Goal: Task Accomplishment & Management: Use online tool/utility

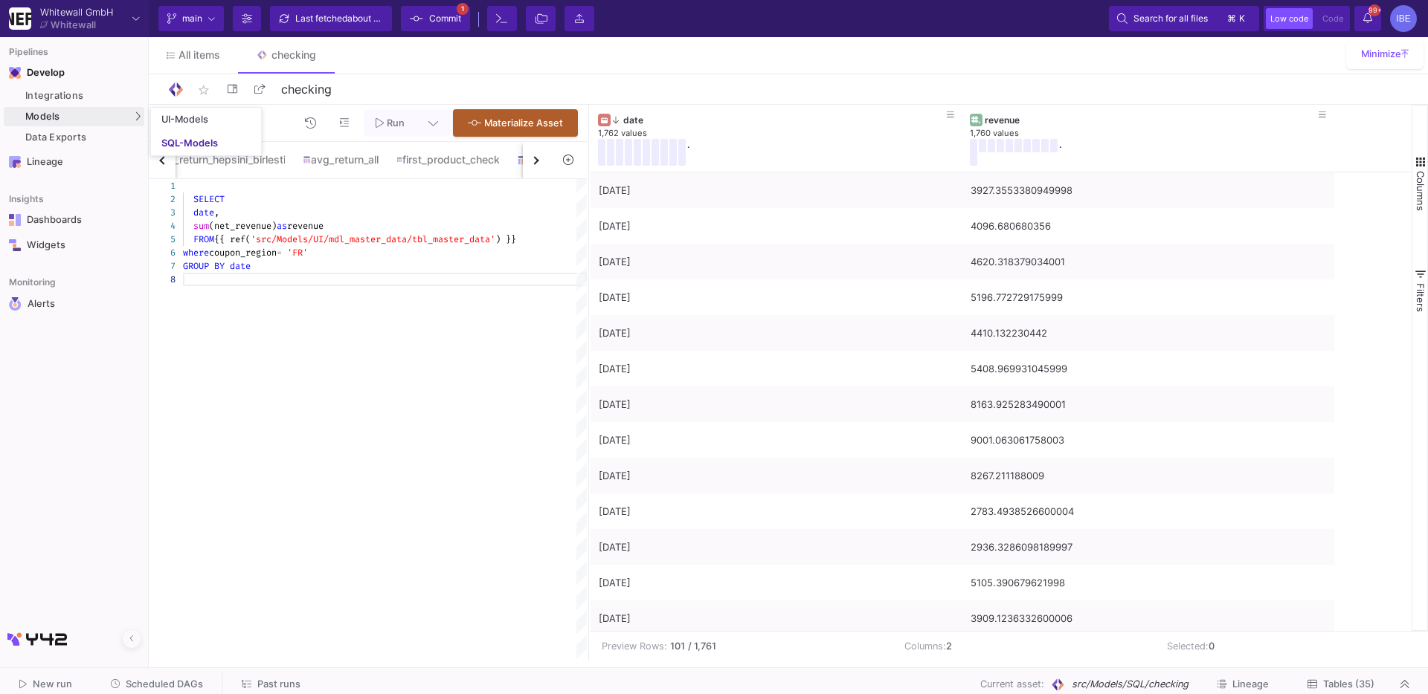
scroll to position [68, 134]
click at [169, 135] on link "SQL-Models" at bounding box center [206, 144] width 110 height 24
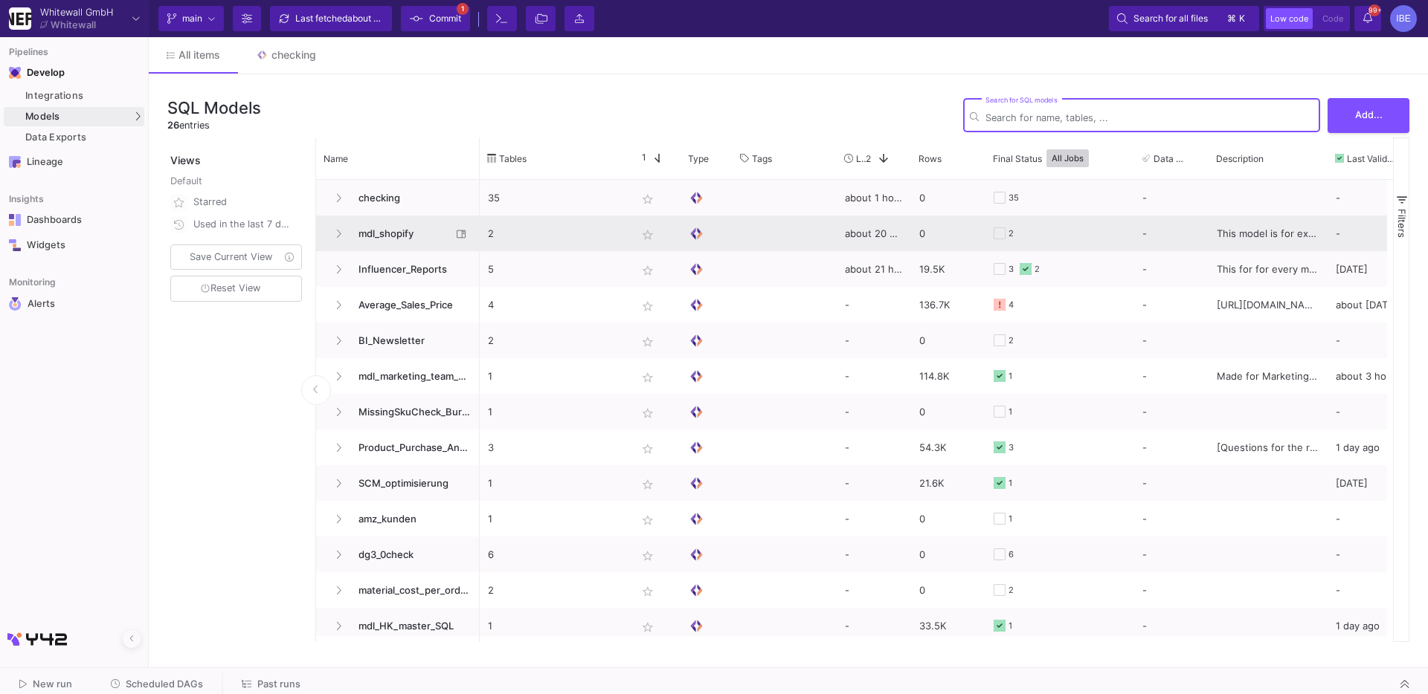
click at [398, 228] on span "mdl_shopify" at bounding box center [400, 233] width 102 height 35
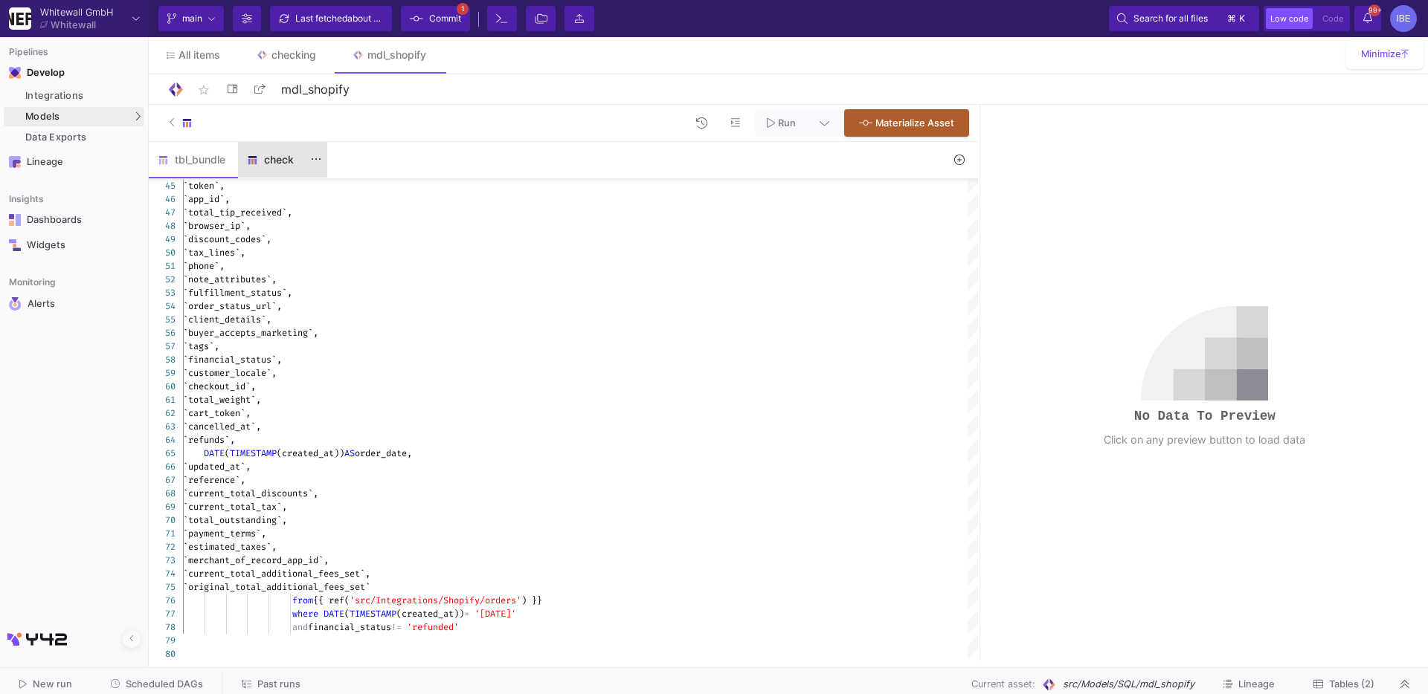
click at [279, 150] on div "check" at bounding box center [282, 160] width 89 height 36
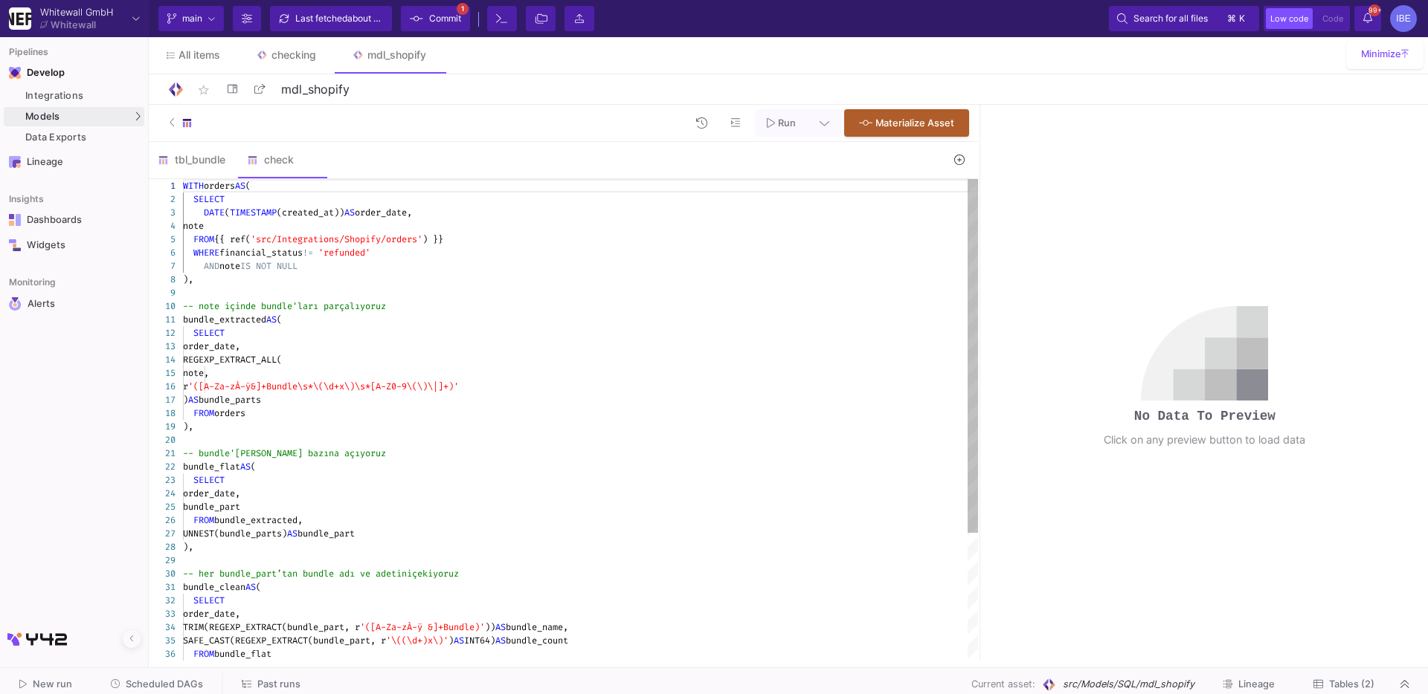
click at [335, 378] on div "note," at bounding box center [580, 373] width 795 height 13
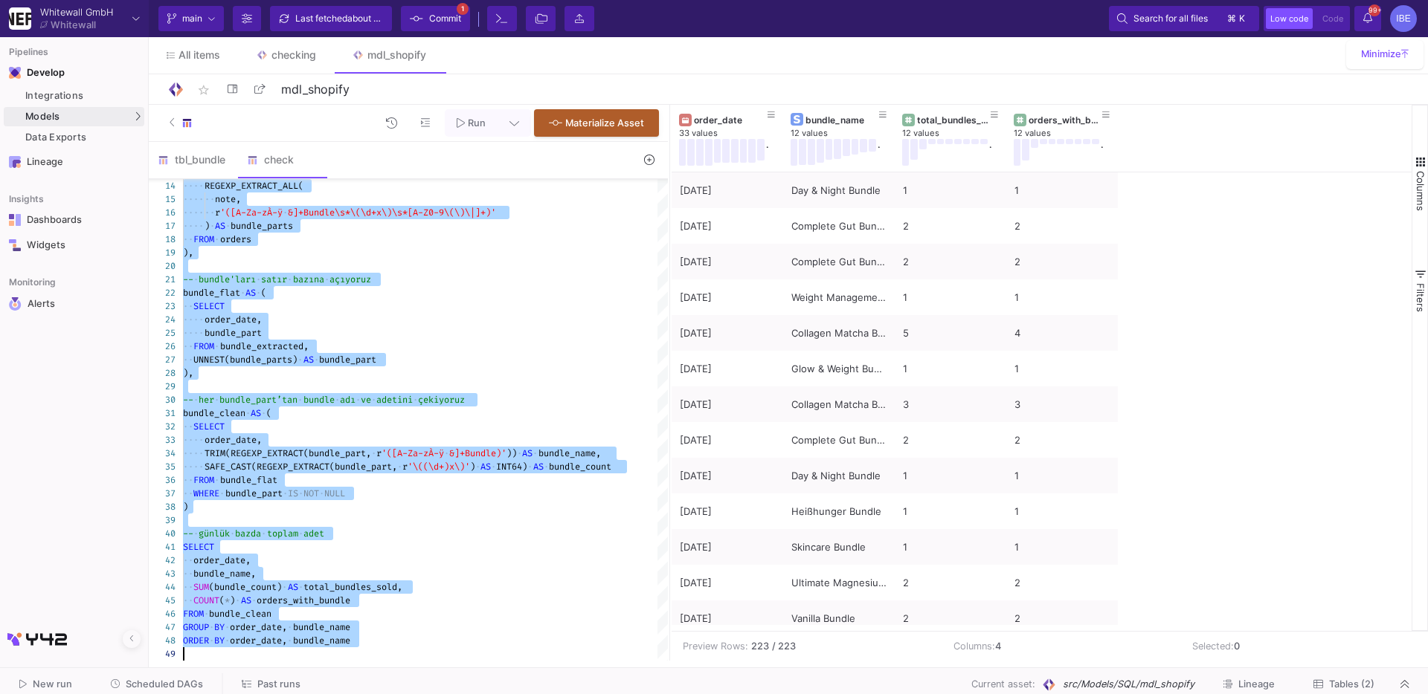
drag, startPoint x: 978, startPoint y: 269, endPoint x: 658, endPoint y: 277, distance: 320.5
click at [668, 277] on div at bounding box center [670, 383] width 4 height 556
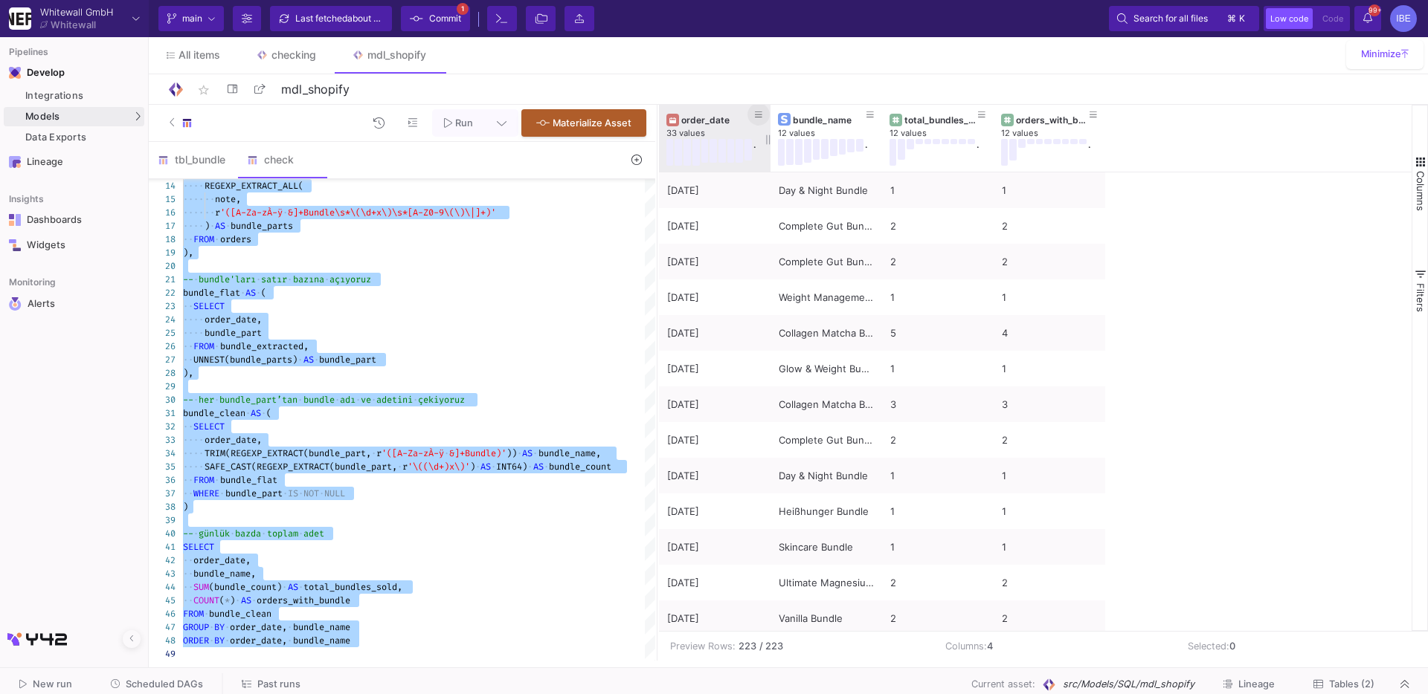
click at [761, 123] on button at bounding box center [758, 114] width 22 height 22
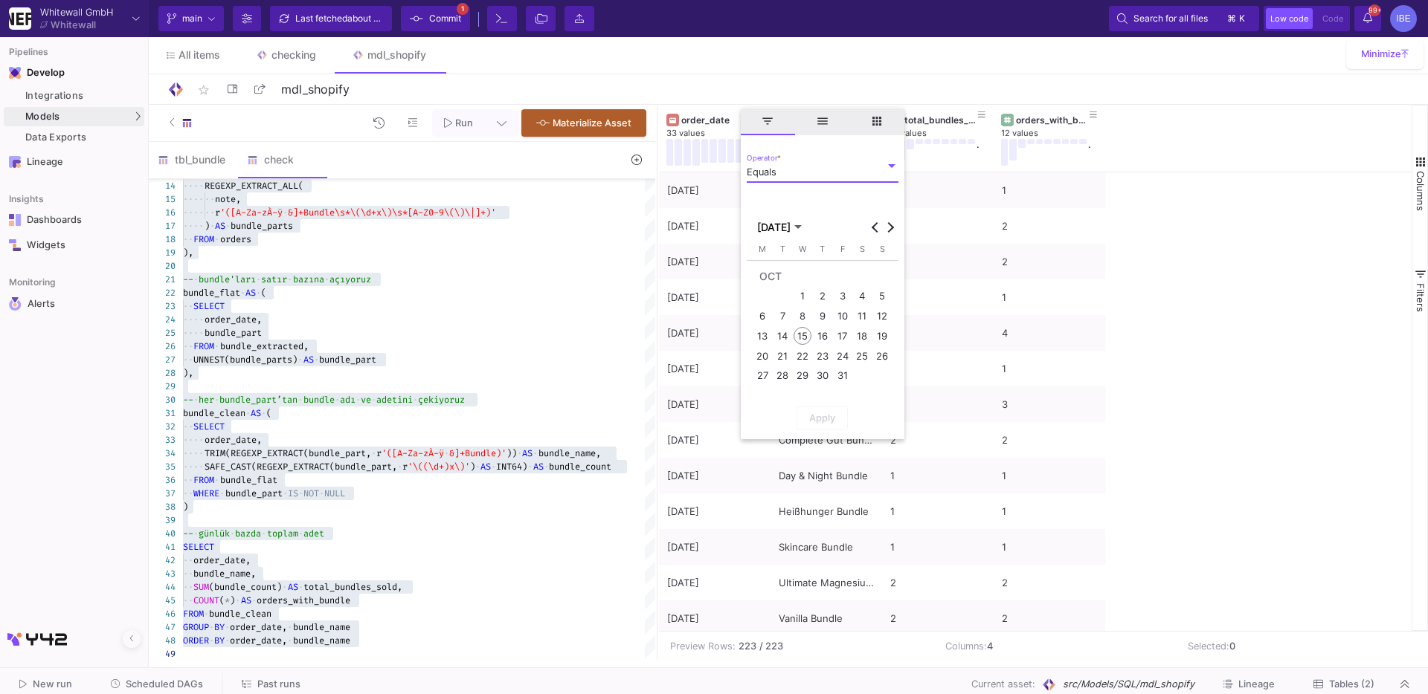
click at [764, 336] on div "13" at bounding box center [762, 336] width 18 height 18
click at [805, 422] on span "Apply" at bounding box center [793, 418] width 26 height 11
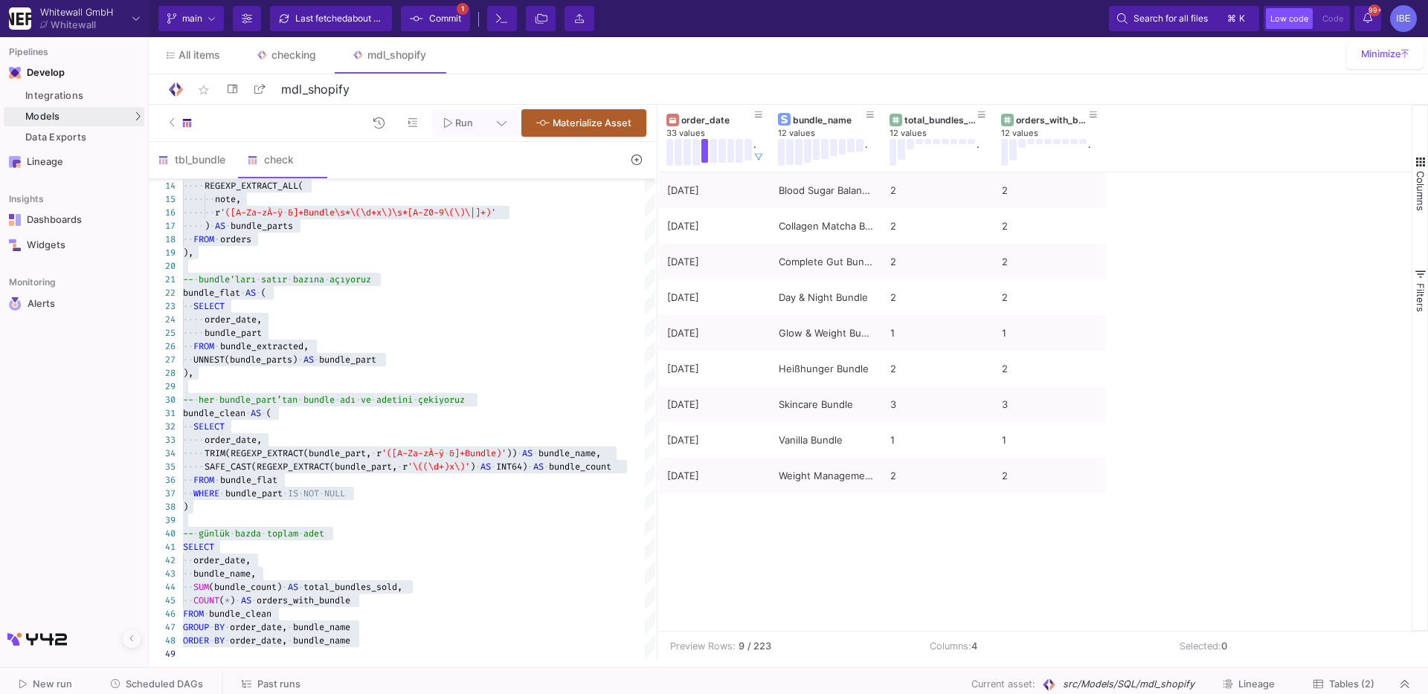
click at [990, 595] on div "[DATE] Blood Sugar Balance Bundle 2 2 [DATE] Collagen Matcha Bundle 2 2 [DATE] …" at bounding box center [1035, 401] width 752 height 459
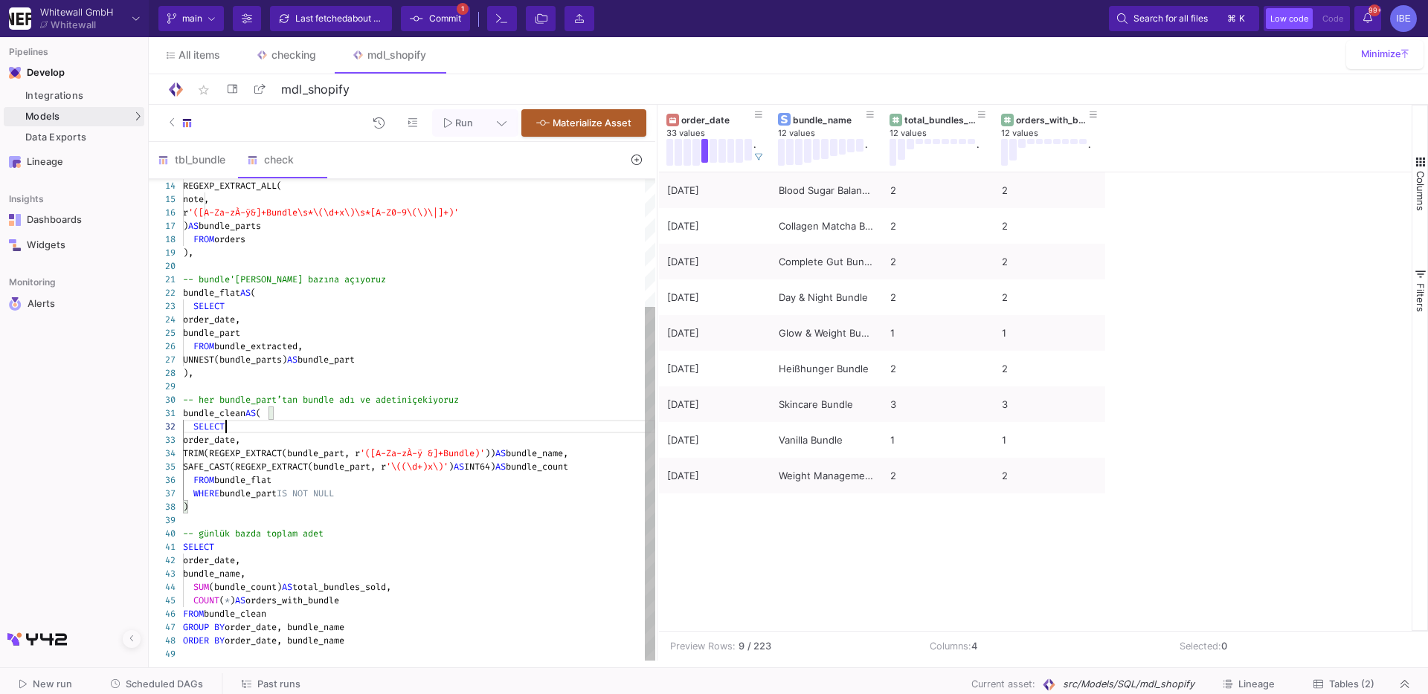
type textarea "WITH orders AS ( SELECT DATE(TIMESTAMP(created_at)) AS order_date, note FROM {{…"
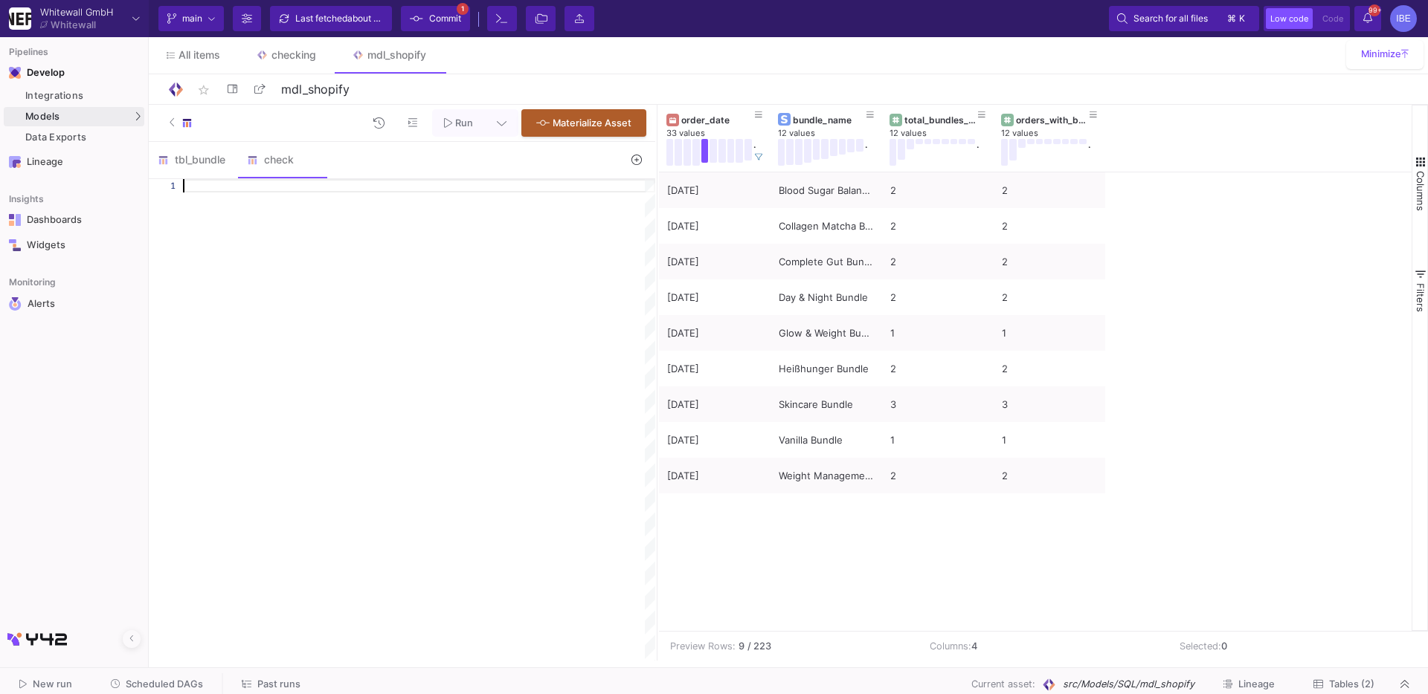
paste textarea "FROM bundle_clean GROUP BY order_date, bundle_name ORDER BY order_date, bundle_…"
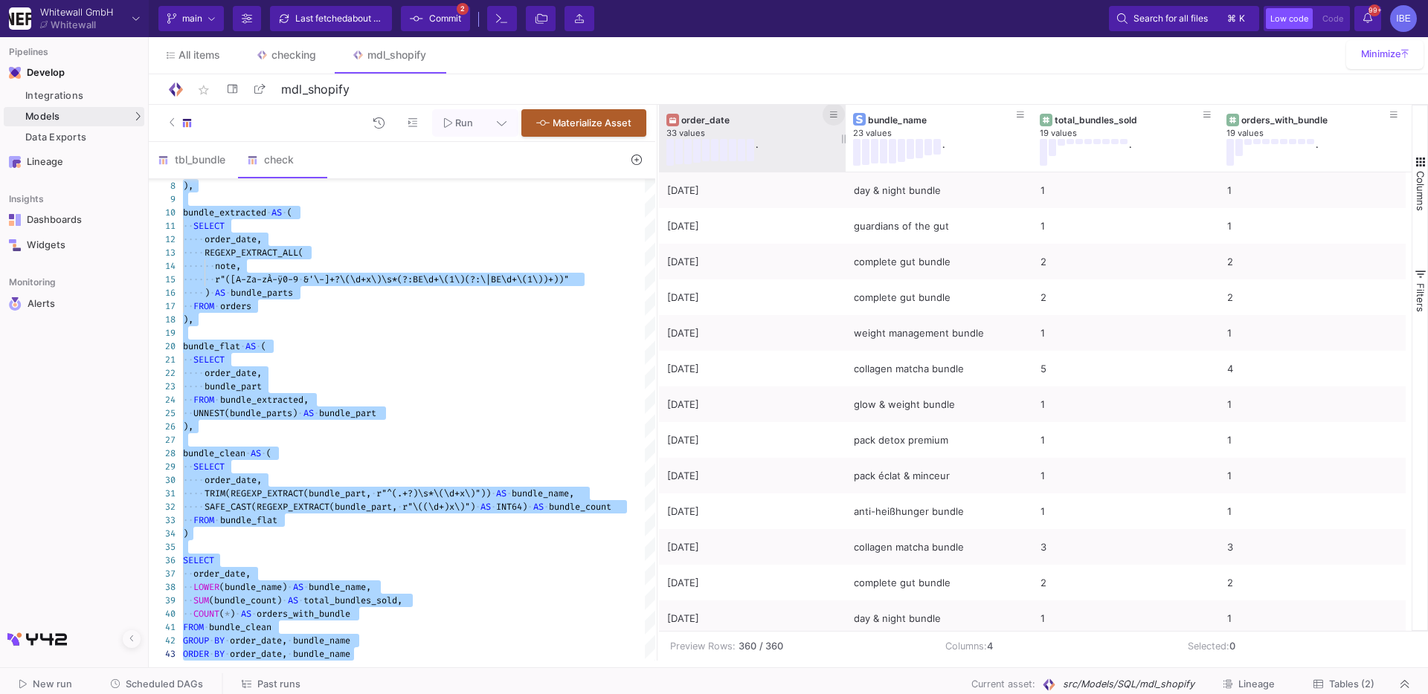
click at [827, 113] on button at bounding box center [833, 114] width 22 height 22
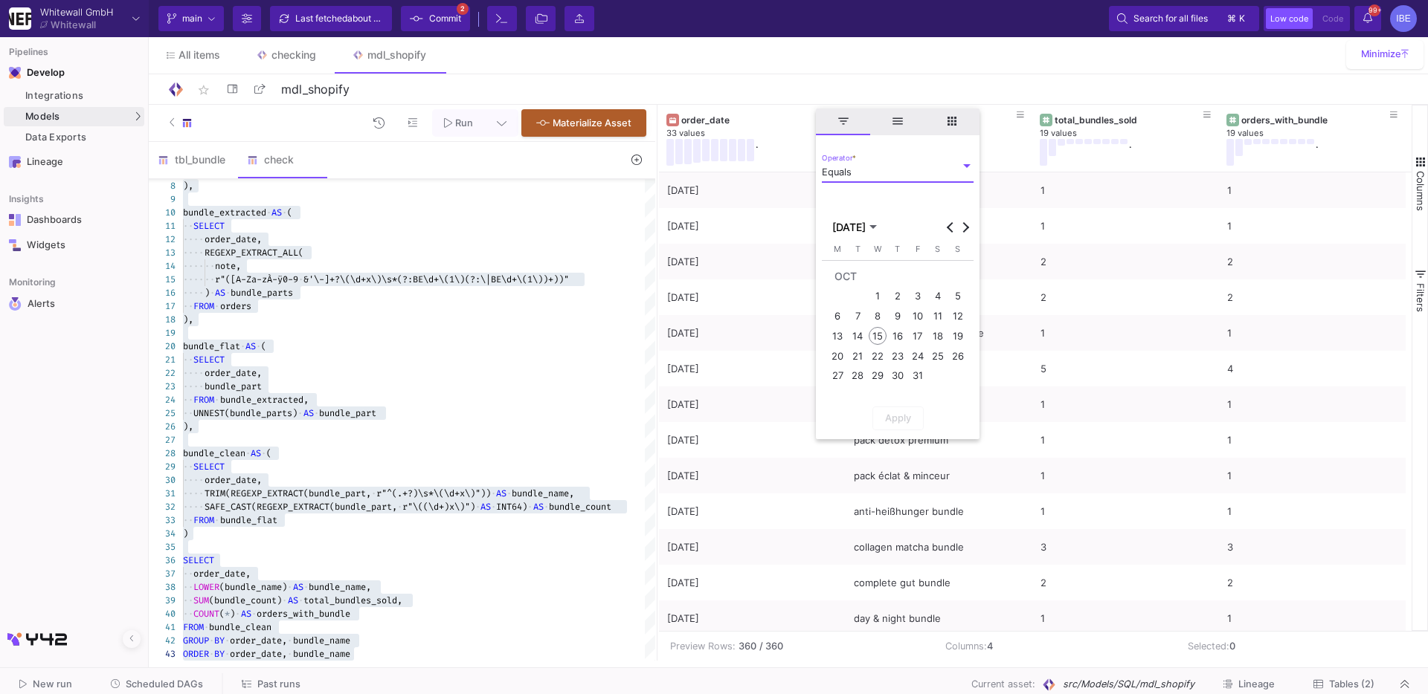
click at [839, 339] on div "13" at bounding box center [837, 336] width 18 height 18
click at [882, 422] on button "Apply" at bounding box center [868, 419] width 51 height 24
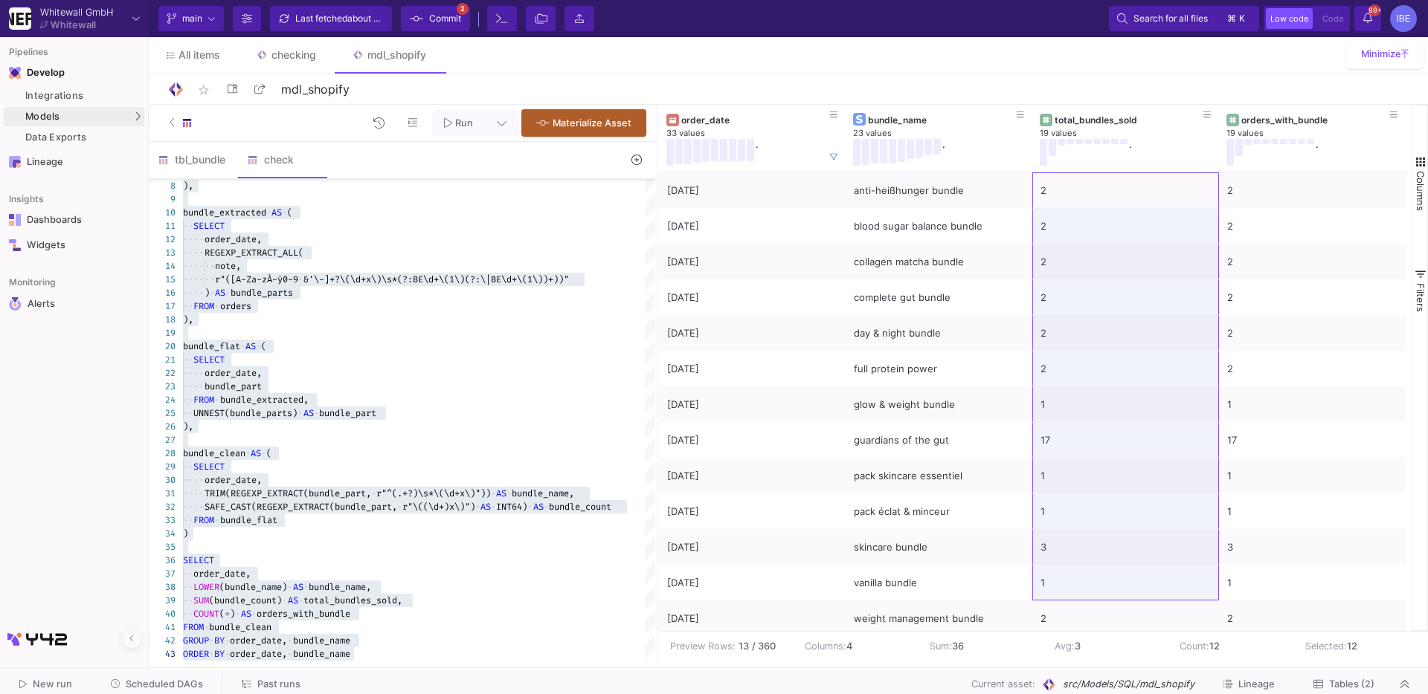
scroll to position [5, 0]
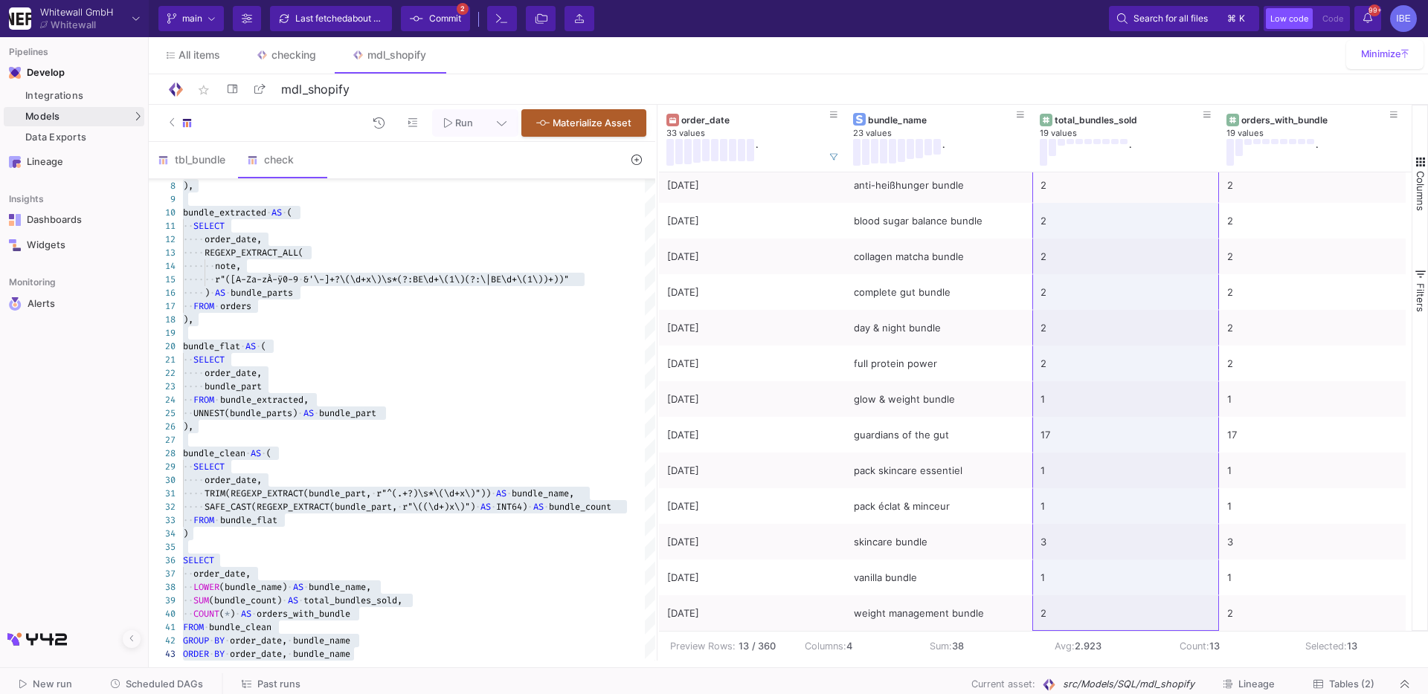
drag, startPoint x: 1079, startPoint y: 190, endPoint x: 1037, endPoint y: 773, distance: 584.4
click at [1037, 694] on html "Whitewall GmbH Whitewall Current branch main Branch Options Last fetched about …" at bounding box center [714, 347] width 1428 height 694
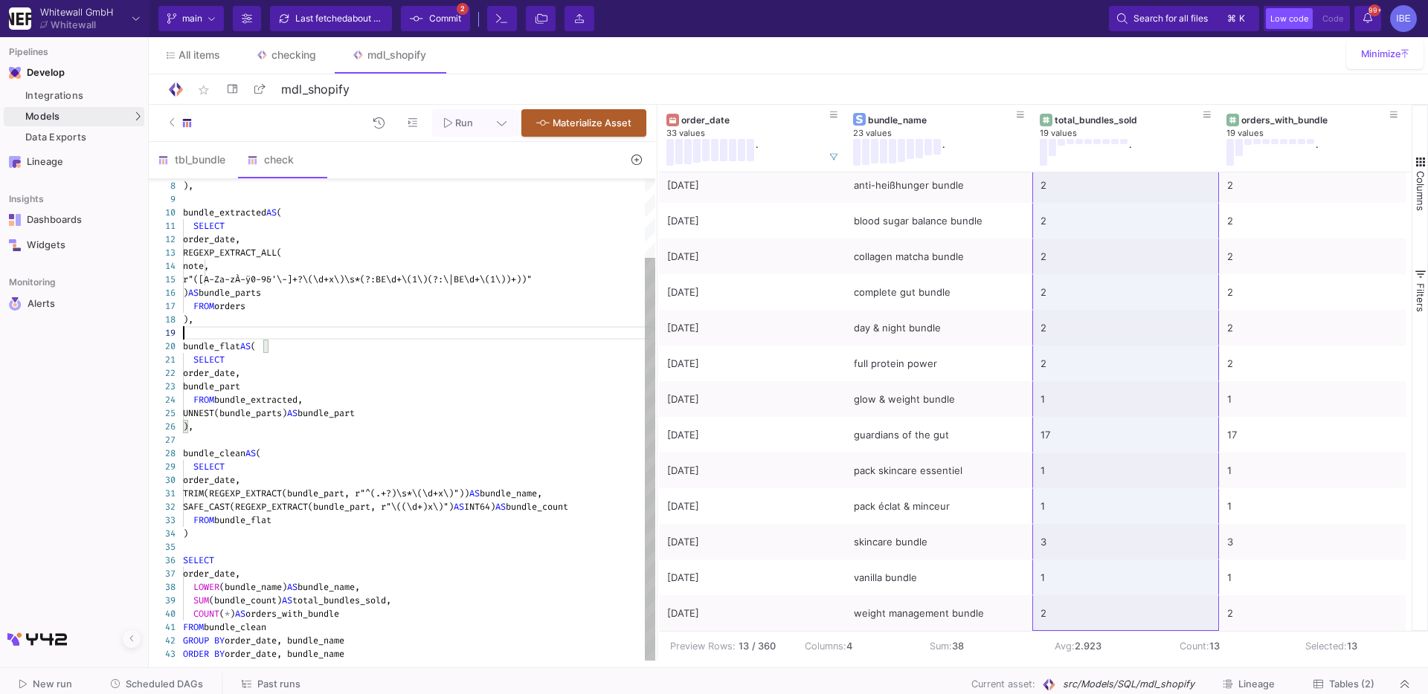
click at [506, 326] on div at bounding box center [419, 332] width 472 height 13
type textarea "WITH orders AS ( SELECT DATE(TIMESTAMP(created_at)) AS order_date, note FROM {{…"
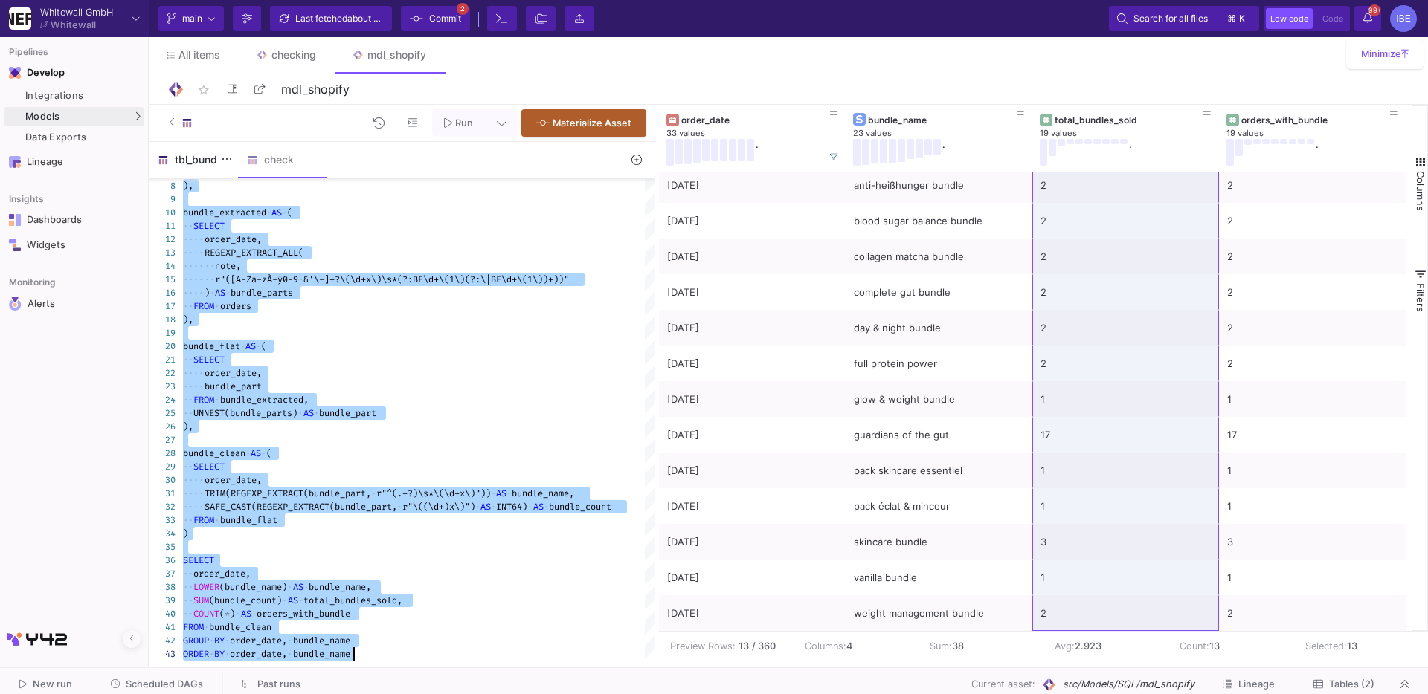
click at [207, 167] on div "tbl_bundle" at bounding box center [193, 160] width 89 height 36
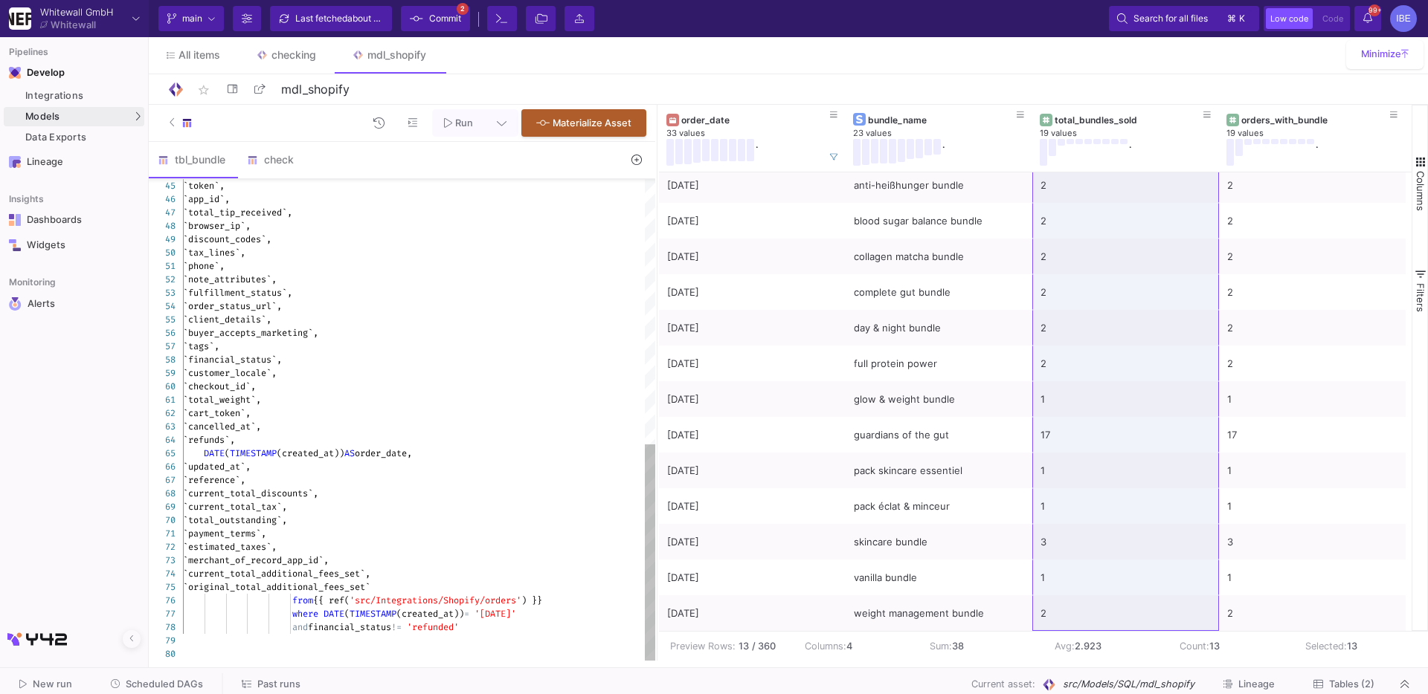
click at [396, 573] on div "`current_total_additional_fees_set`," at bounding box center [419, 573] width 472 height 13
drag, startPoint x: 506, startPoint y: 629, endPoint x: 506, endPoint y: 616, distance: 12.6
click at [506, 629] on div "and financial_status != 'refunded'" at bounding box center [419, 627] width 472 height 13
type textarea "`payment_terms`, `estimated_taxes`, `merchant_of_record_app_id`, `current_total…"
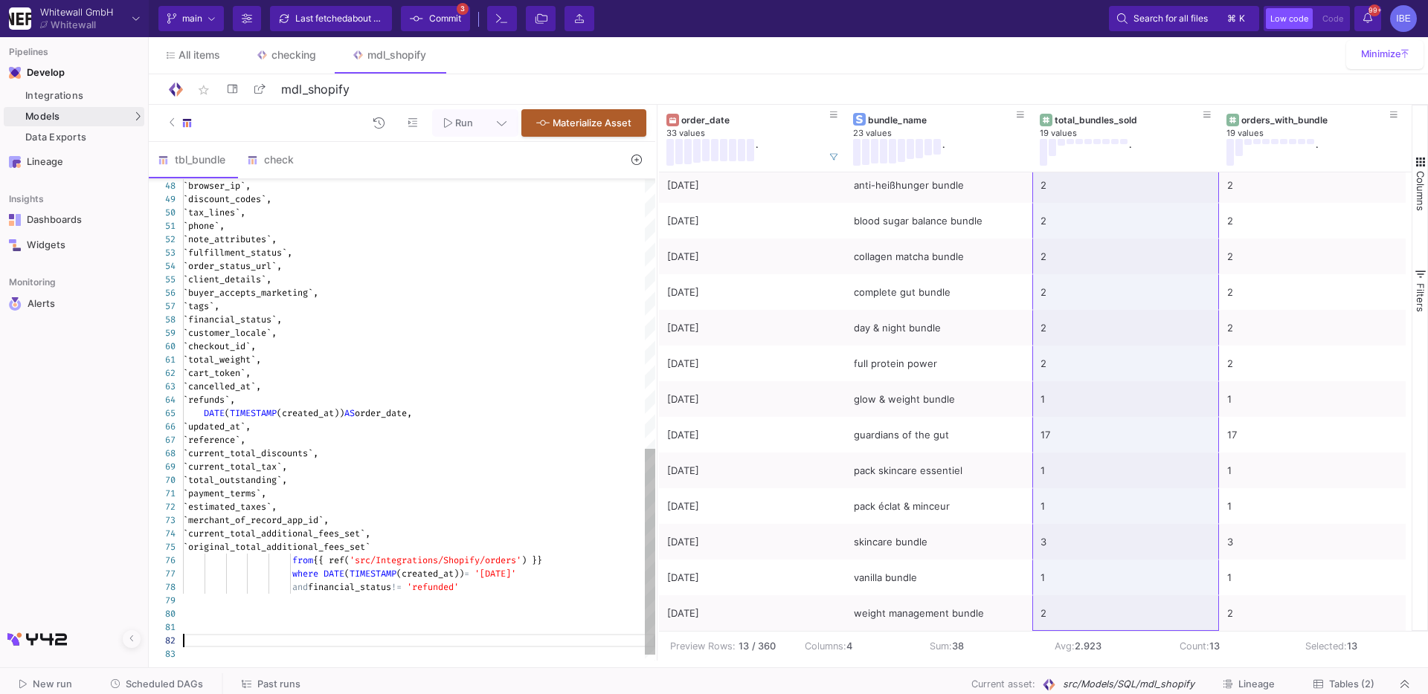
scroll to position [13, 0]
paste textarea "COUNT(*) AS orders_with_bundle FROM bundle_clean GROUP BY order_date, bundle_na…"
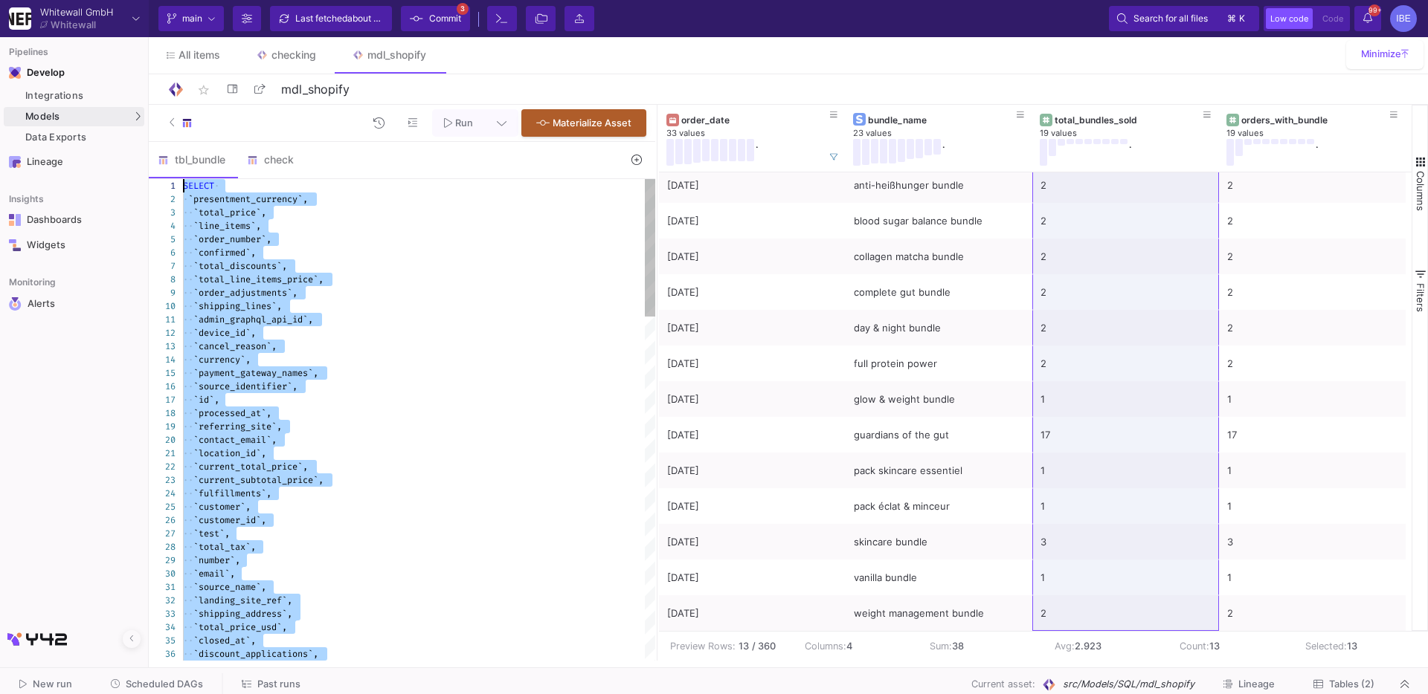
drag, startPoint x: 510, startPoint y: 490, endPoint x: 194, endPoint y: 136, distance: 474.4
type textarea "WITH orders AS ( SELECT DATE(TIMESTAMP(created_at)) AS order_date, note FROM {{…"
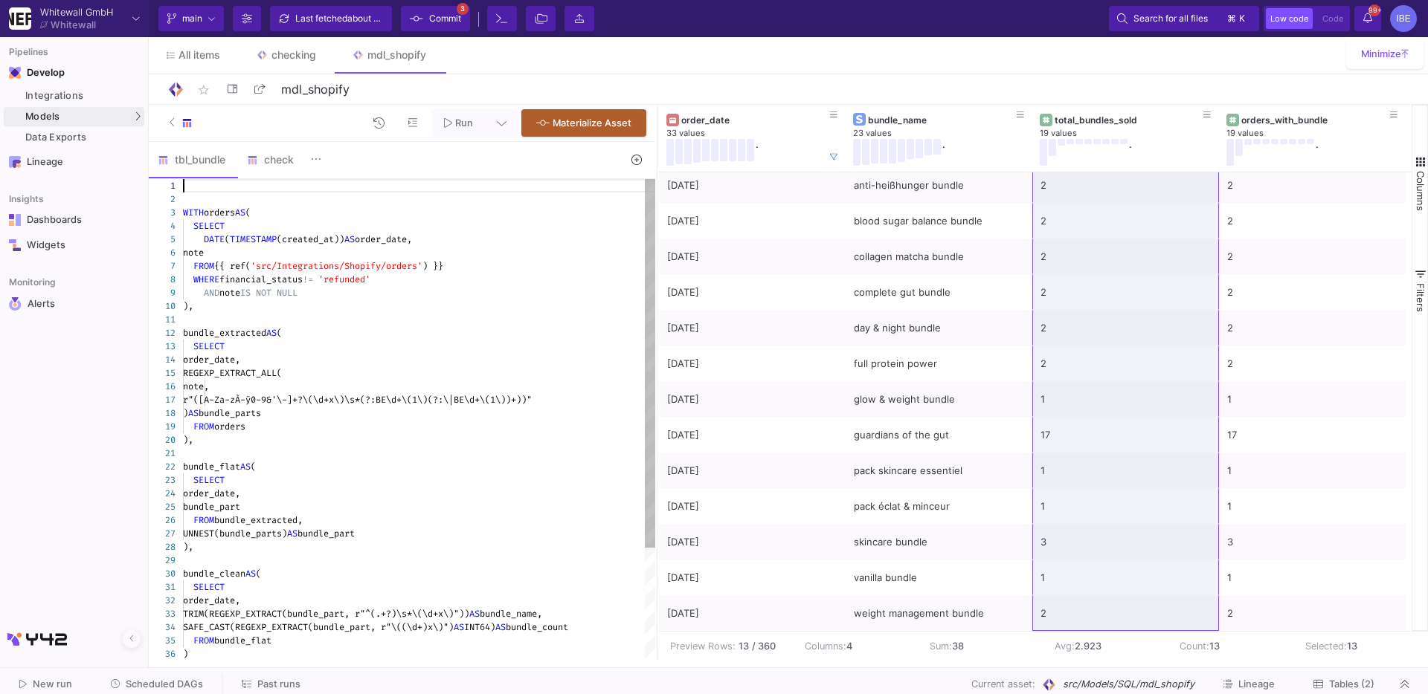
click at [254, 164] on img at bounding box center [252, 160] width 11 height 11
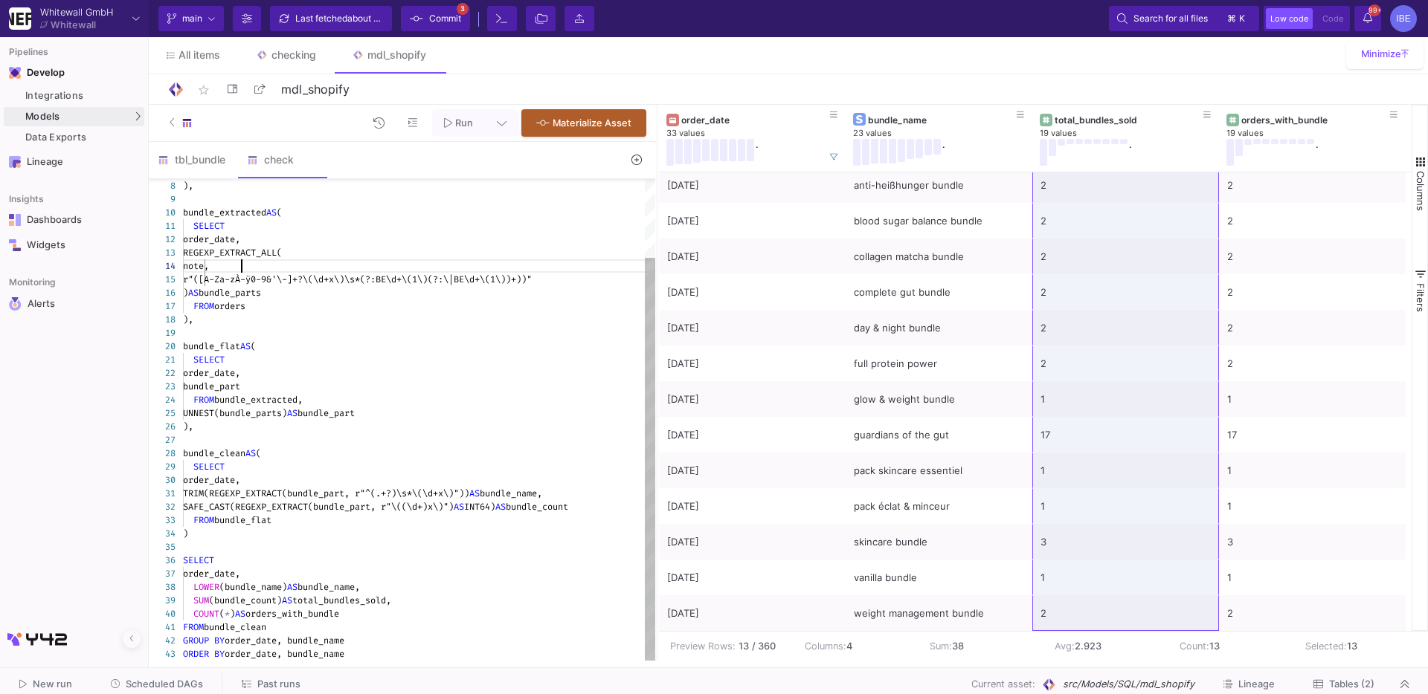
type textarea "WITH orders AS ( SELECT DATE(TIMESTAMP(created_at)) AS order_date, note FROM {{…"
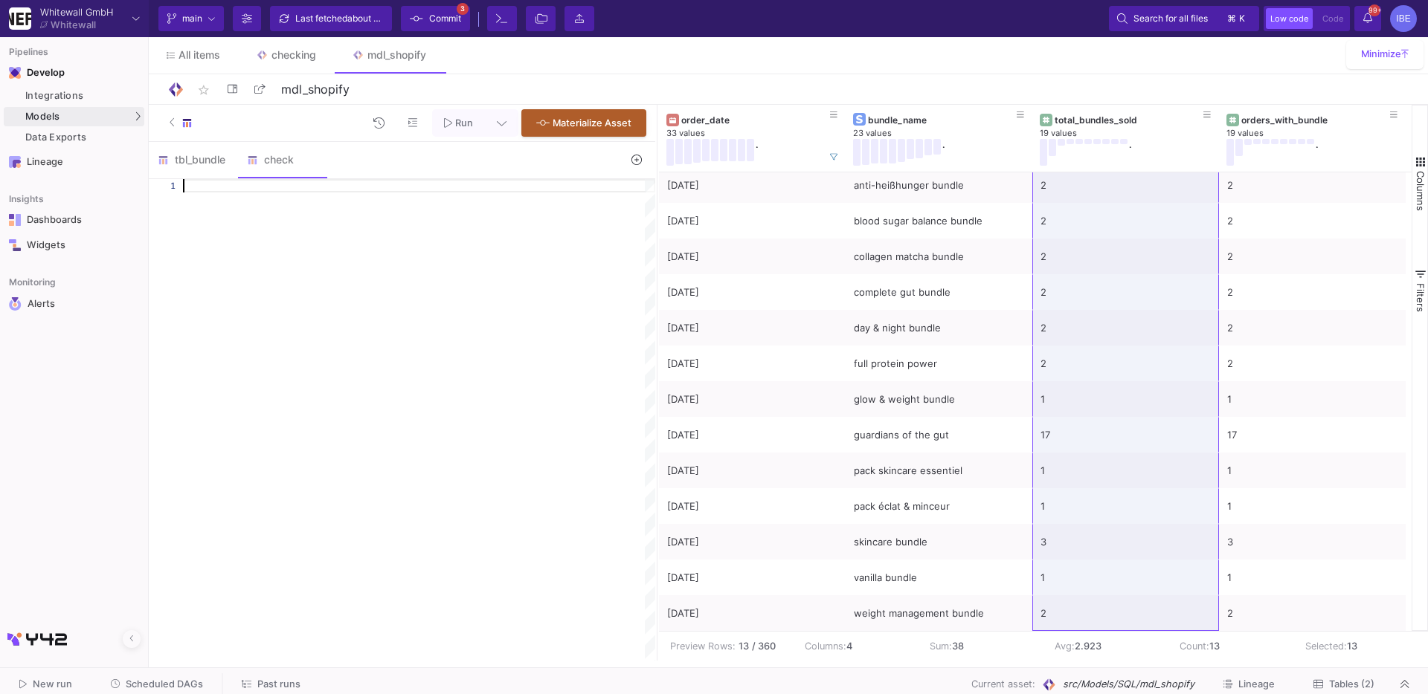
paste textarea "`payment_terms`, `estimated_taxes`, `merchant_of_record_app_id`, `current_total…"
type textarea "`payment_terms`, `estimated_taxes`, `merchant_of_record_app_id`, `current_total…"
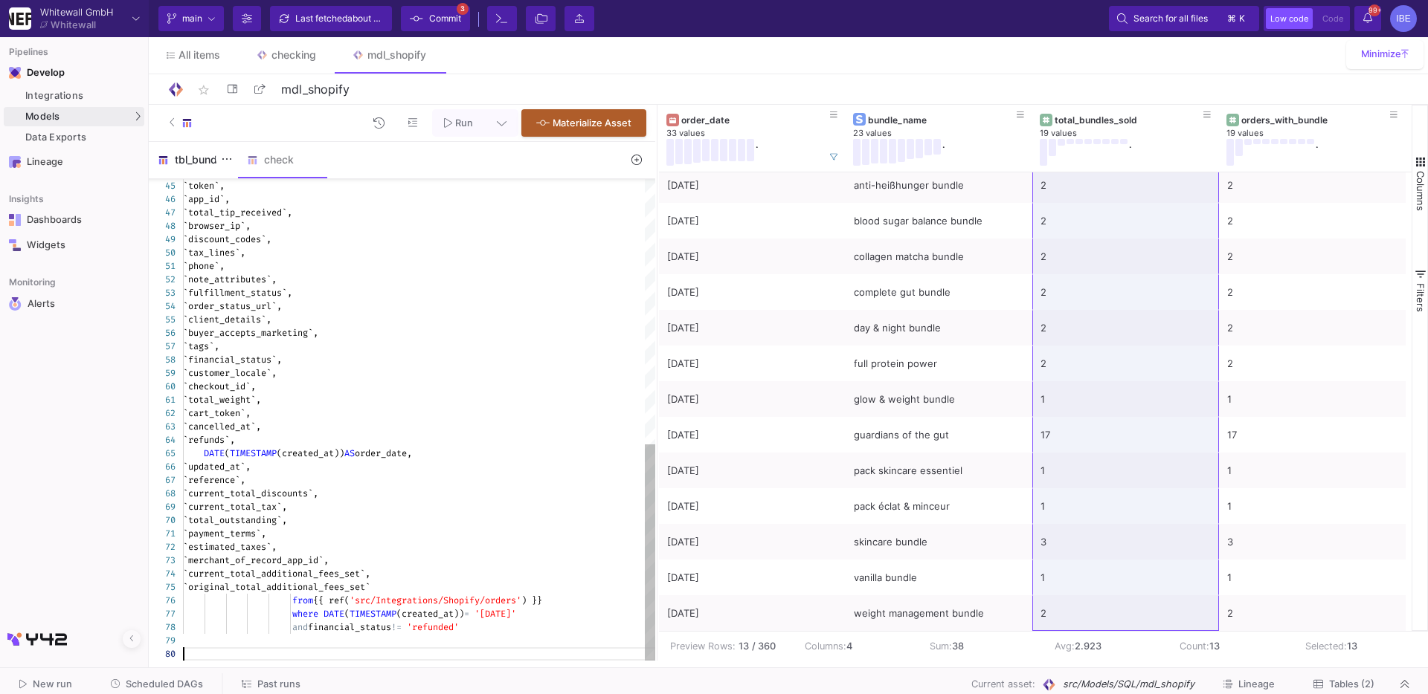
click at [201, 167] on div "tbl_bundle" at bounding box center [193, 160] width 89 height 36
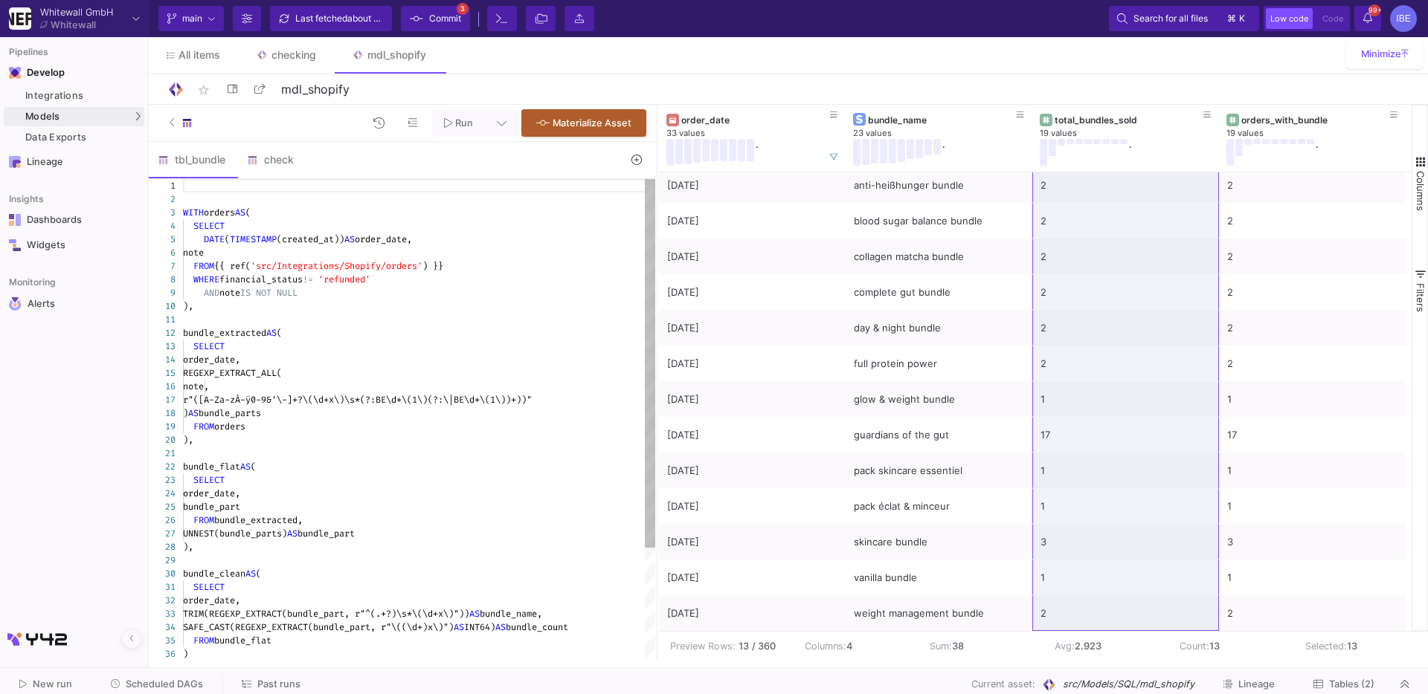
click at [186, 212] on span "WITH" at bounding box center [193, 213] width 21 height 12
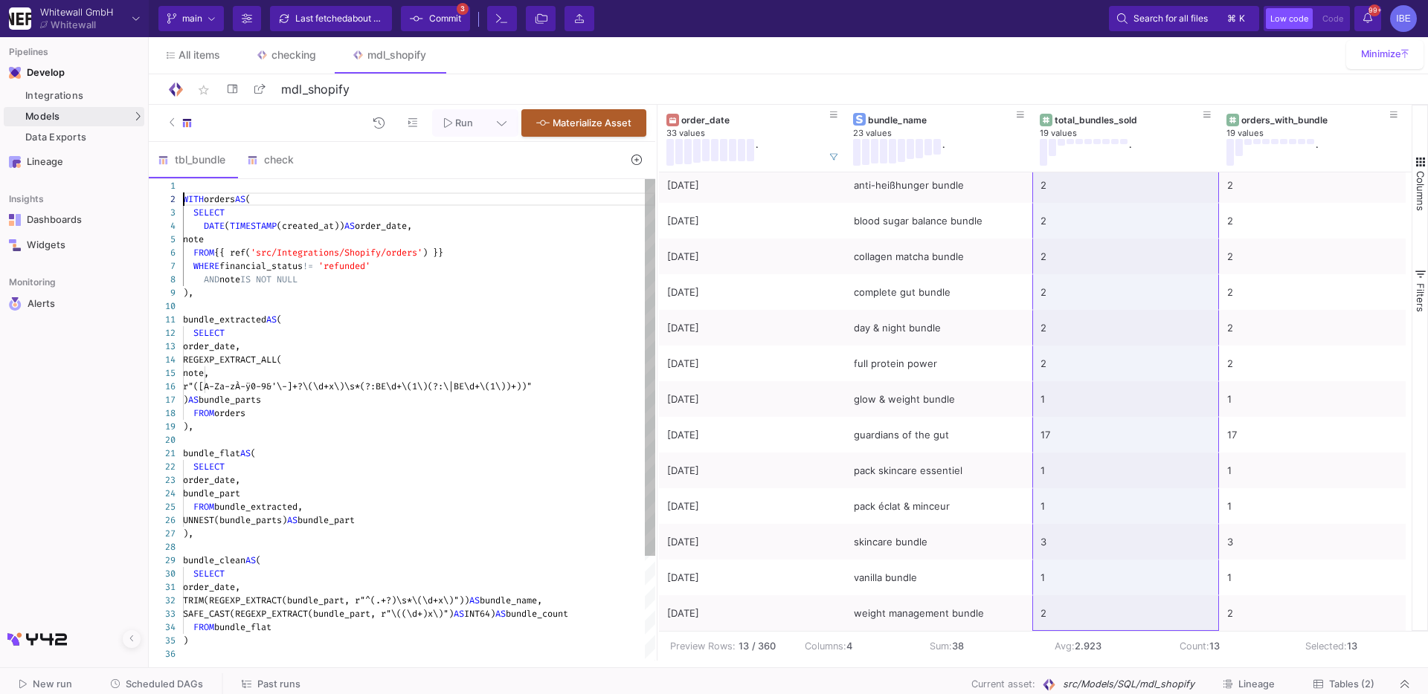
type textarea "WITH orders AS ( SELECT DATE(TIMESTAMP(created_at)) AS order_date, note FROM {{…"
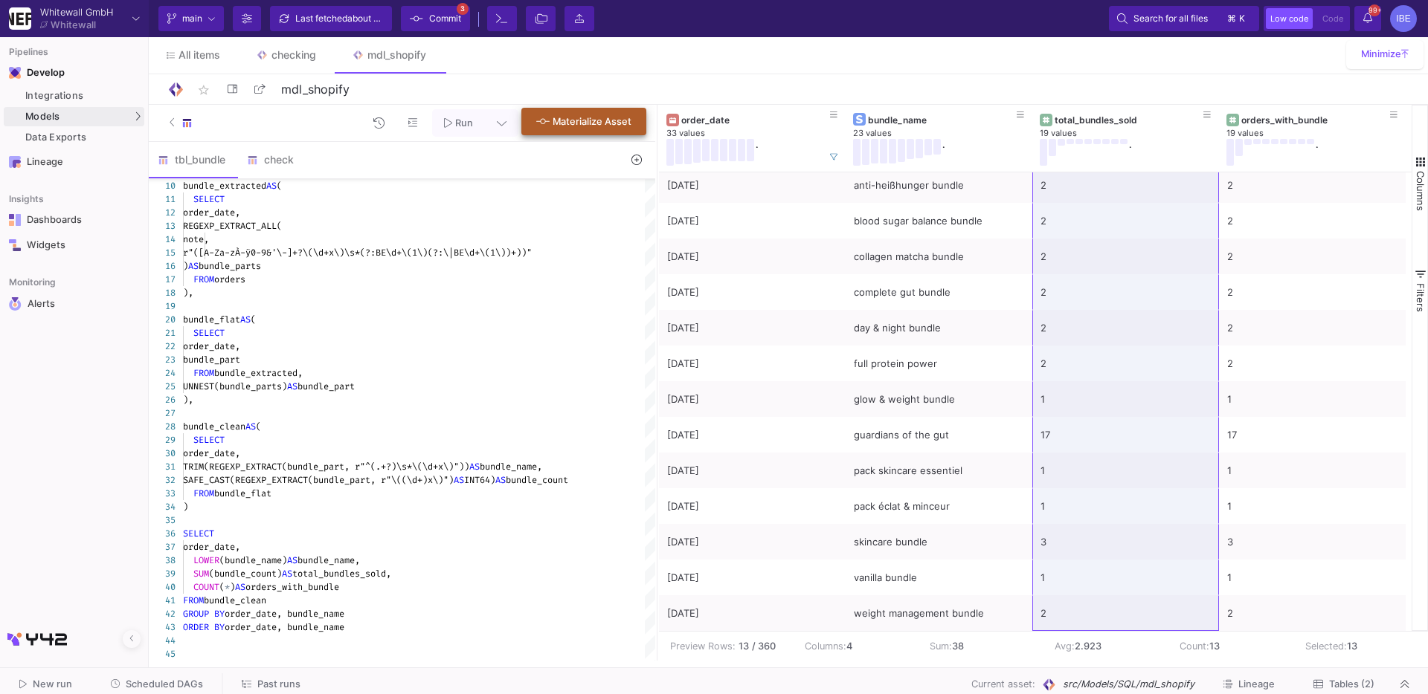
click at [566, 124] on span "Materialize Asset" at bounding box center [591, 121] width 79 height 11
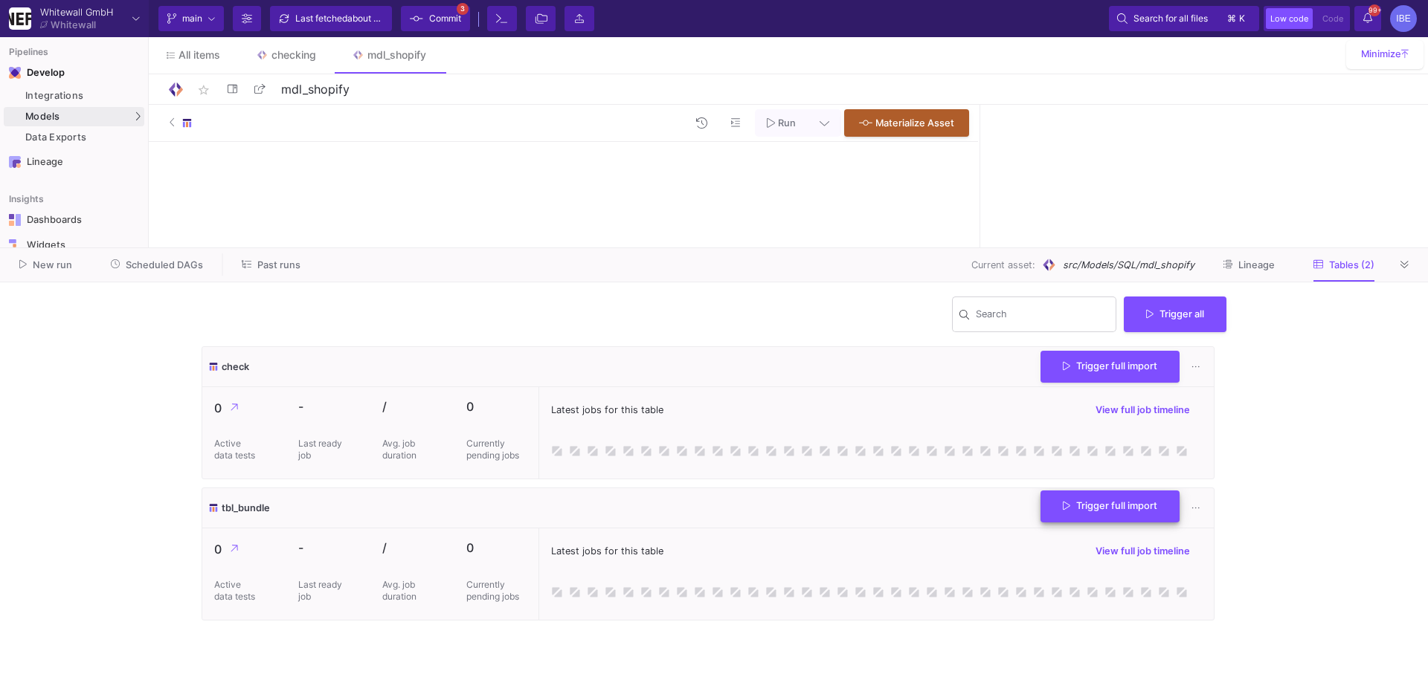
click at [1087, 500] on span "Trigger full import" at bounding box center [1109, 505] width 94 height 11
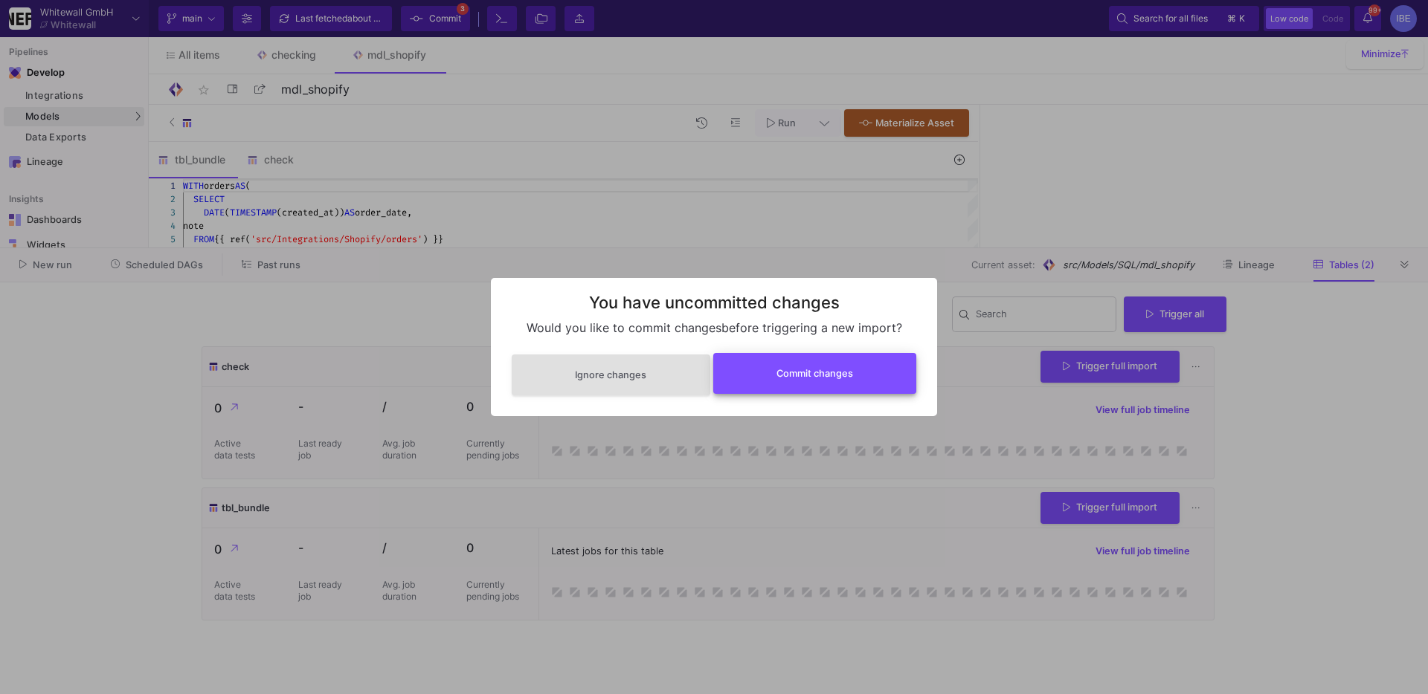
click at [833, 389] on button "Commit changes" at bounding box center [815, 373] width 204 height 41
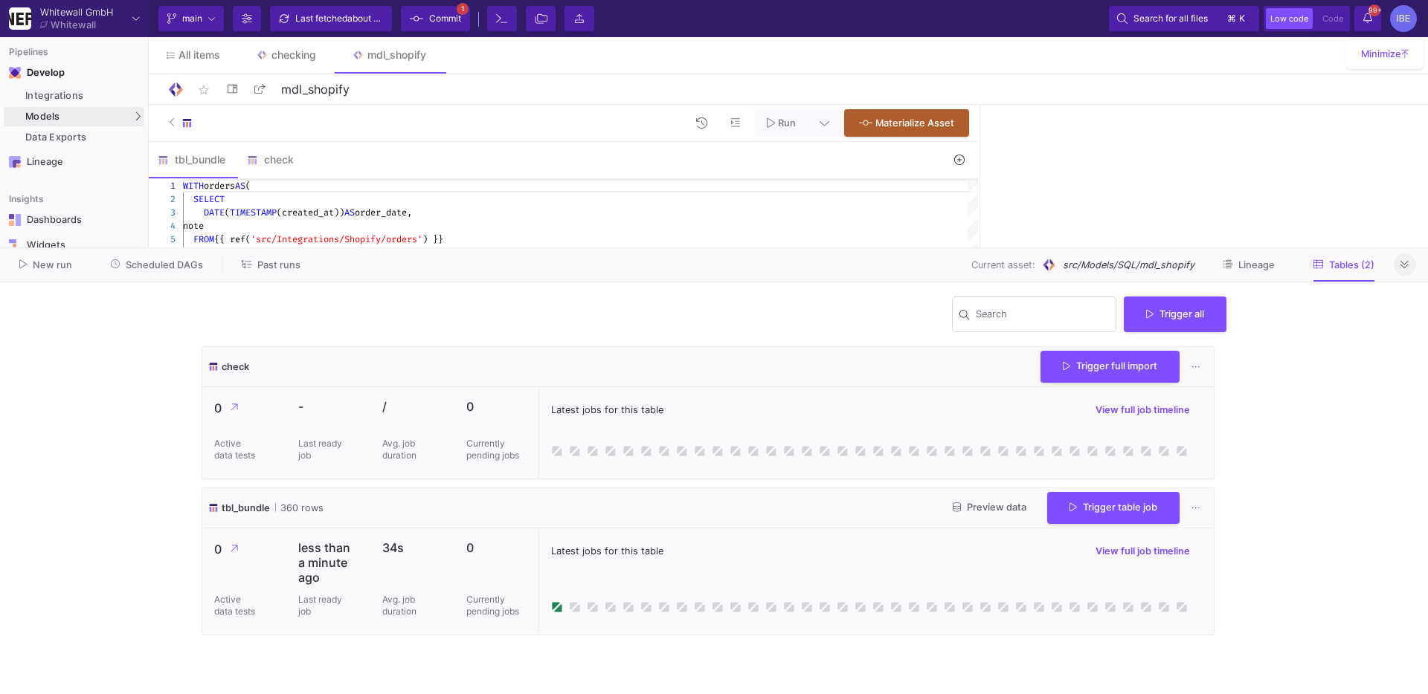
click at [1407, 268] on icon at bounding box center [1404, 265] width 8 height 10
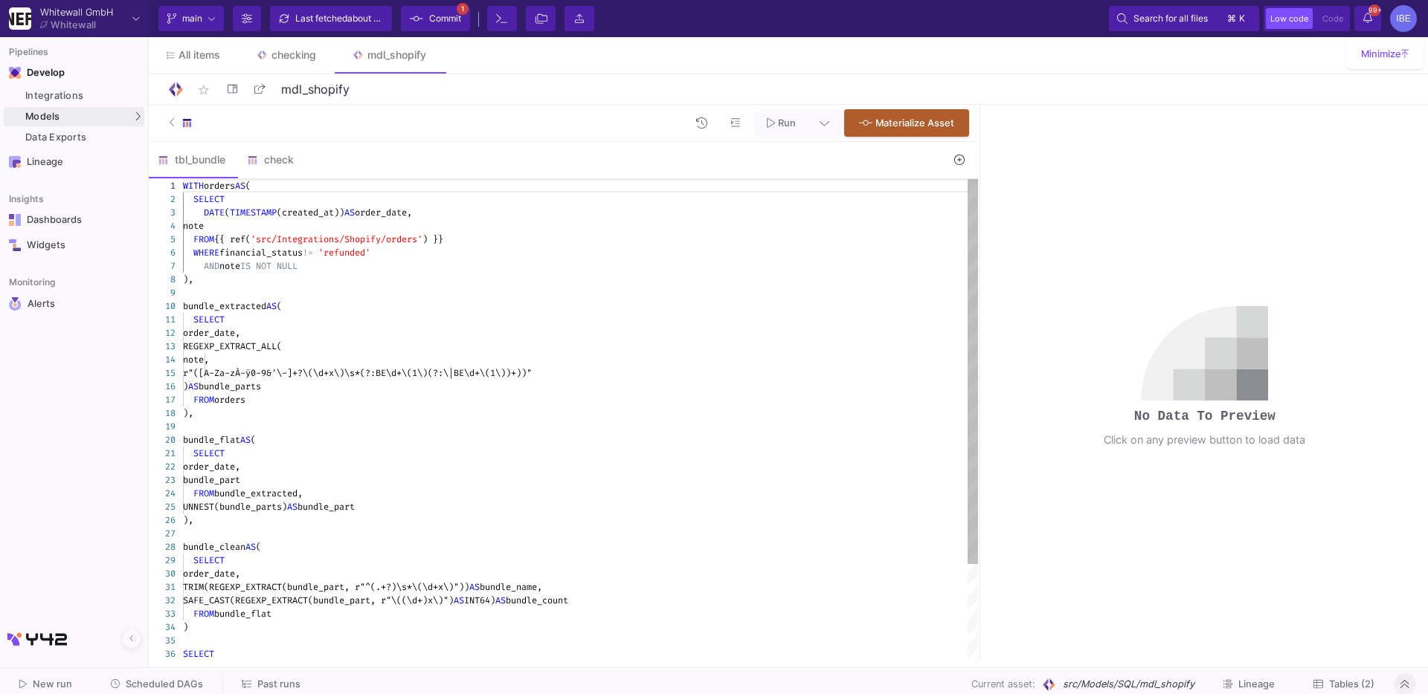
click at [662, 412] on div ")," at bounding box center [580, 413] width 795 height 13
type textarea "WITH orders AS ( SELECT DATE(TIMESTAMP(created_at)) AS order_date, note FROM {{…"
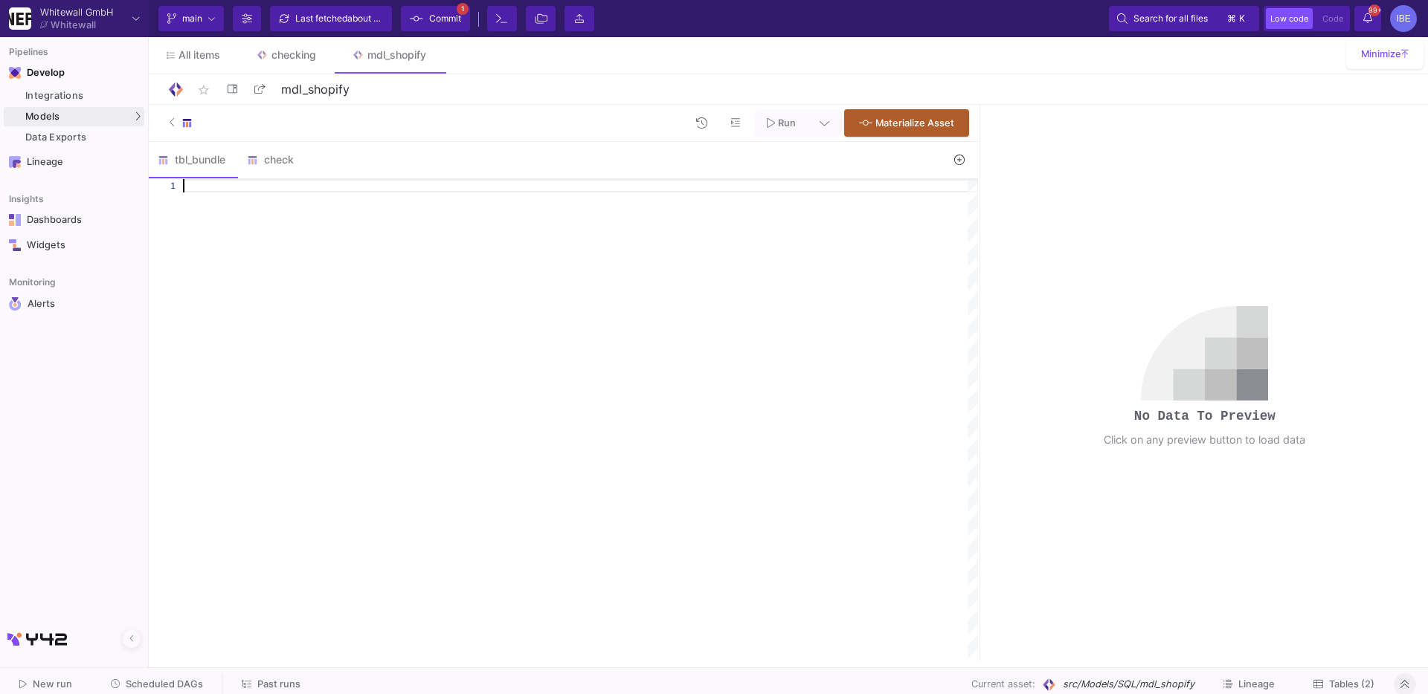
paste textarea "FROM bundle_clean GROUP BY order_date, iso_year_week, bundle_name, tag ORDER BY…"
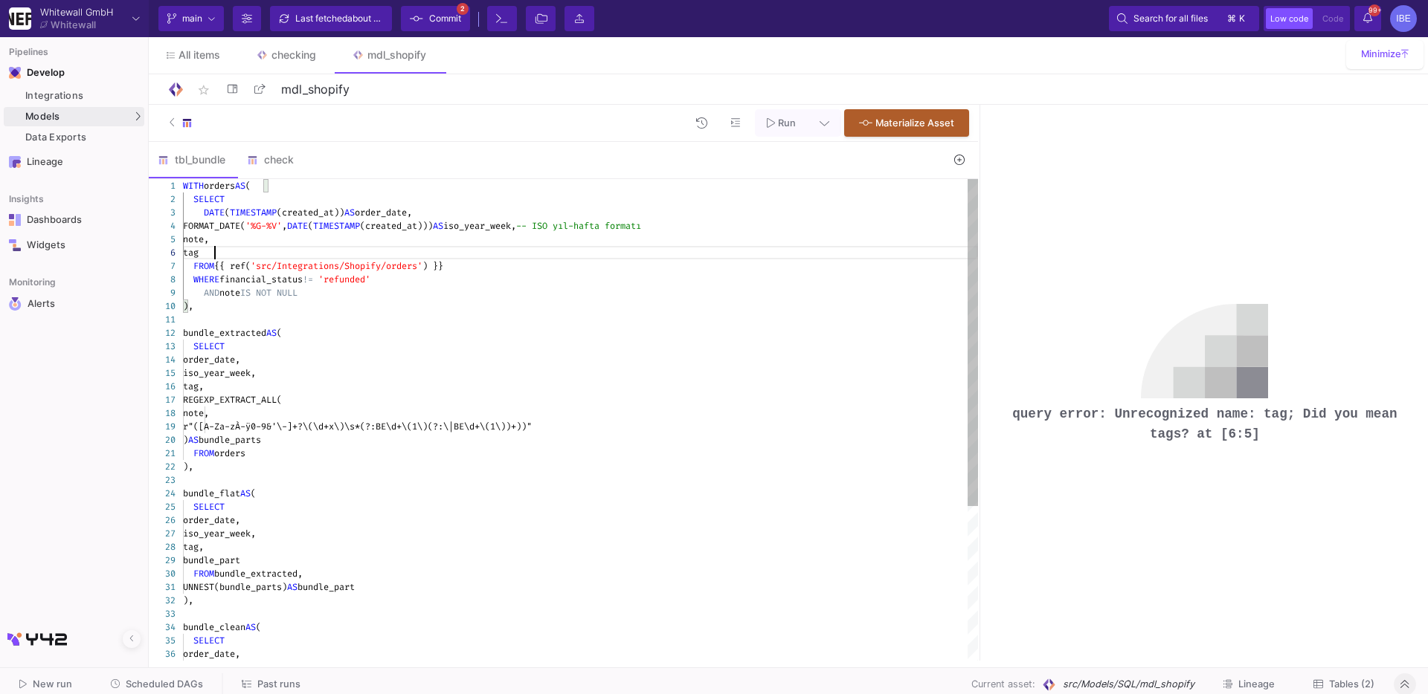
click at [199, 257] on span "tag" at bounding box center [191, 253] width 16 height 12
click at [219, 256] on div "19 20 21 22 23 24 25 26 27 28 29 30 31 32 33 34 35 36 18 17 15 16 13 14 7 8 9 1…" at bounding box center [563, 420] width 829 height 482
click at [257, 390] on div "tag," at bounding box center [580, 386] width 795 height 13
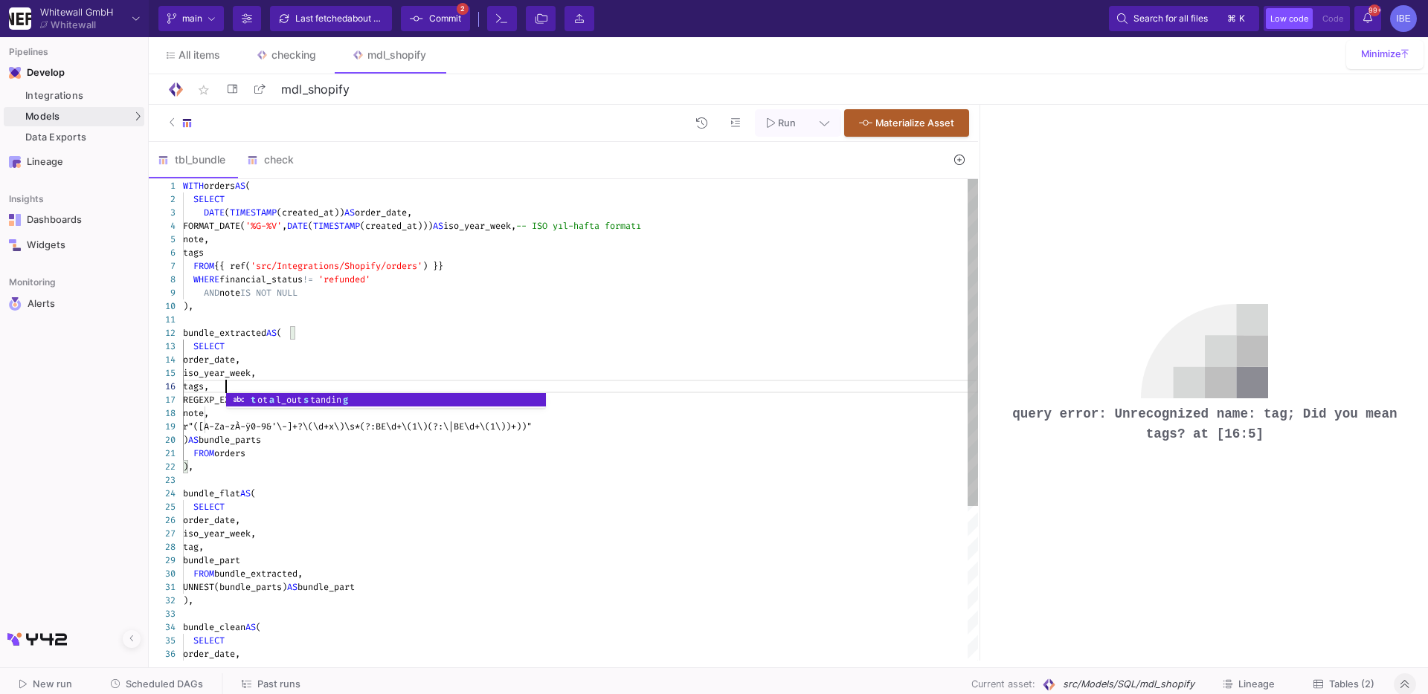
scroll to position [66, 42]
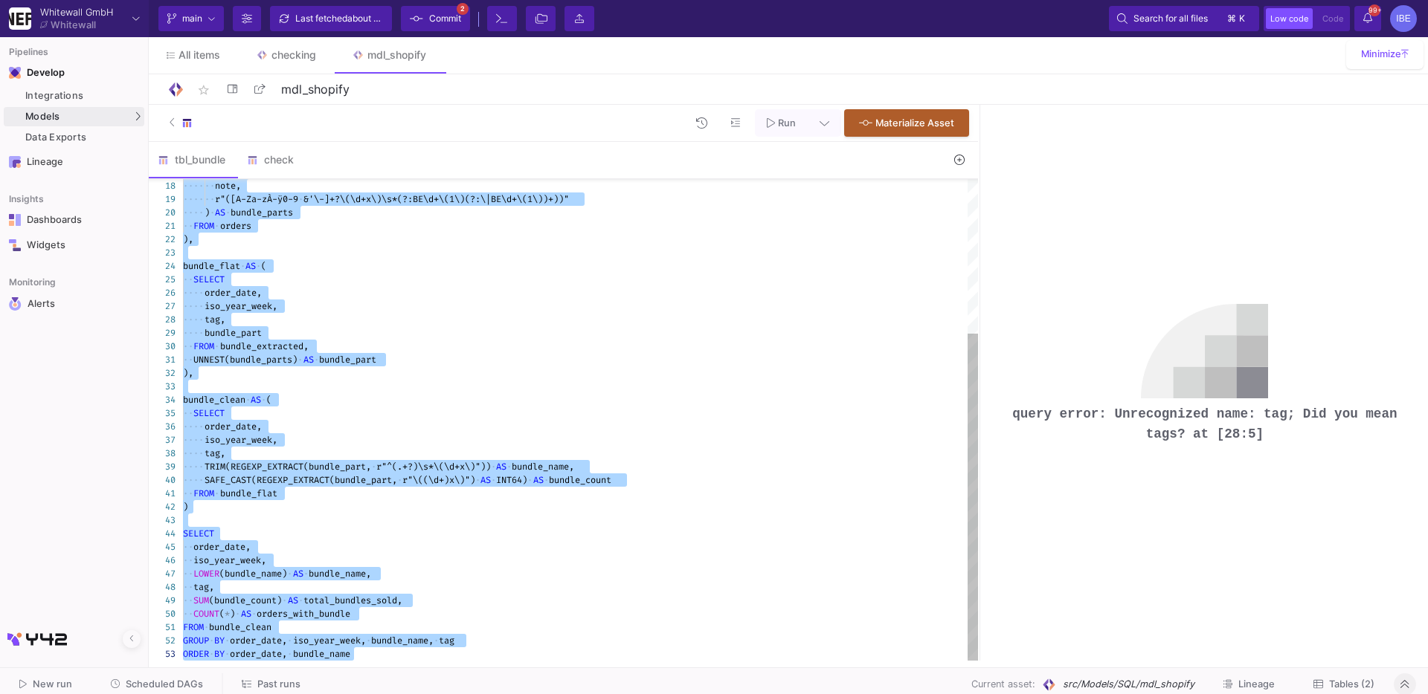
click at [199, 391] on div at bounding box center [580, 386] width 795 height 13
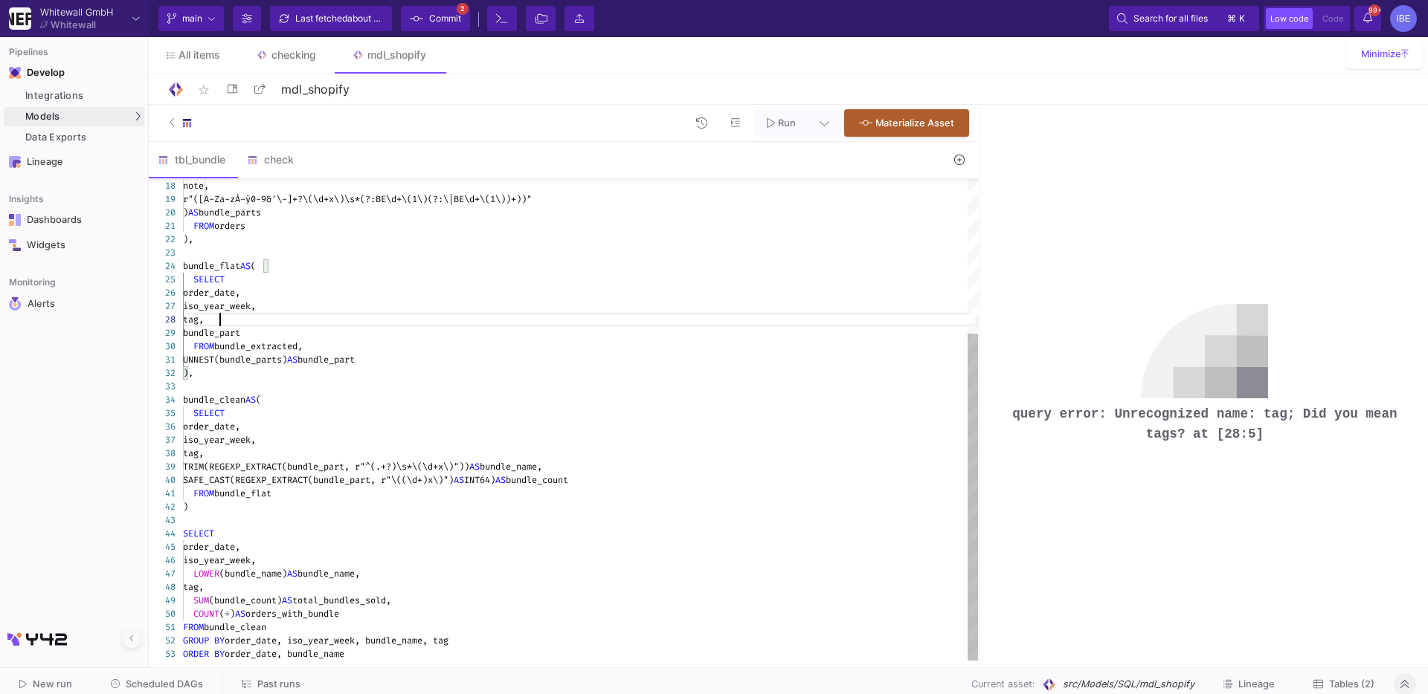
click at [204, 324] on span "tag," at bounding box center [193, 320] width 21 height 12
click at [204, 449] on span "tag," at bounding box center [193, 454] width 21 height 12
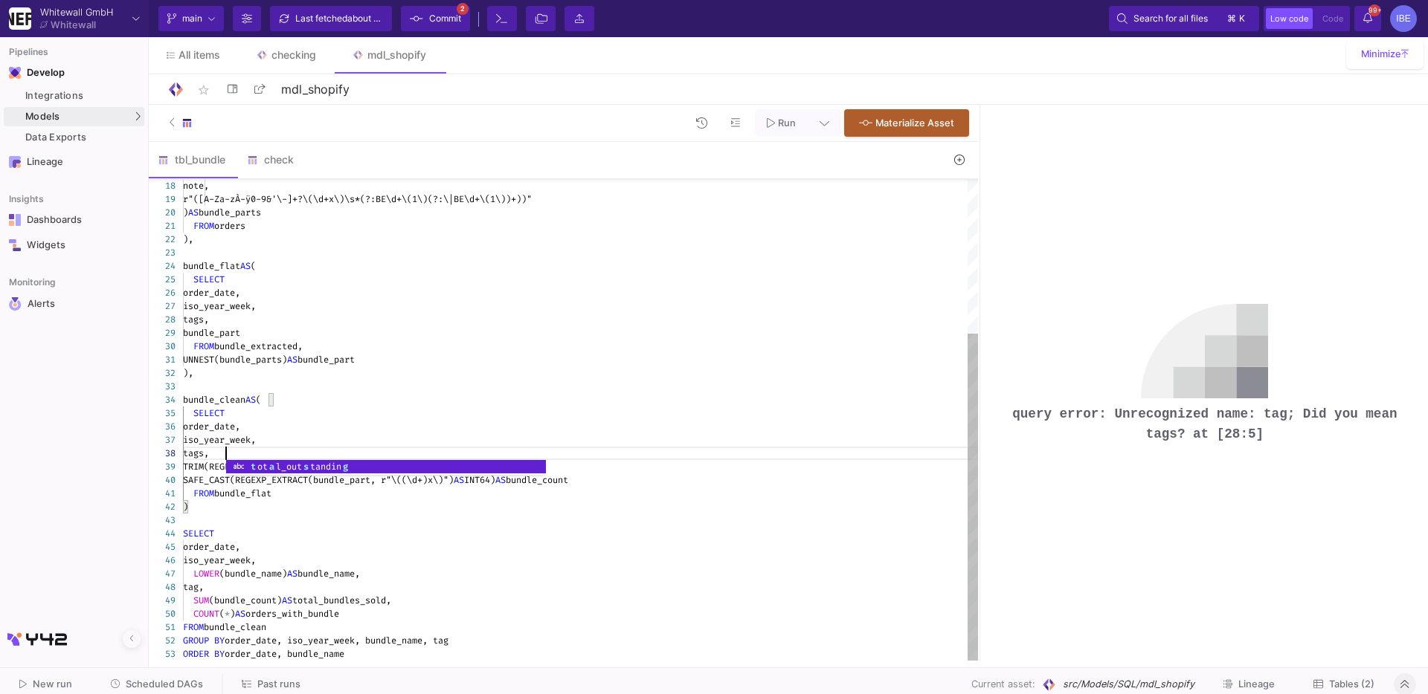
click at [210, 588] on div "19 20 21 22 23 24 25 26 27 28 29 30 31 32 33 34 35 36 18 37 38 39 40 41 42 43 4…" at bounding box center [563, 420] width 829 height 482
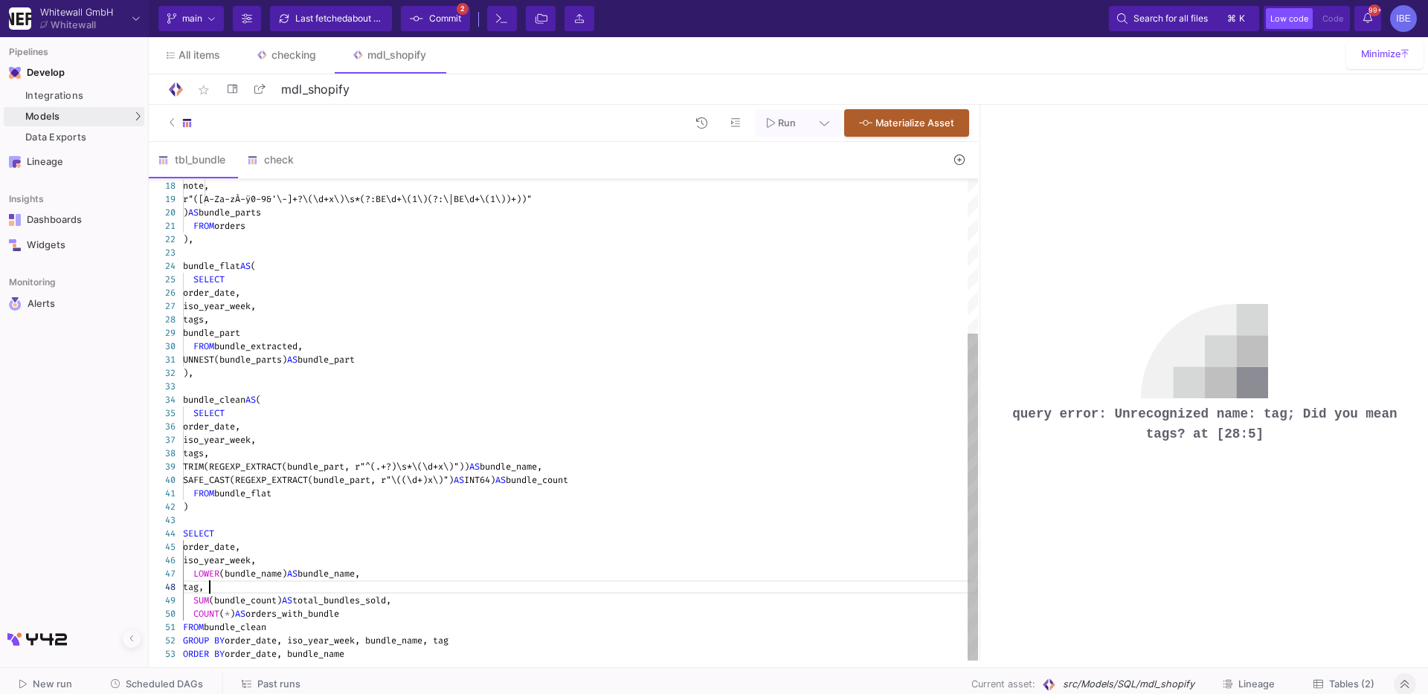
scroll to position [93, 32]
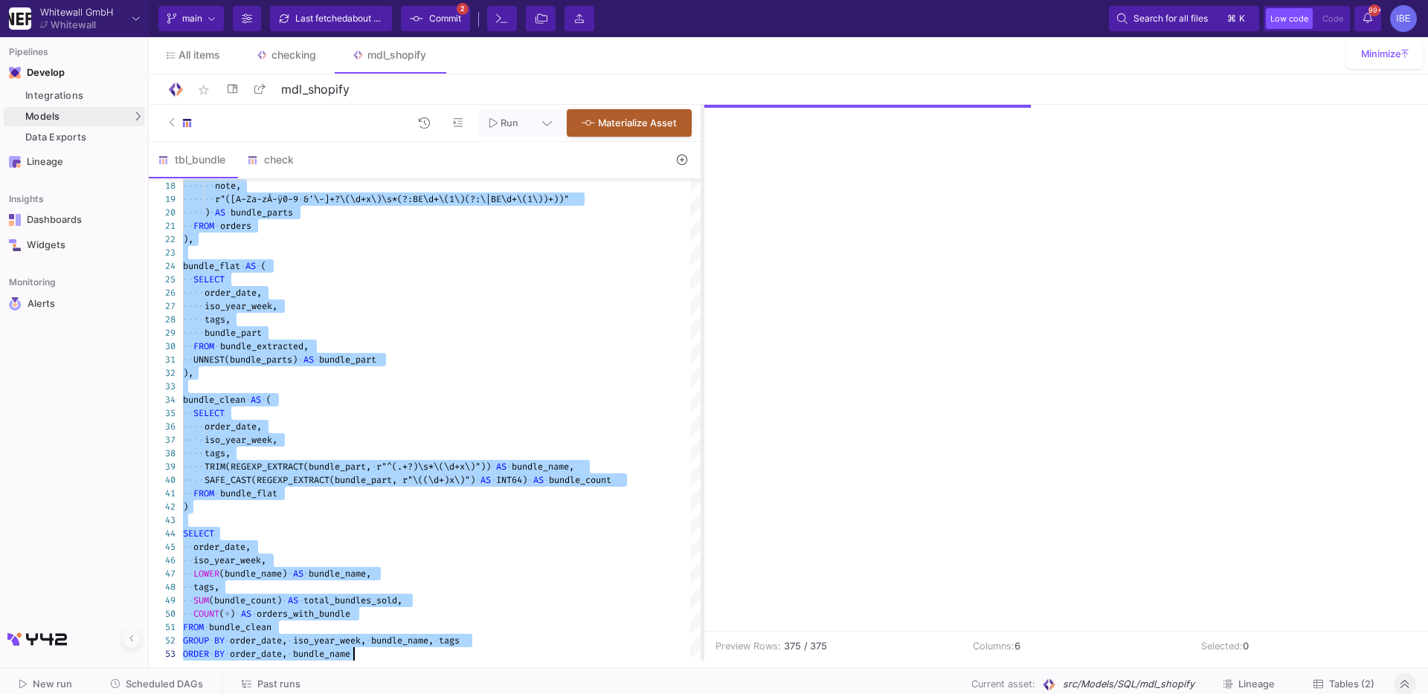
drag, startPoint x: 978, startPoint y: 315, endPoint x: 697, endPoint y: 430, distance: 303.4
click at [700, 430] on div at bounding box center [702, 383] width 4 height 556
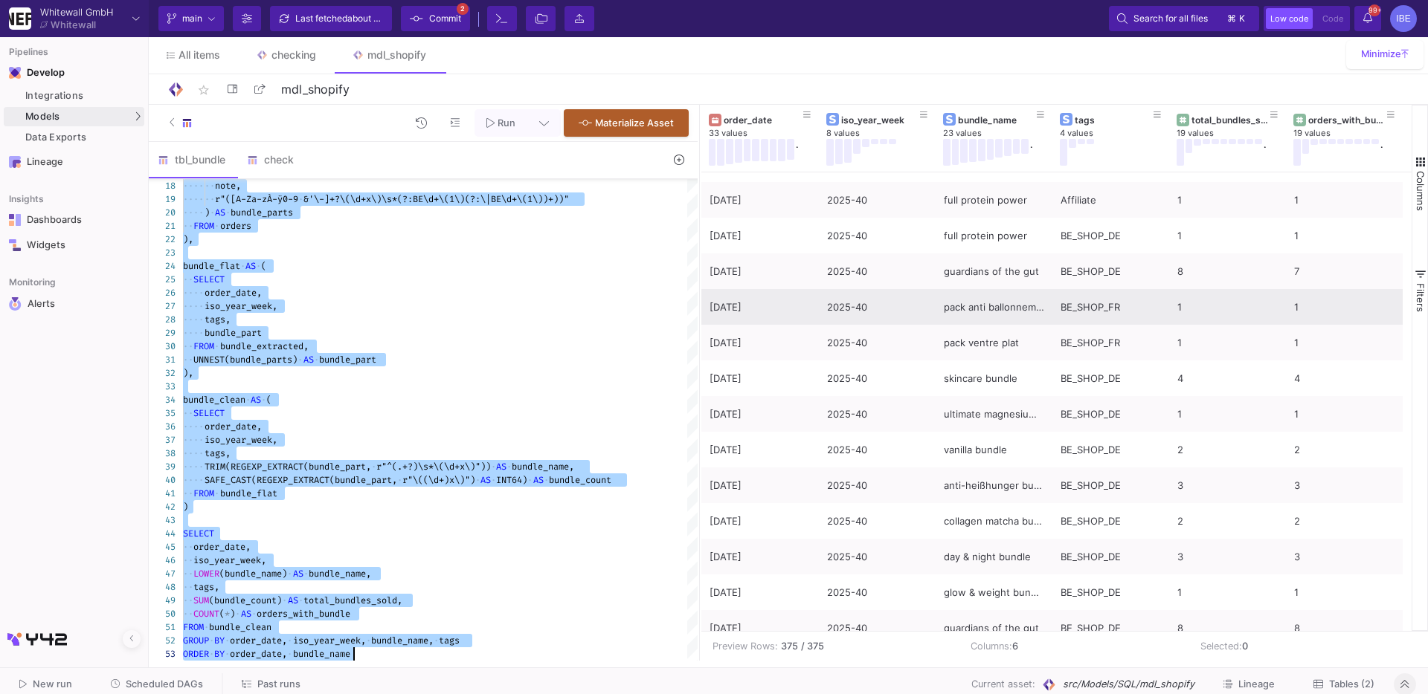
scroll to position [8597, 0]
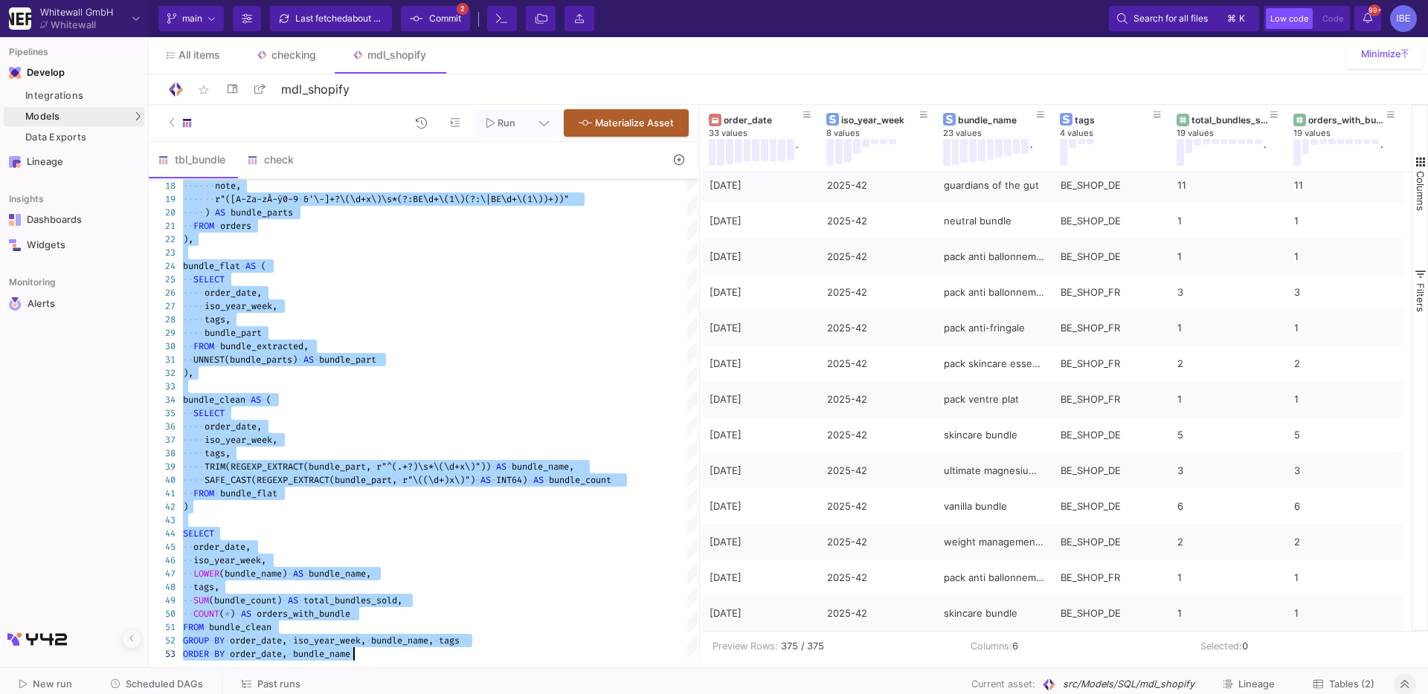
type textarea "WITH orders AS ( SELECT DATE(TIMESTAMP(created_at)) AS order_date, FORMAT_DATE(…"
click at [429, 11] on span "Commit" at bounding box center [445, 18] width 32 height 22
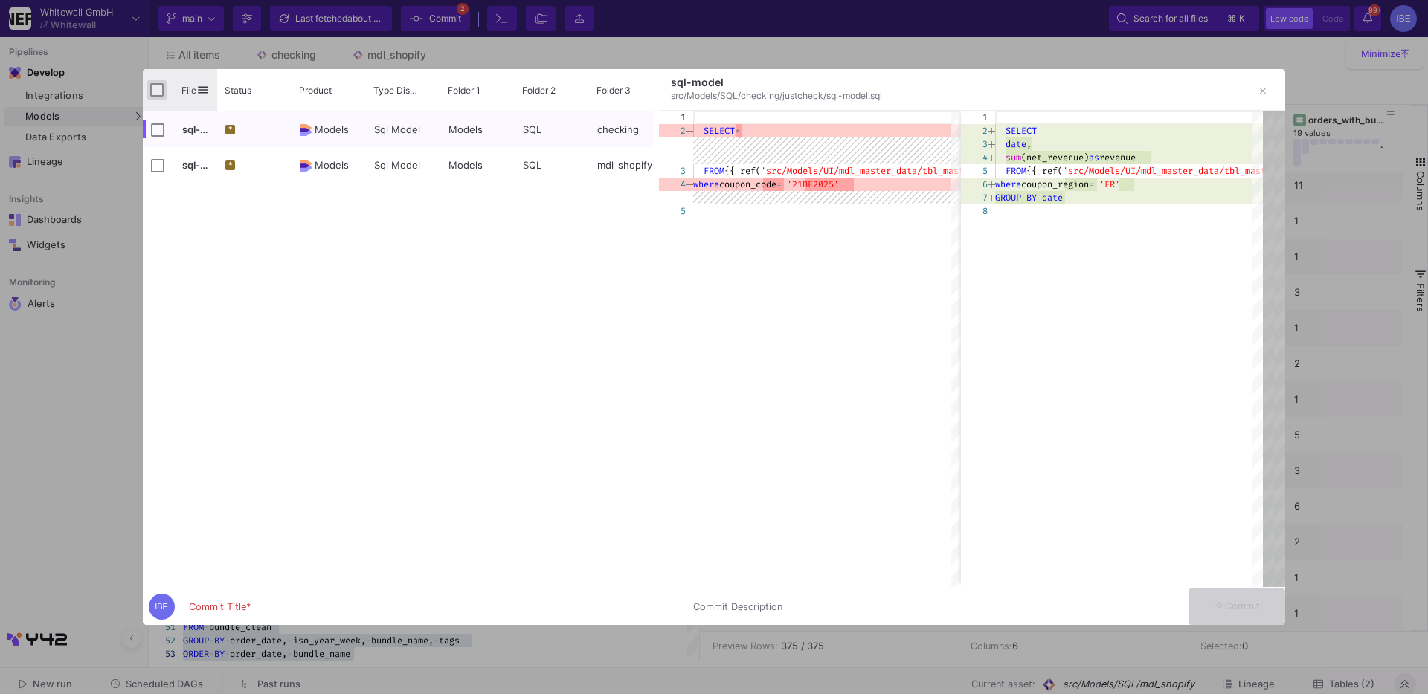
click at [159, 87] on input "Press Space to toggle all rows selection (unchecked)" at bounding box center [156, 89] width 13 height 13
checkbox input "true"
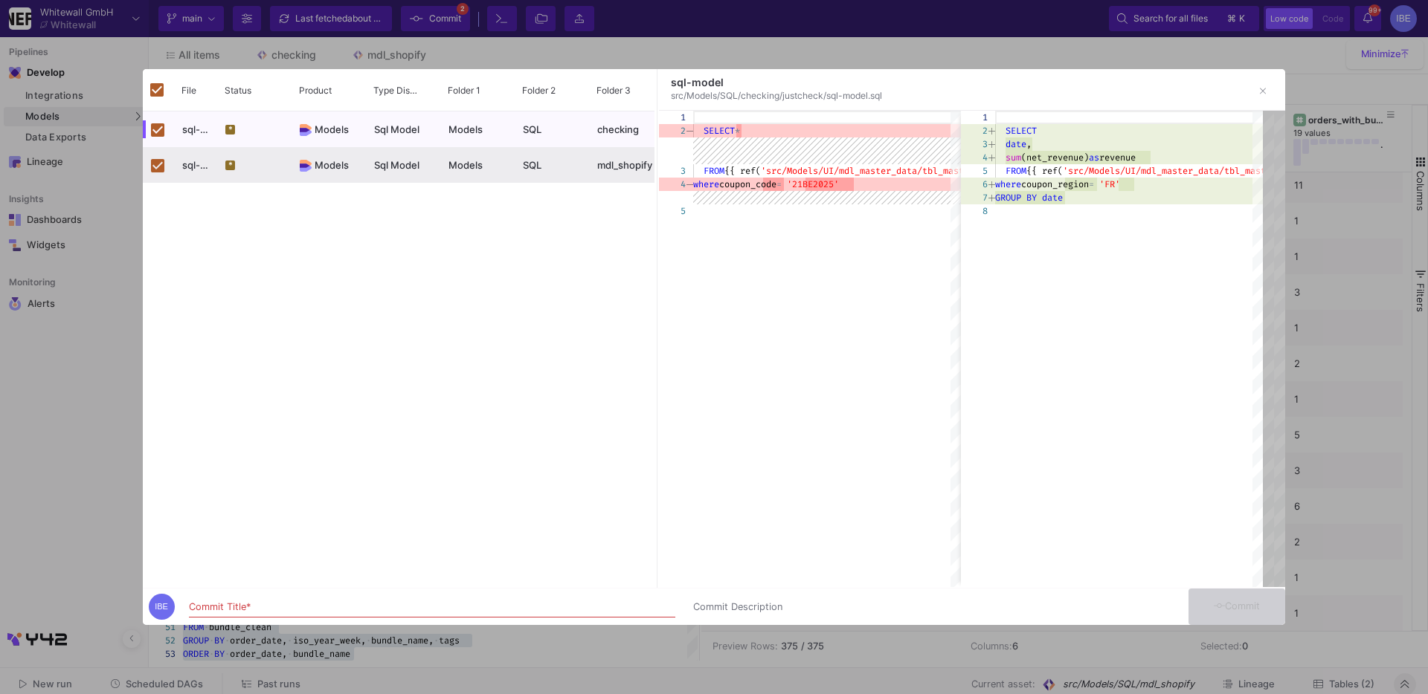
click at [333, 593] on div "Commit Title *" at bounding box center [432, 604] width 486 height 28
type input "burcu"
click at [1228, 596] on button "Commit" at bounding box center [1236, 607] width 97 height 36
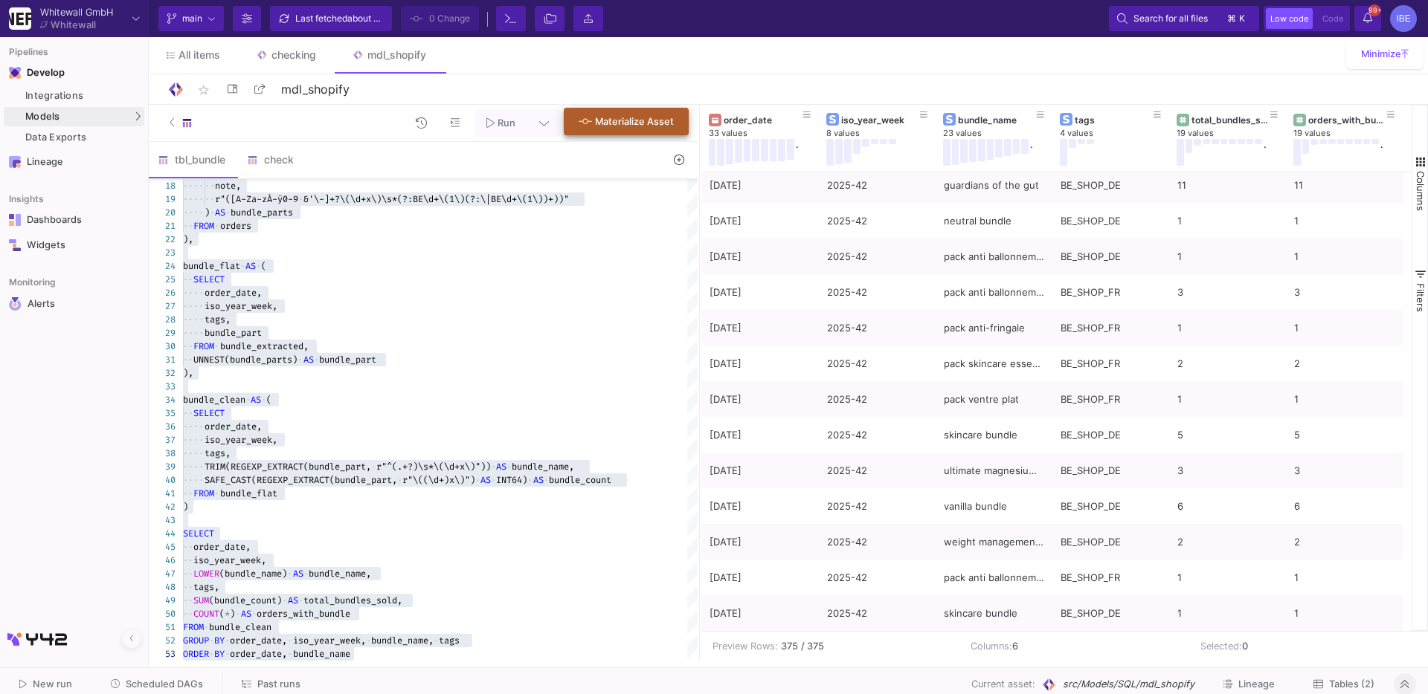
click at [630, 114] on button "Materialize Asset" at bounding box center [626, 122] width 125 height 28
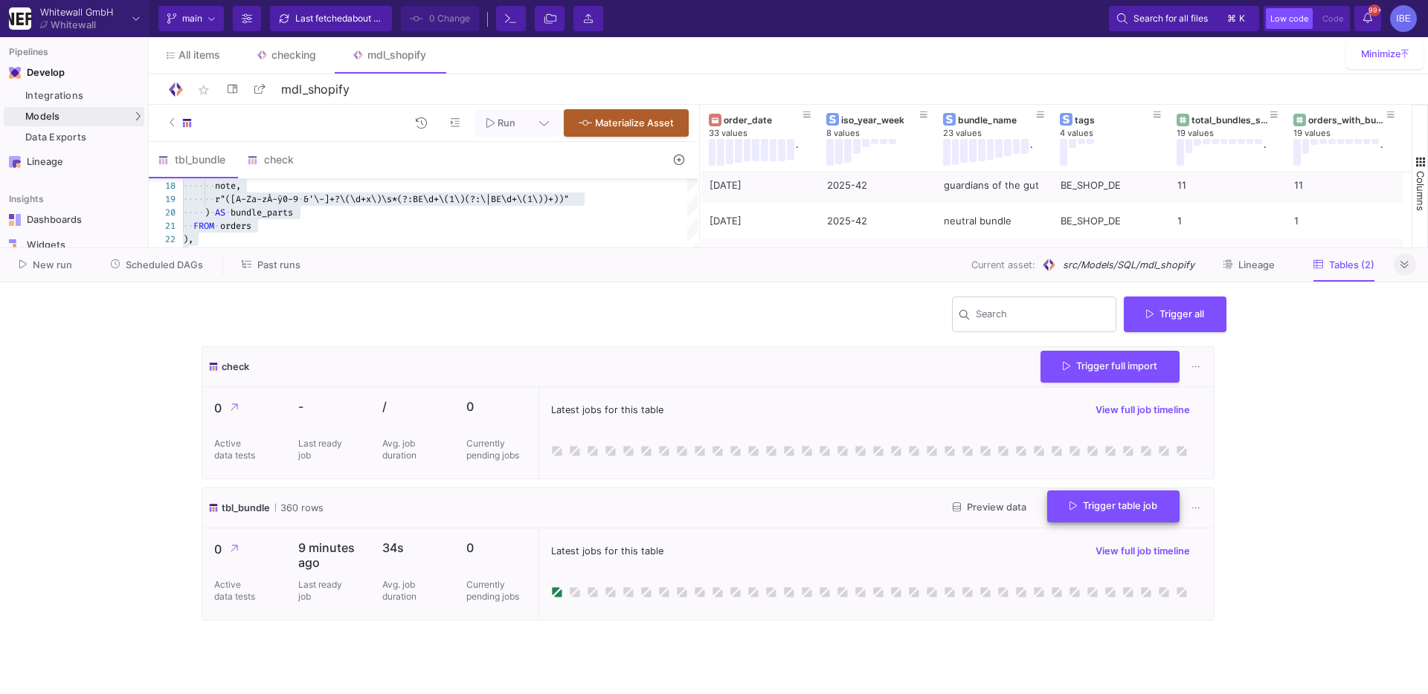
click at [1091, 511] on span "Trigger table job" at bounding box center [1113, 505] width 88 height 11
click at [1096, 534] on button "Full import" at bounding box center [1107, 545] width 124 height 36
click at [140, 280] on div "New run Scheduled DAGs Past runs Current asset: src/Models/SQL/mdl_shopify Line…" at bounding box center [714, 265] width 1428 height 34
click at [155, 267] on span "Scheduled DAGs" at bounding box center [164, 264] width 77 height 11
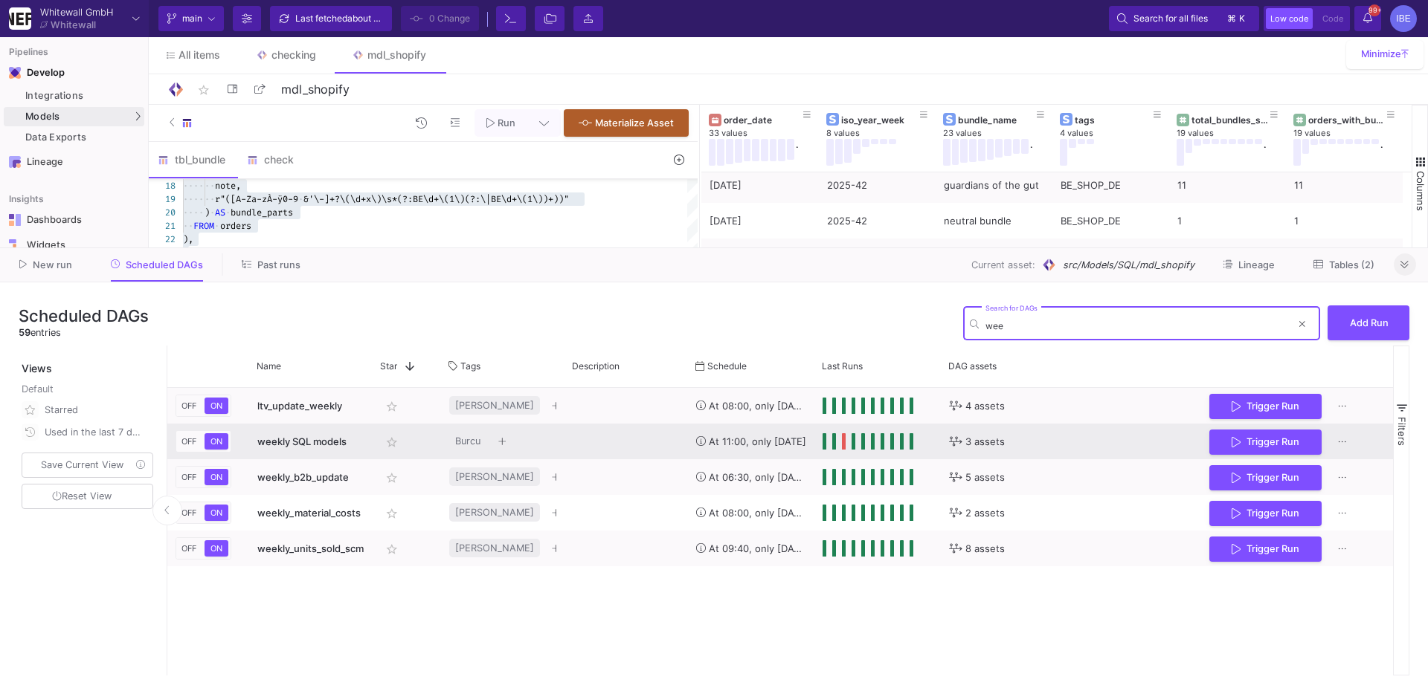
type input "wee"
click at [336, 445] on span "weekly SQL models" at bounding box center [301, 442] width 89 height 12
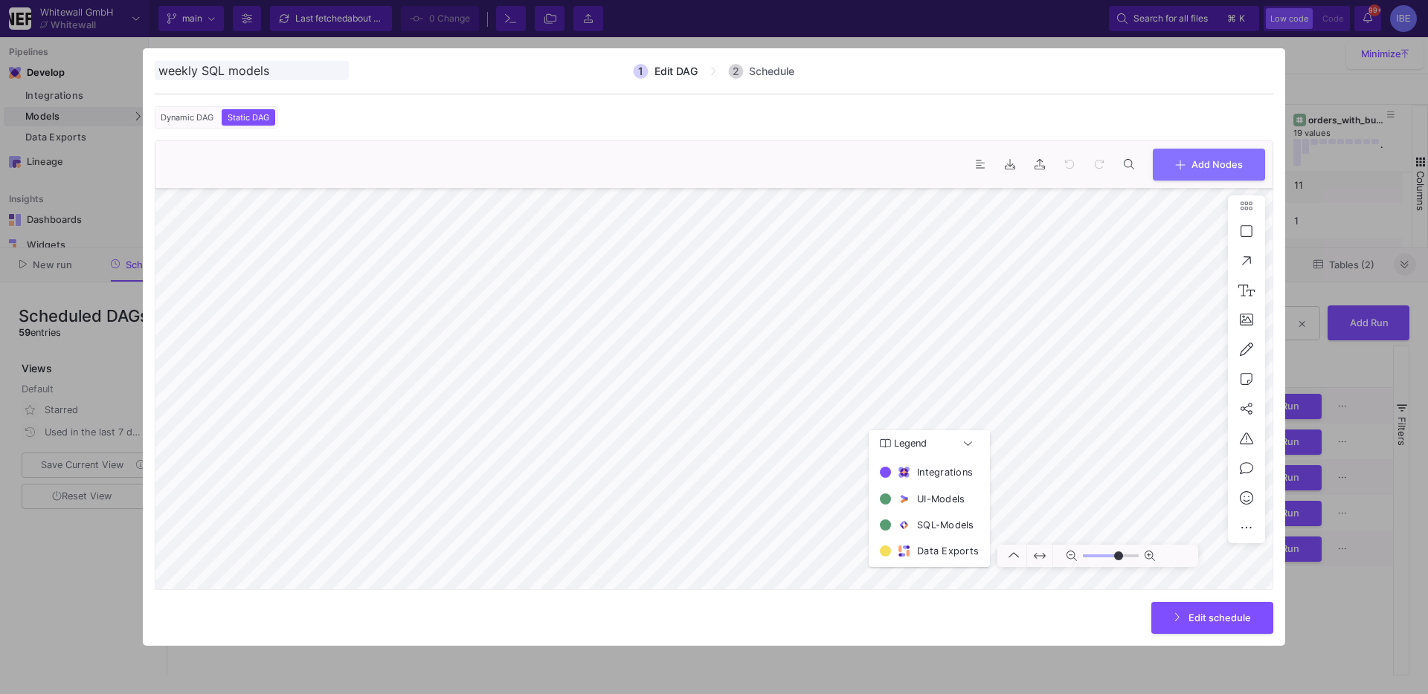
type input "0"
click at [1175, 162] on icon at bounding box center [1180, 164] width 10 height 12
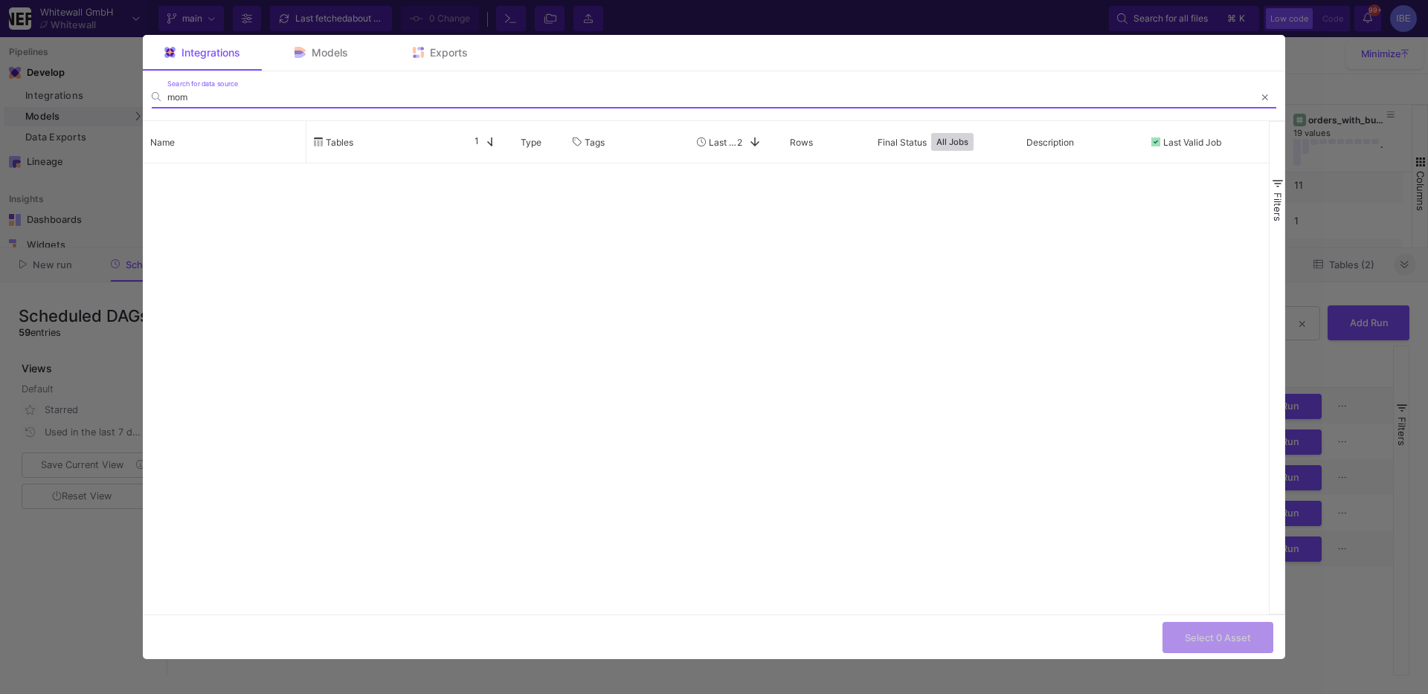
type input "mom"
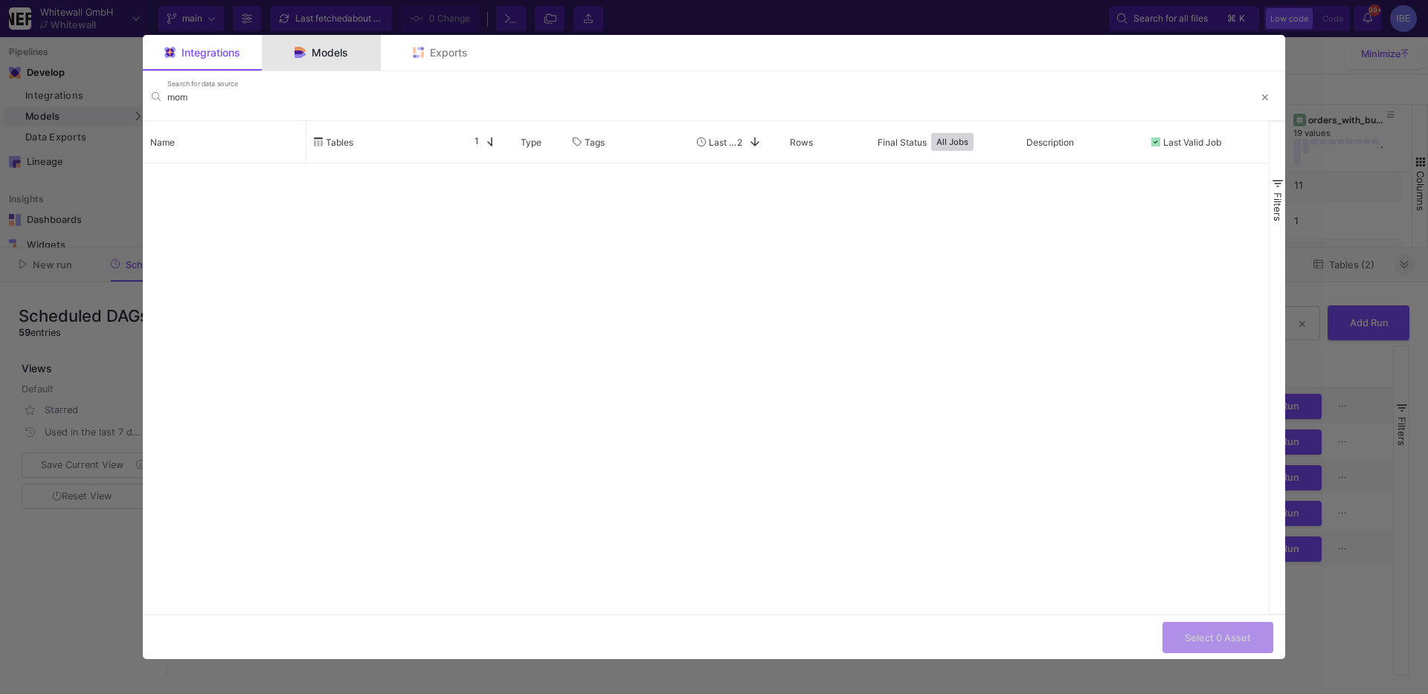
click at [312, 54] on span "Models" at bounding box center [330, 53] width 36 height 12
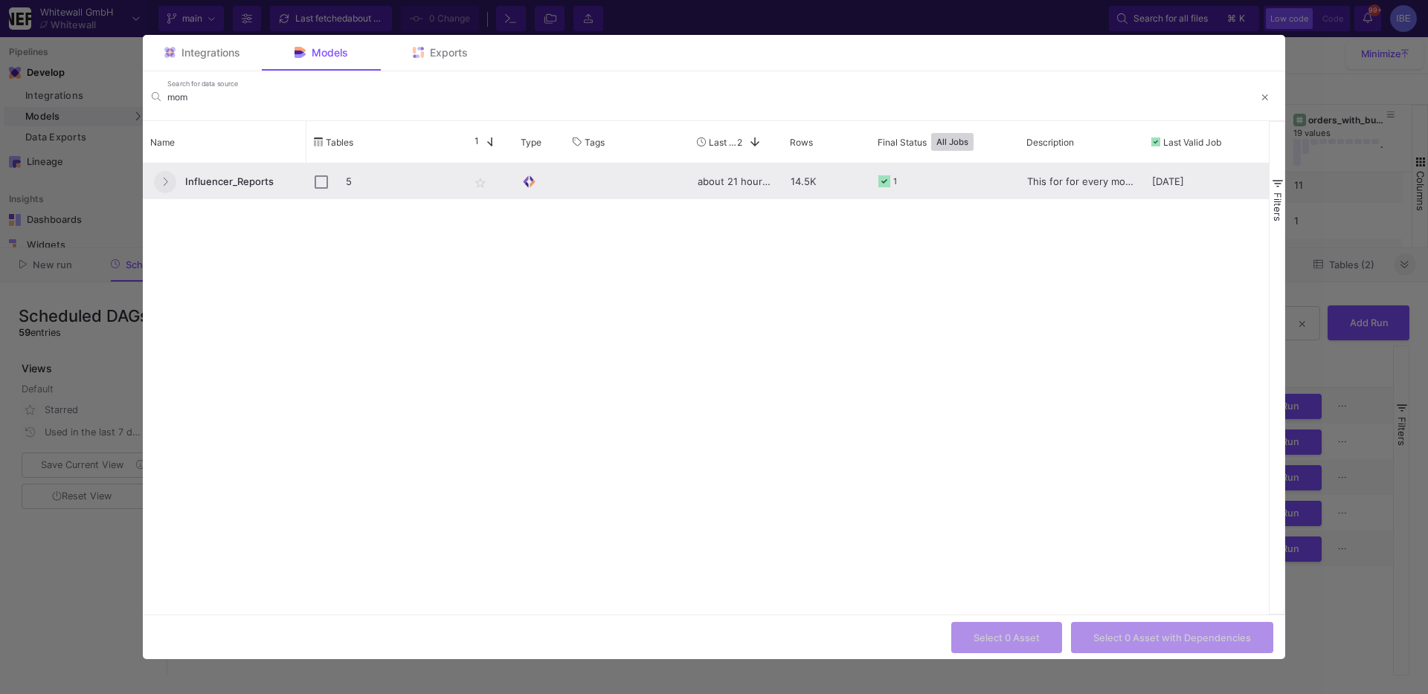
click at [159, 187] on button "Press SPACE to select this row." at bounding box center [165, 182] width 22 height 22
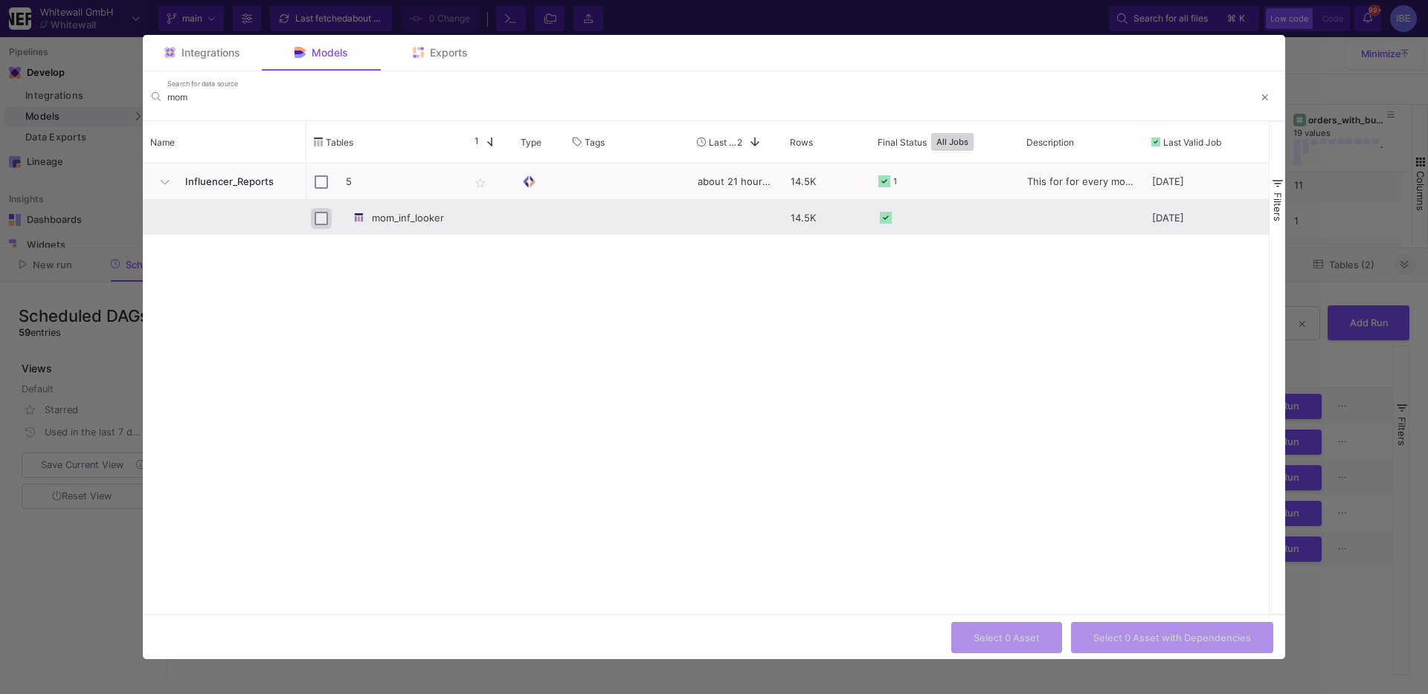
click at [320, 217] on input "Press Space to toggle row selection (unchecked)" at bounding box center [321, 218] width 13 height 13
checkbox input "true"
checkbox input "false"
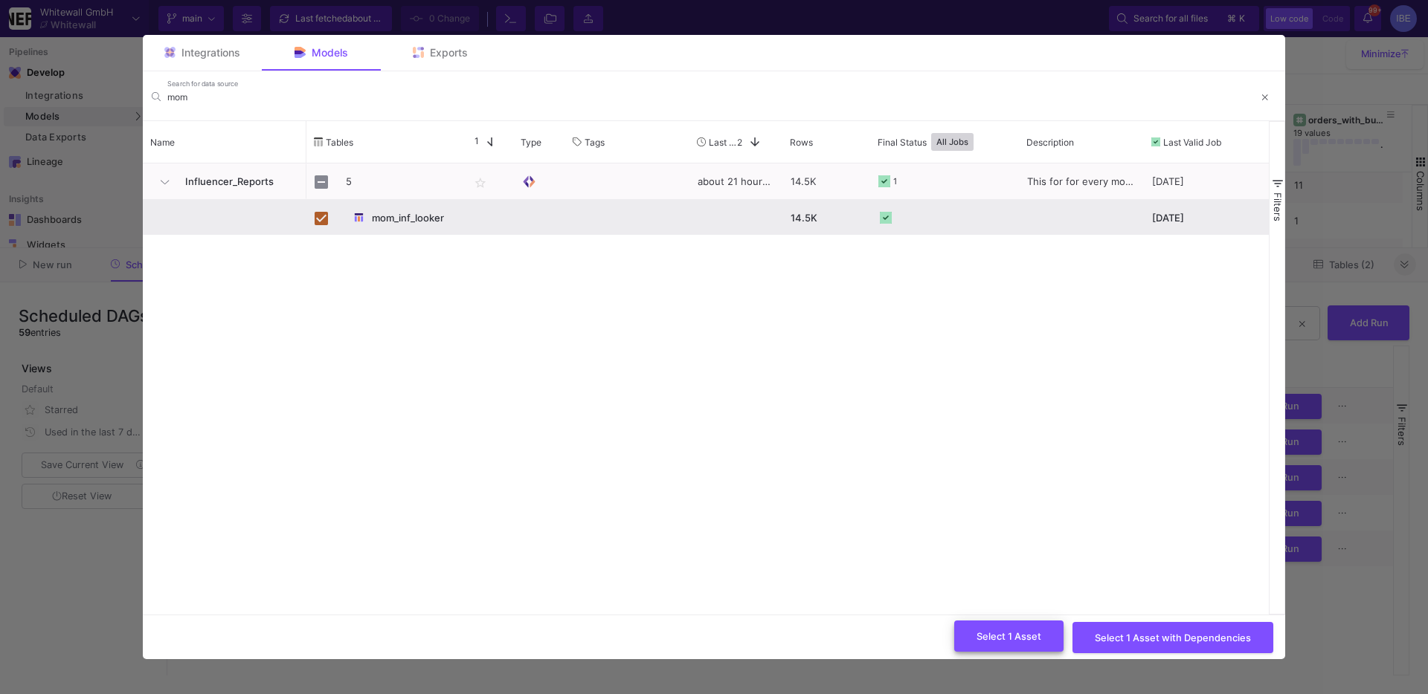
click at [987, 627] on button "Select 1 Asset" at bounding box center [1008, 637] width 109 height 32
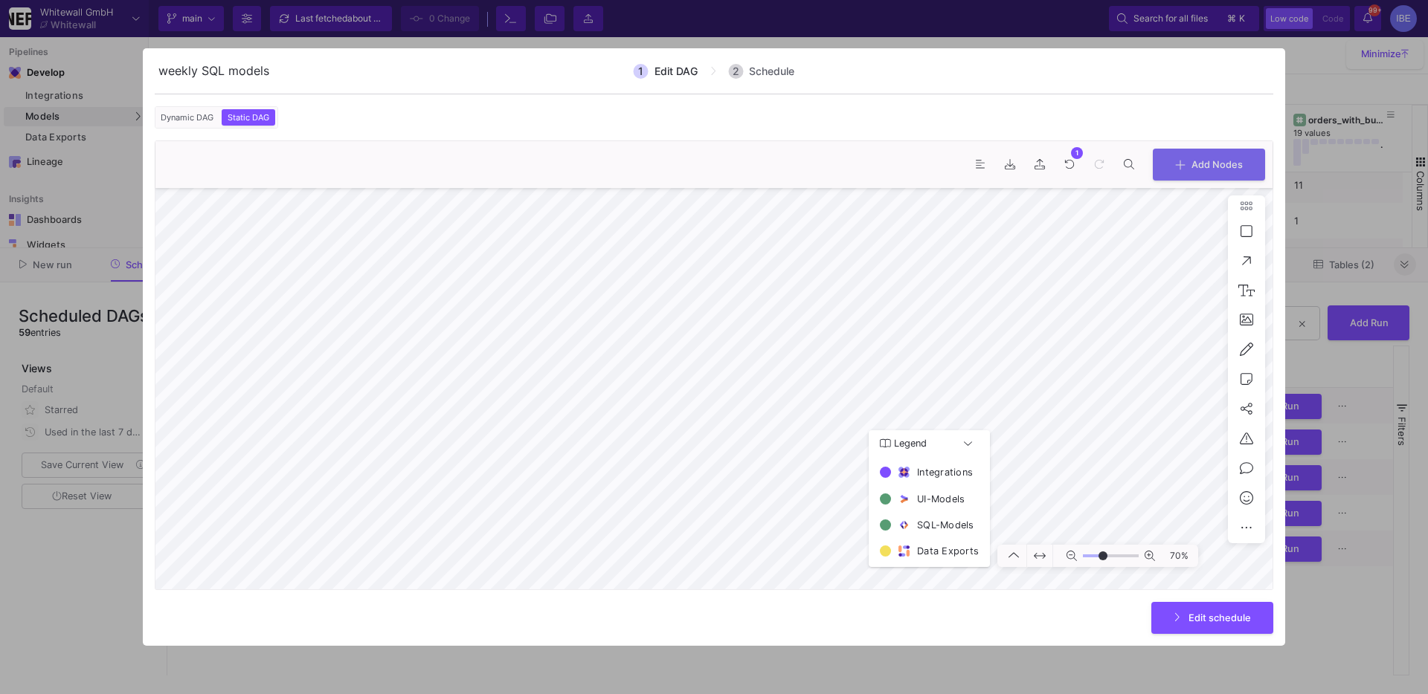
type input "7"
click at [1236, 619] on span "Edit schedule" at bounding box center [1219, 616] width 62 height 11
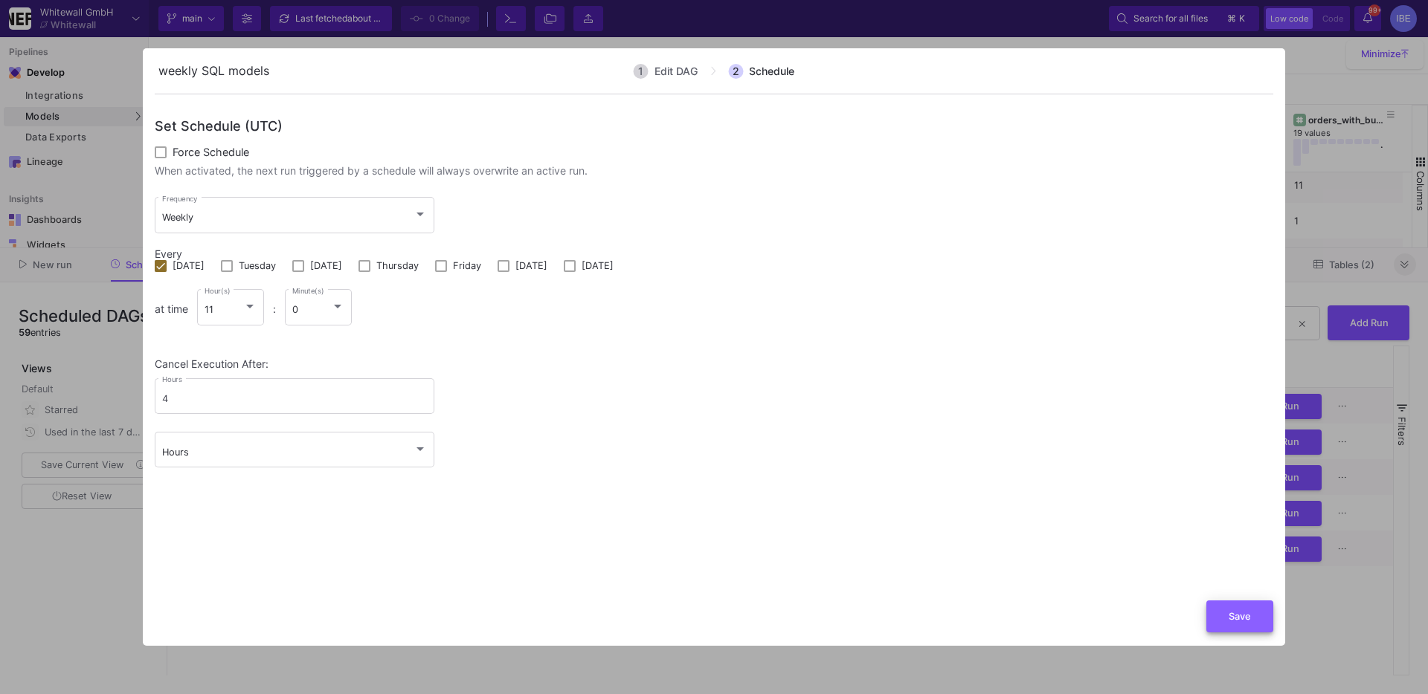
click at [1228, 622] on button "Save" at bounding box center [1239, 617] width 67 height 32
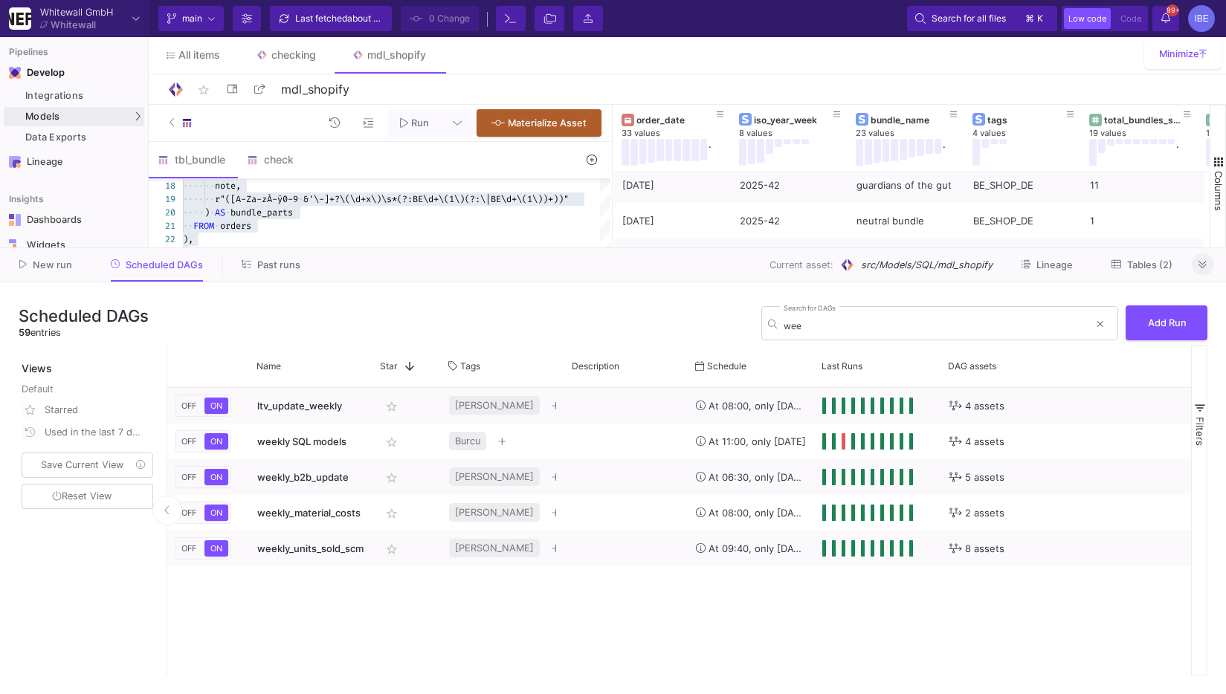
scroll to position [12924, 0]
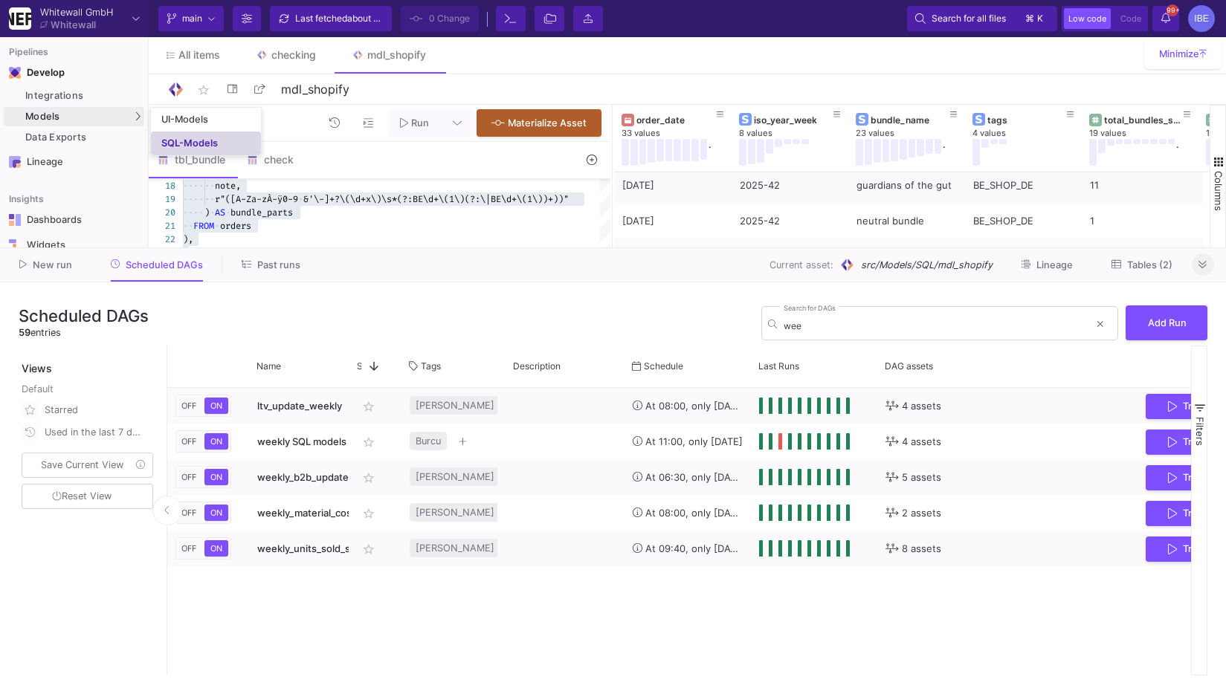
click at [164, 142] on div "SQL-Models" at bounding box center [189, 144] width 57 height 12
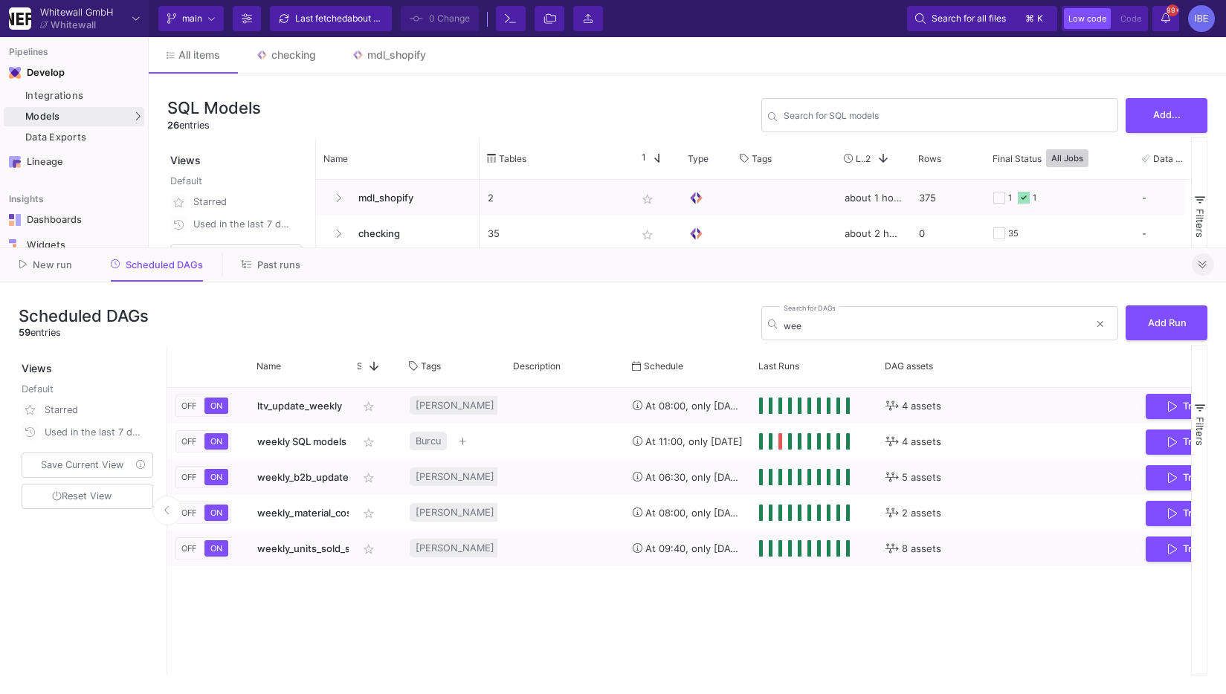
click at [1192, 271] on div at bounding box center [1203, 265] width 22 height 22
click at [1168, 126] on button "Add..." at bounding box center [1167, 114] width 82 height 35
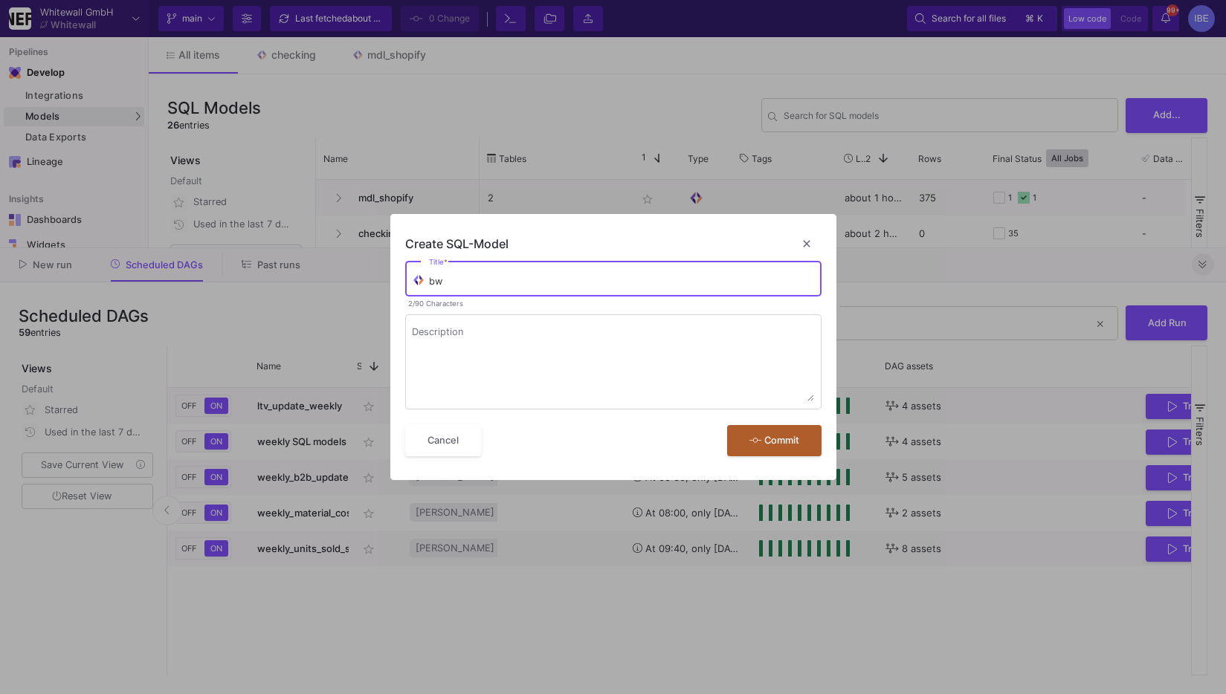
type input "b"
click at [808, 230] on button "close" at bounding box center [807, 244] width 30 height 30
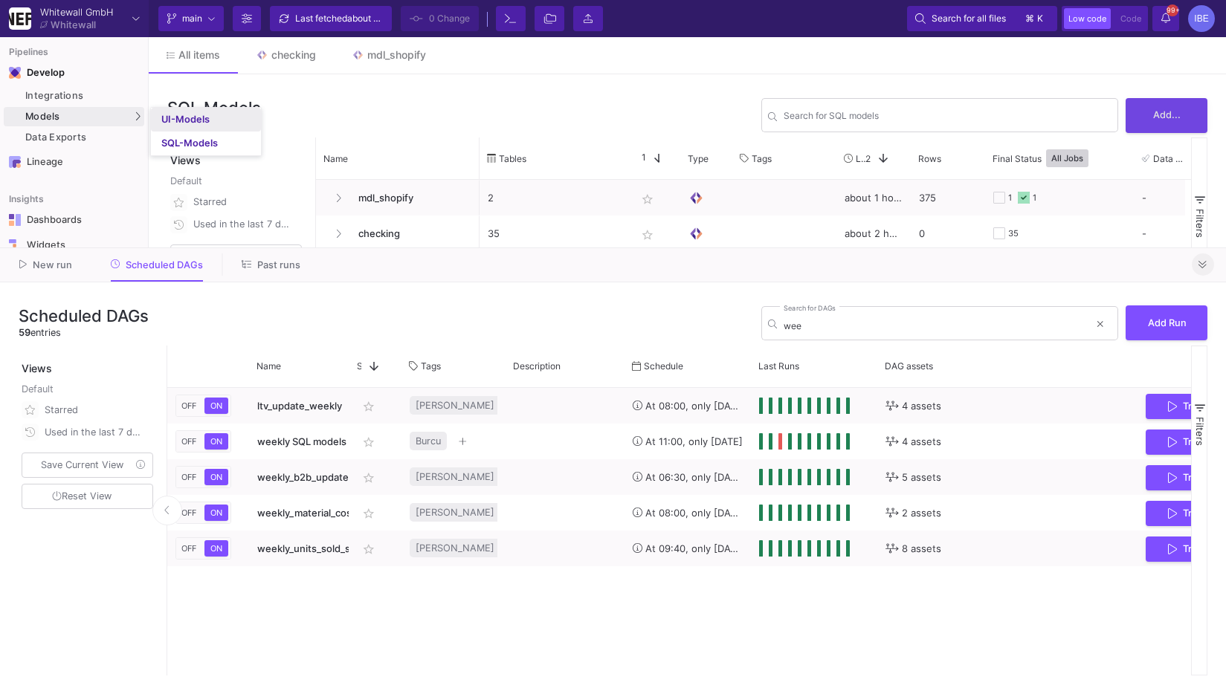
click at [200, 120] on div "UI-Models" at bounding box center [185, 120] width 48 height 12
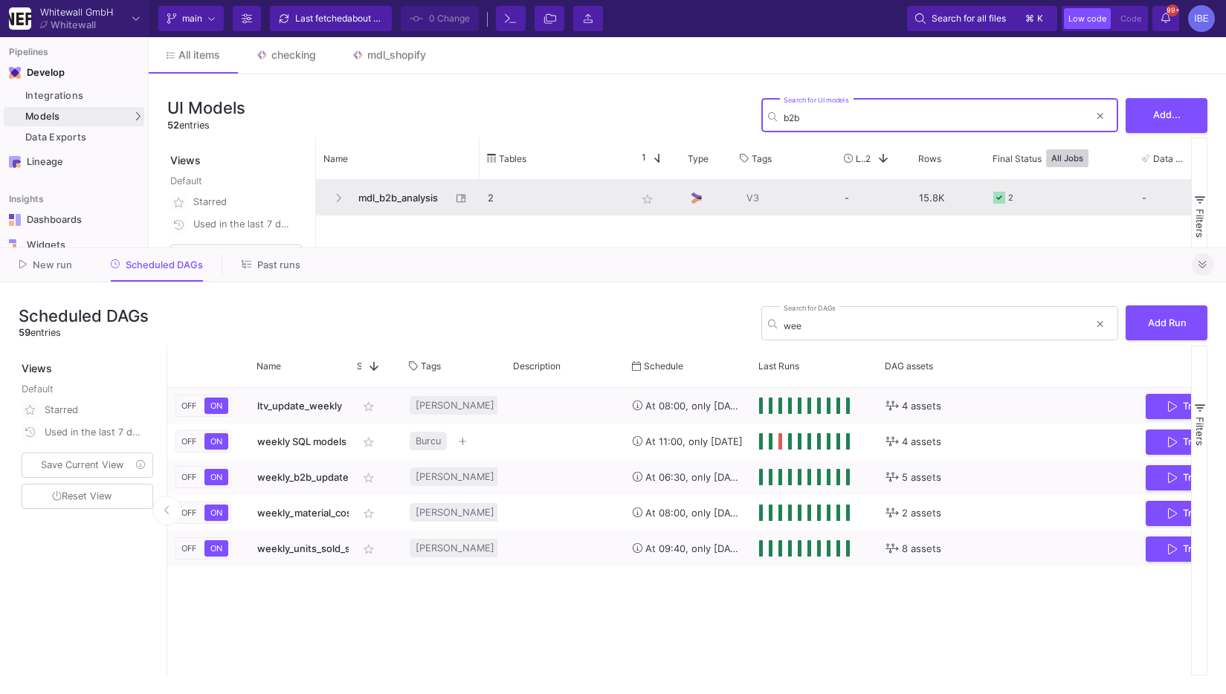
type input "b2b"
click at [407, 202] on span "mdl_b2b_analysis" at bounding box center [400, 198] width 102 height 35
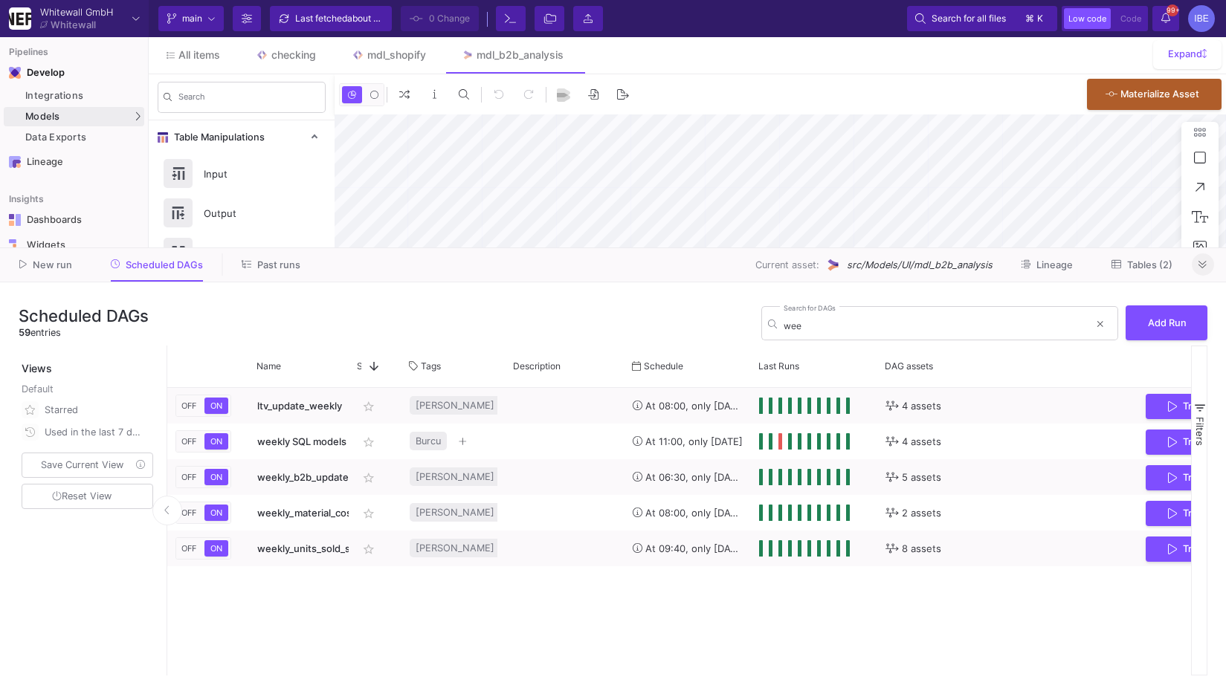
click at [1195, 262] on button at bounding box center [1203, 265] width 22 height 22
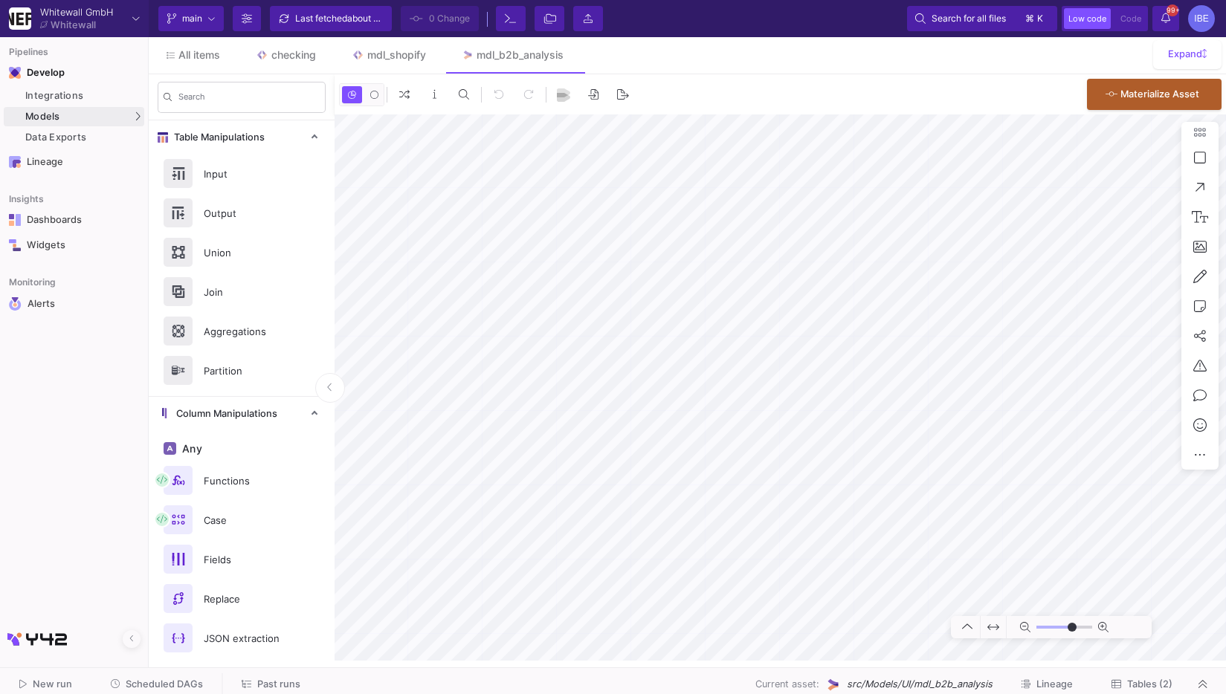
type input "-17"
click at [1155, 688] on span "Tables (2)" at bounding box center [1149, 684] width 45 height 11
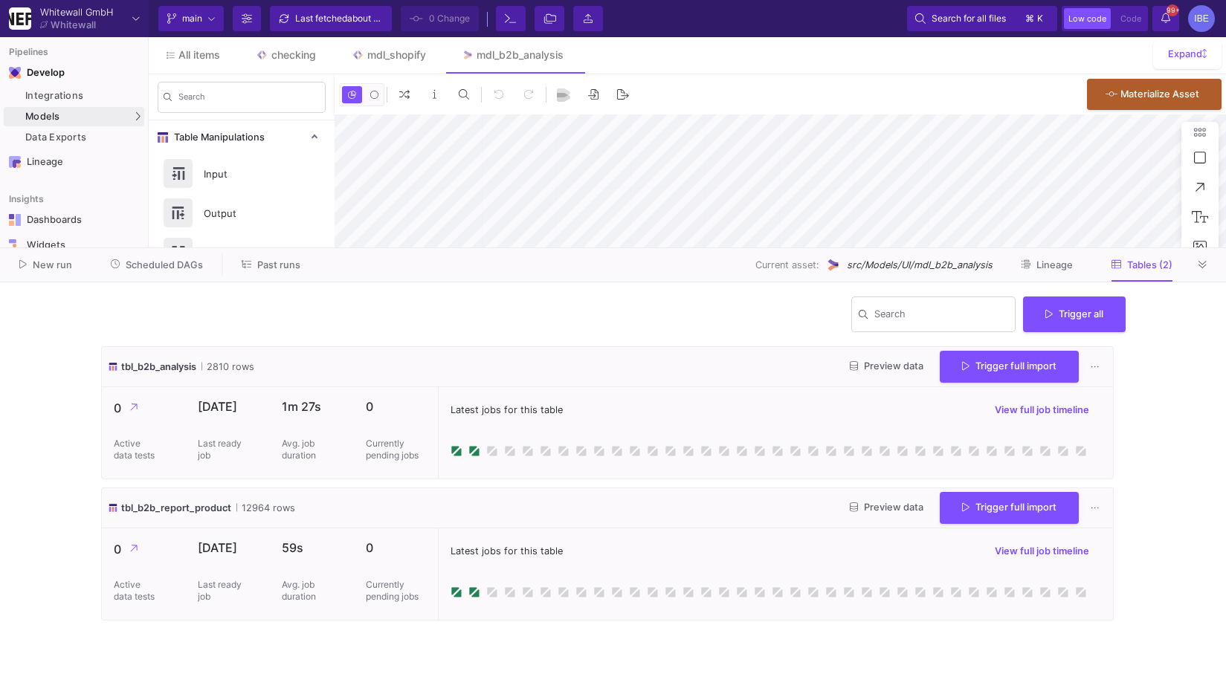
click at [888, 372] on span "Preview data" at bounding box center [887, 366] width 74 height 11
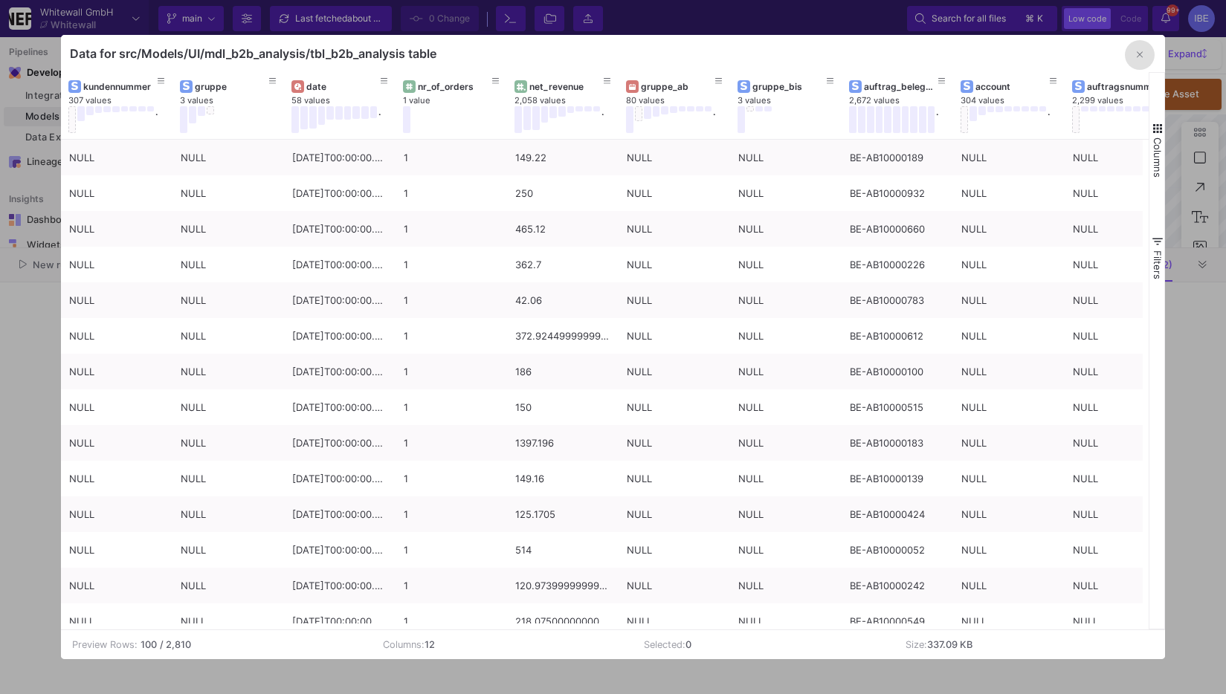
click at [42, 327] on div at bounding box center [613, 347] width 1226 height 694
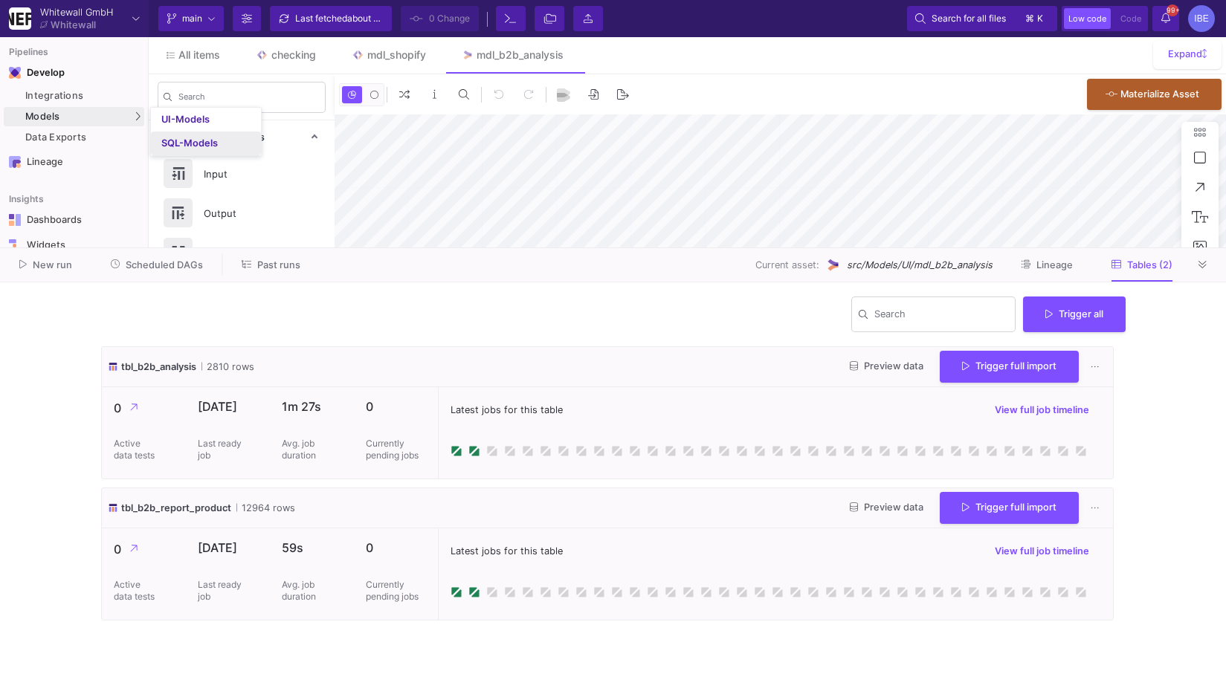
click at [170, 138] on div "SQL-Models" at bounding box center [189, 144] width 57 height 12
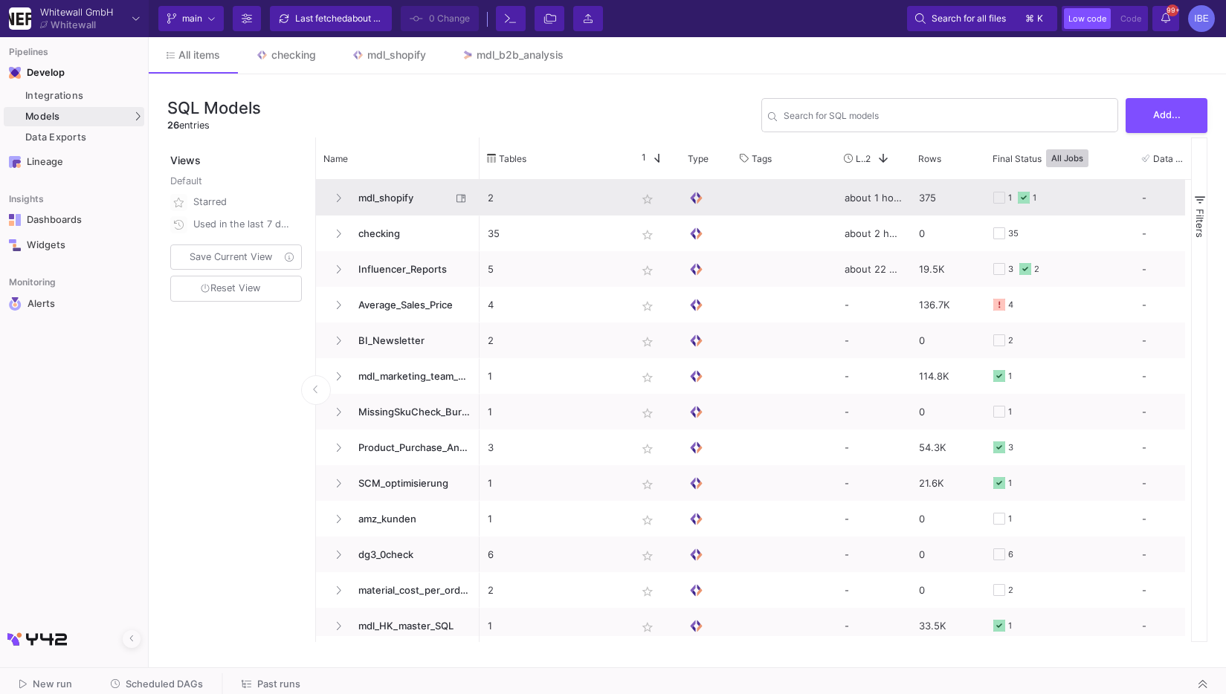
click at [434, 189] on span "mdl_shopify" at bounding box center [400, 198] width 102 height 35
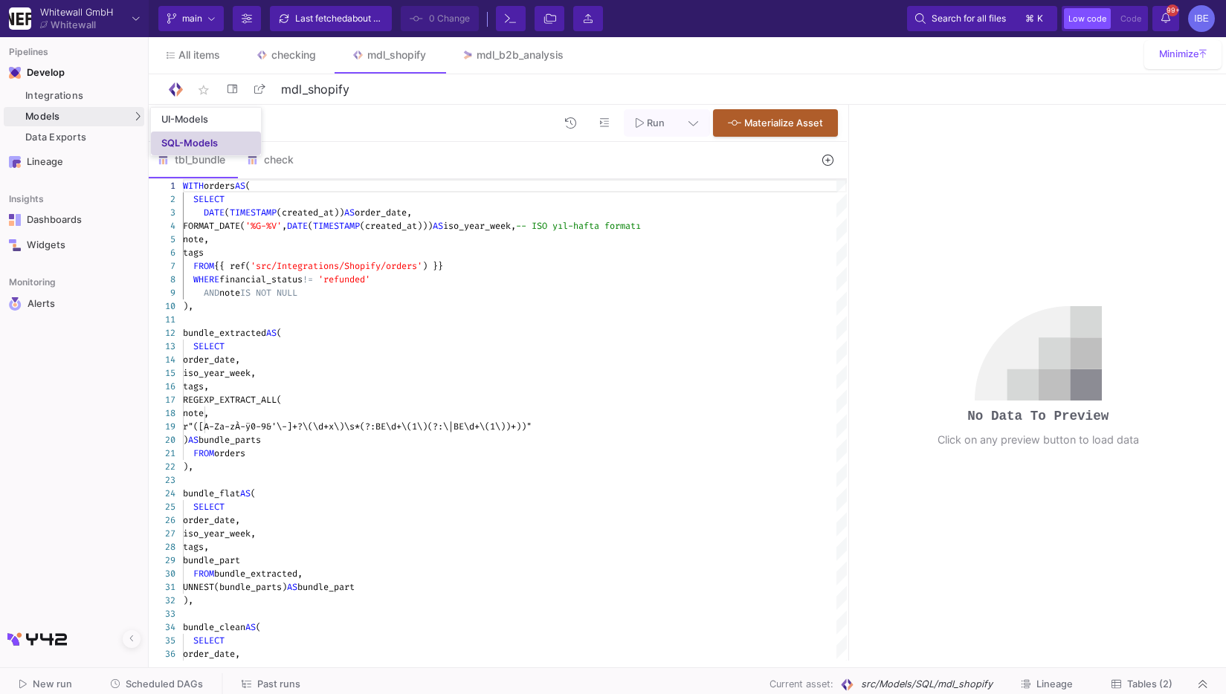
click at [177, 140] on div "SQL-Models" at bounding box center [189, 144] width 57 height 12
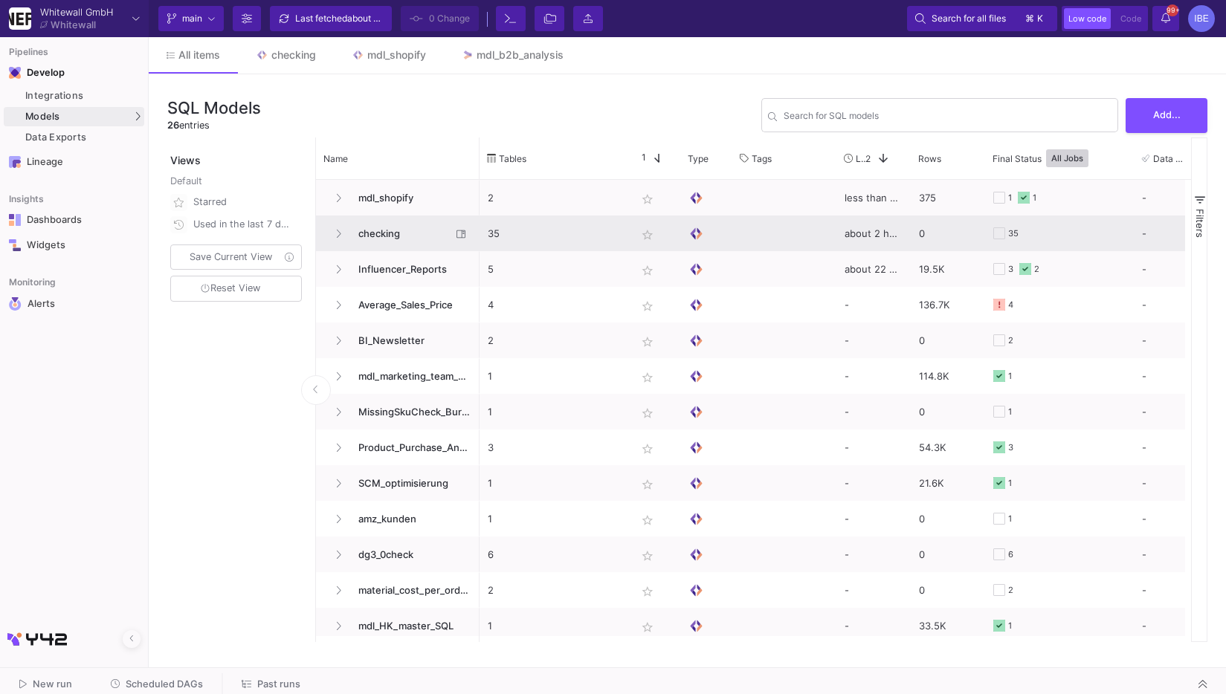
click at [378, 243] on span "checking" at bounding box center [400, 233] width 102 height 35
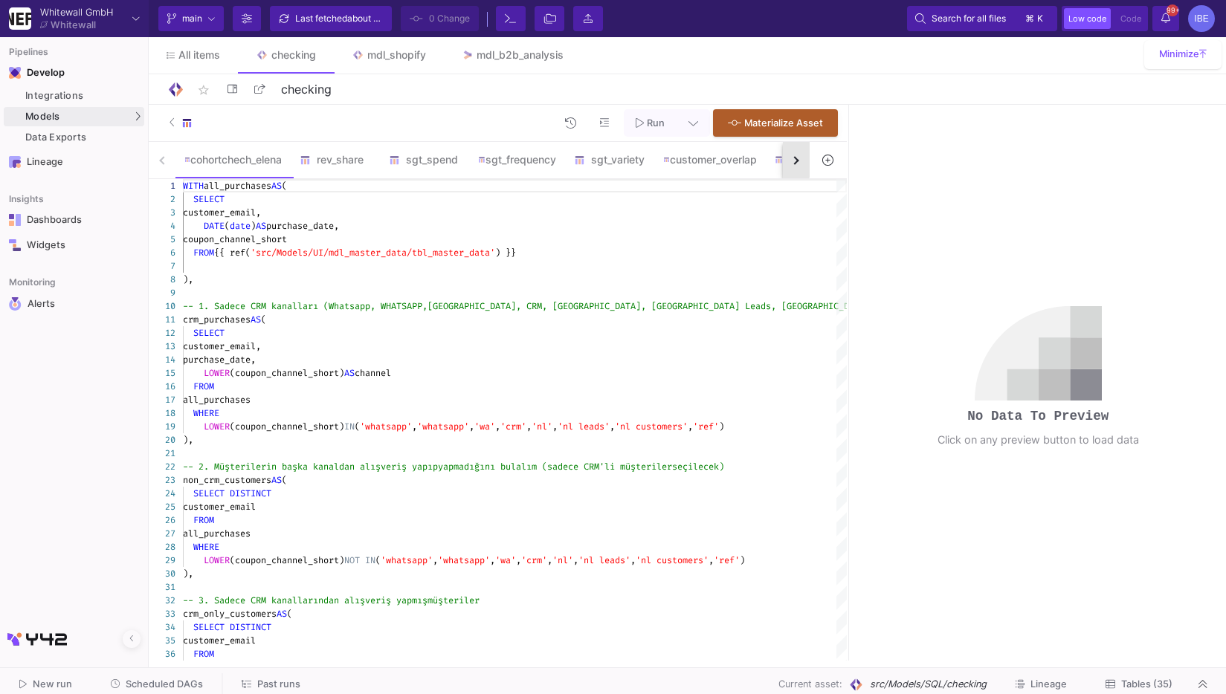
click at [786, 158] on button "button" at bounding box center [796, 160] width 27 height 36
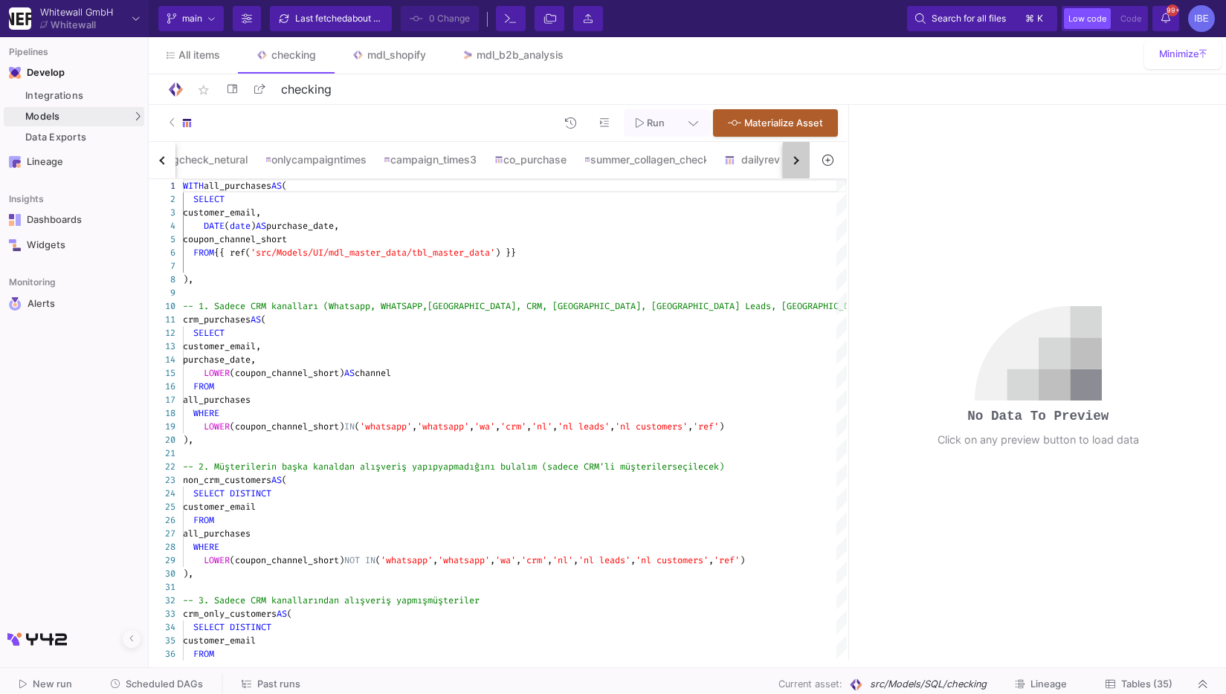
click at [786, 158] on button "button" at bounding box center [796, 160] width 27 height 36
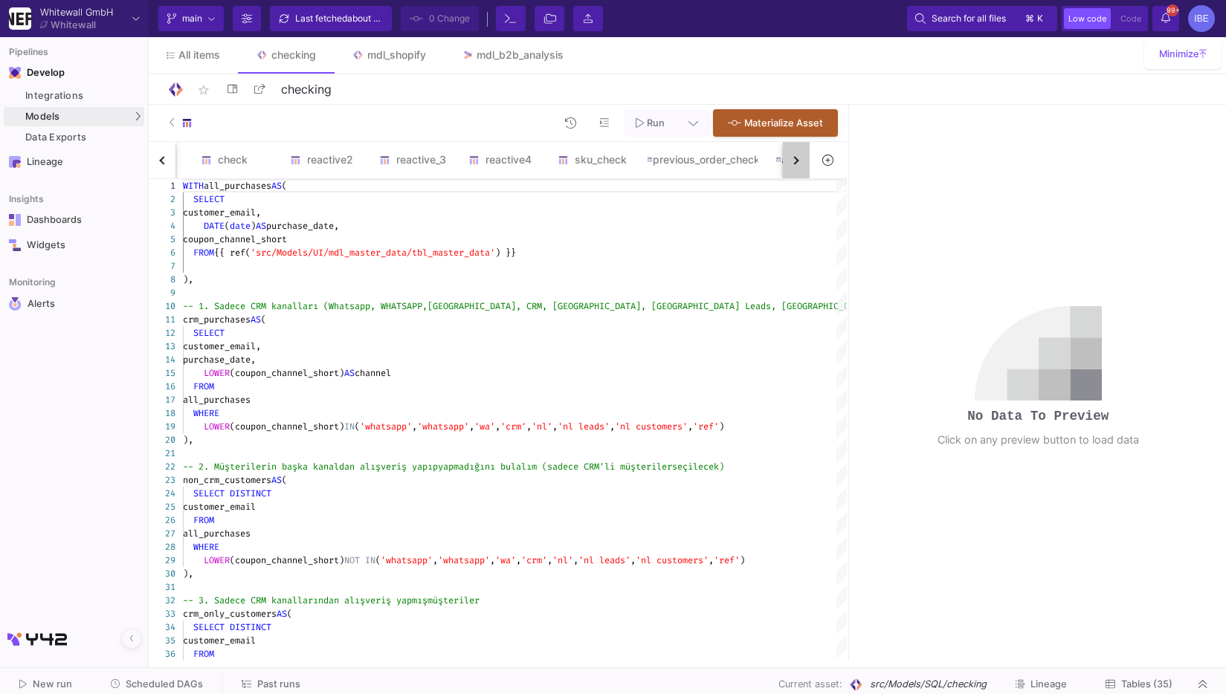
click at [786, 158] on button "button" at bounding box center [796, 160] width 27 height 36
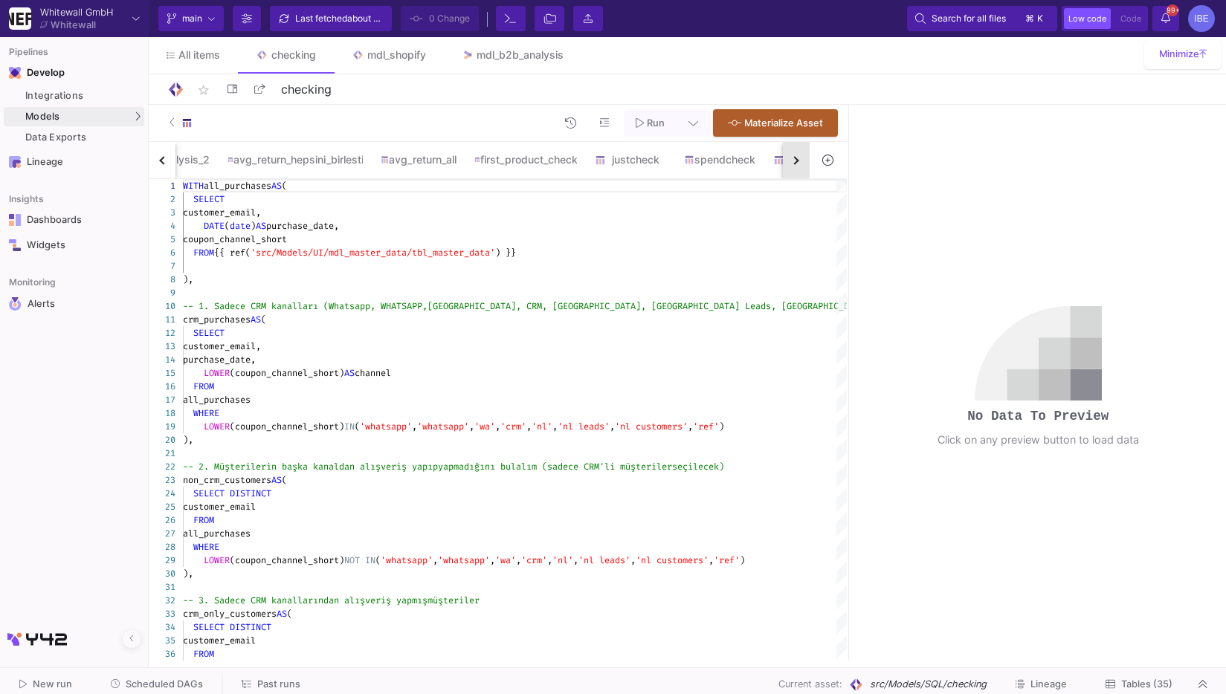
click at [786, 158] on button "button" at bounding box center [796, 160] width 27 height 36
click at [786, 158] on div "cohortchech_elena rev_share sgt_spend sgt_frequency sgt_variety customer_overla…" at bounding box center [479, 160] width 661 height 37
click at [459, 167] on div "justcheck" at bounding box center [421, 160] width 89 height 36
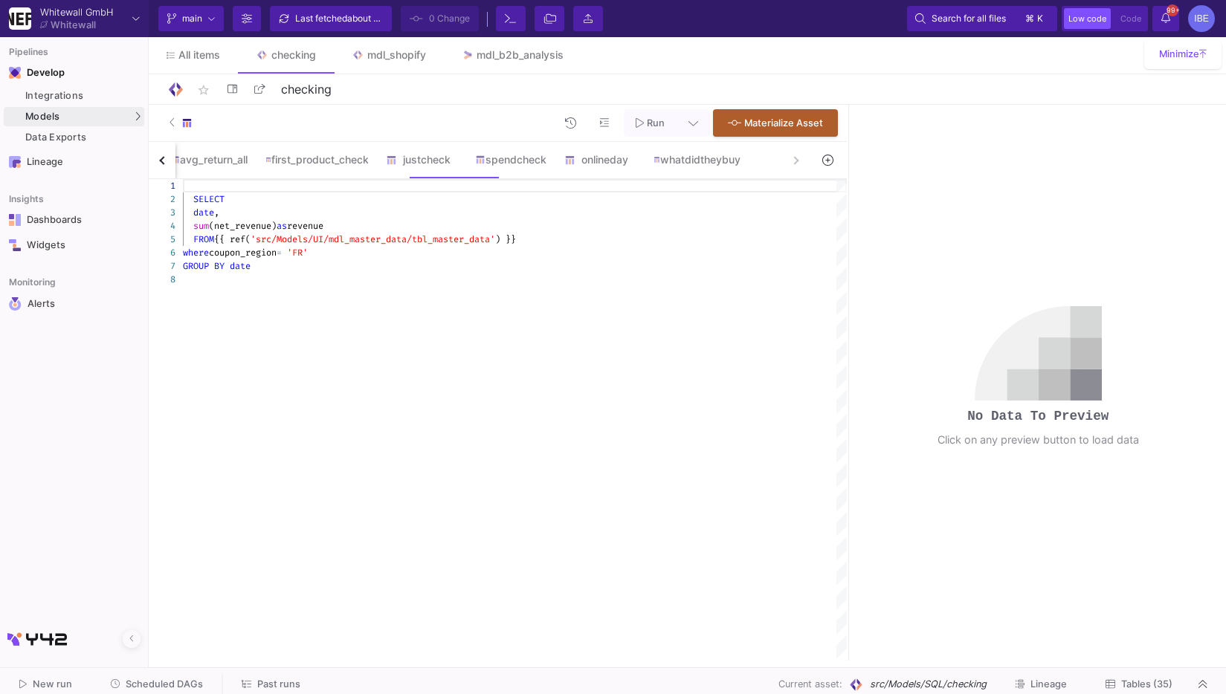
click at [391, 344] on div "SELECT date , sum (net_revenue) as revenue FROM {{ ref( 'src/Models/UI/mdl_mast…" at bounding box center [515, 420] width 664 height 482
paste textarea "25BE2025"
click at [285, 253] on div "1 2 3 4 5 6 7 8 9 10 SELECT date , sum (net_revenue) as revenue FROM {{ ref( 's…" at bounding box center [498, 420] width 698 height 482
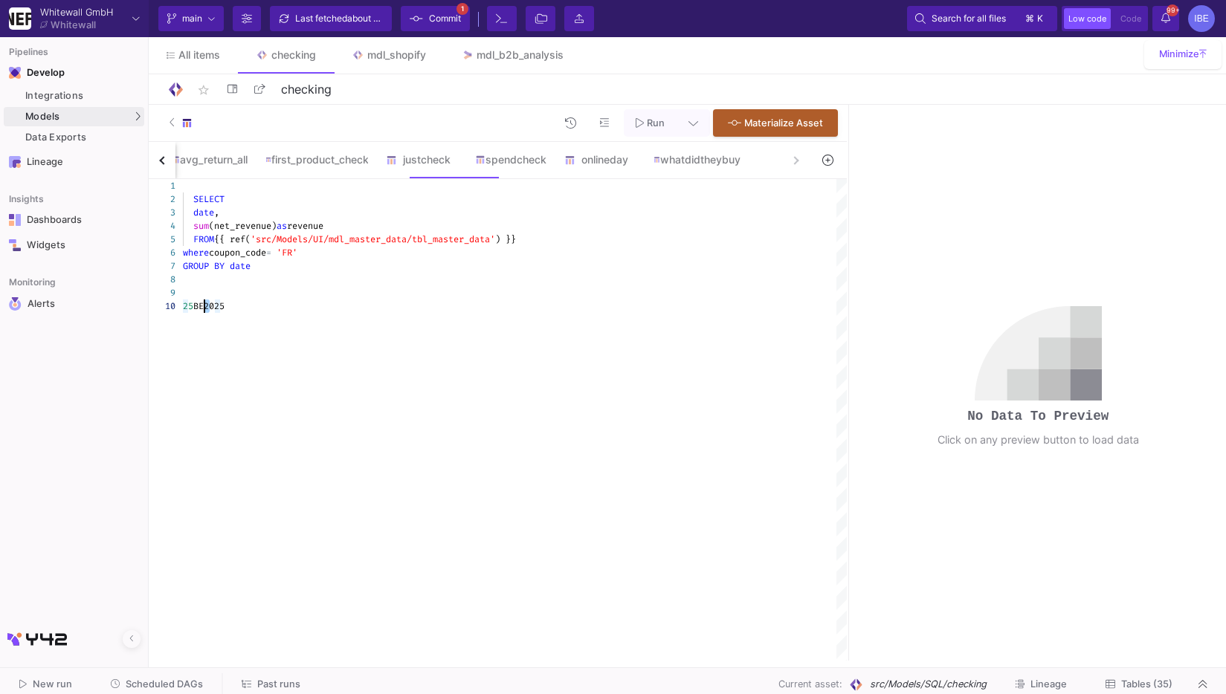
click at [207, 305] on span "BE2025" at bounding box center [208, 306] width 31 height 12
click at [297, 254] on span "'FR'" at bounding box center [287, 253] width 21 height 12
paste textarea "25BE2025"
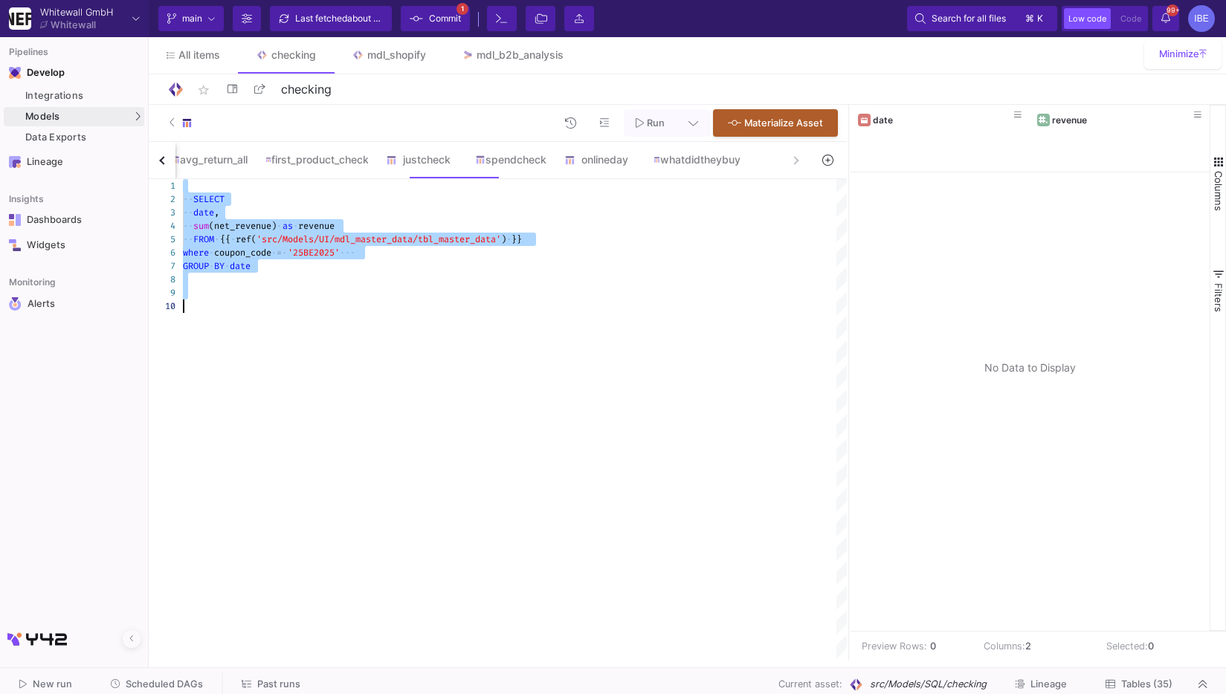
type textarea "SELECT date, sum(net_revenue) as revenue FROM {{ ref('src/Models/UI/mdl_master_…"
